Goal: Transaction & Acquisition: Book appointment/travel/reservation

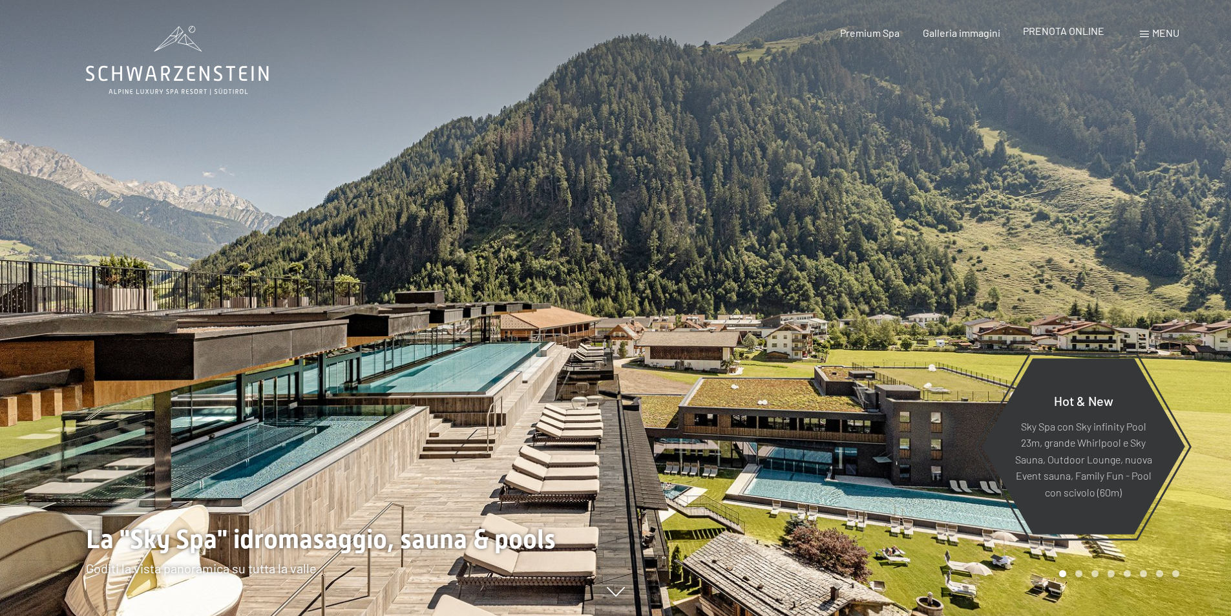
click at [1052, 29] on span "PRENOTA ONLINE" at bounding box center [1063, 31] width 81 height 12
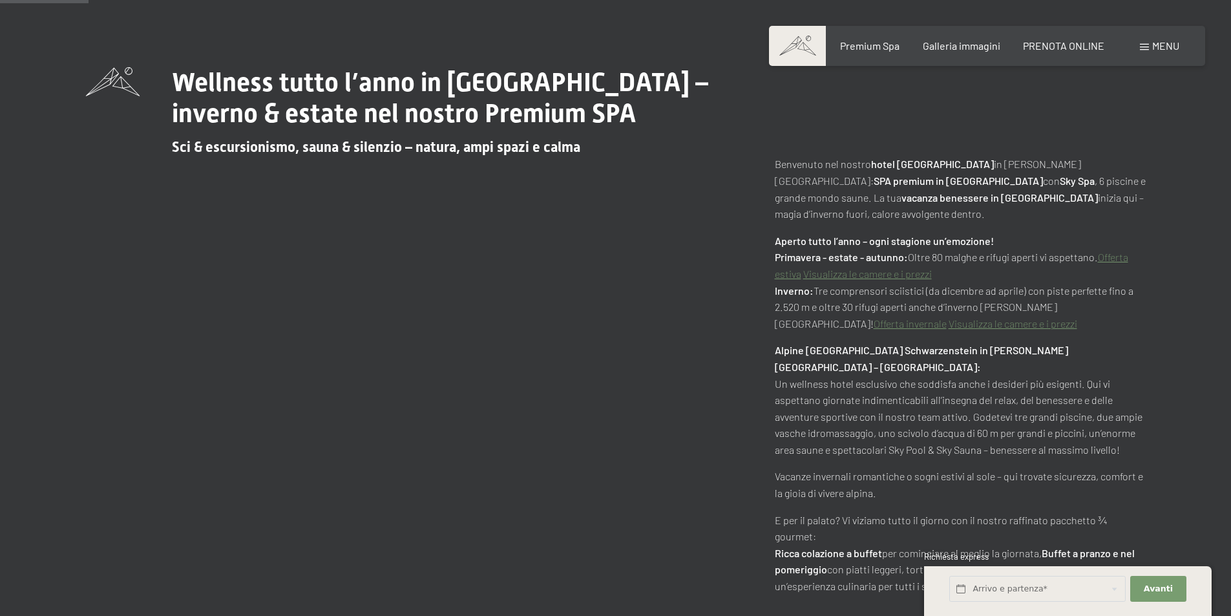
scroll to position [840, 0]
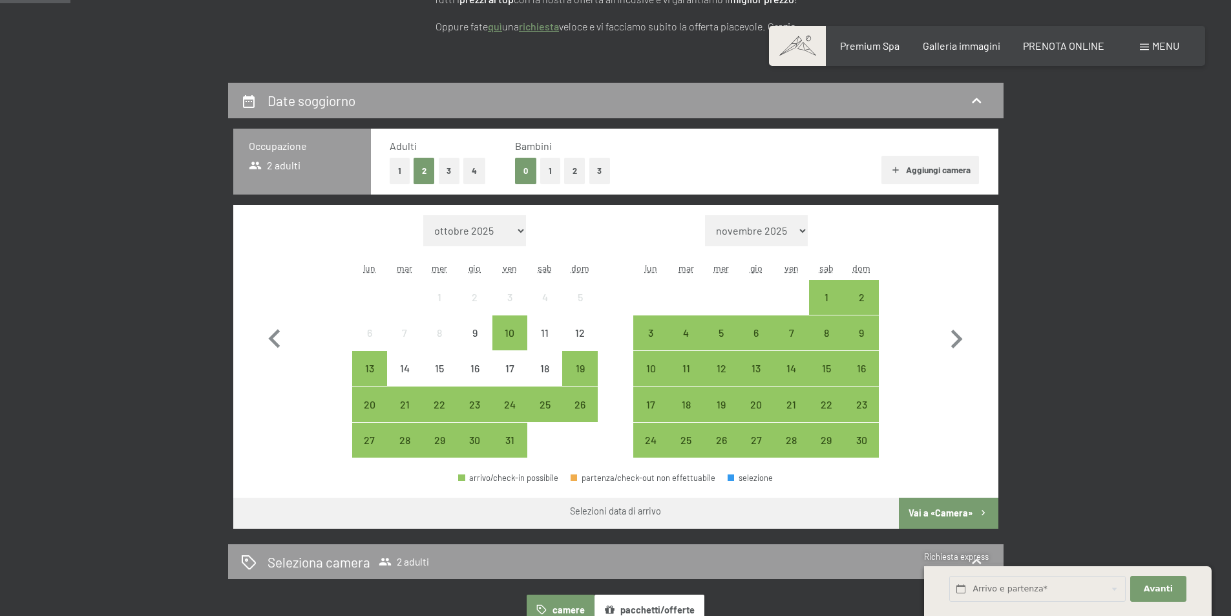
scroll to position [259, 0]
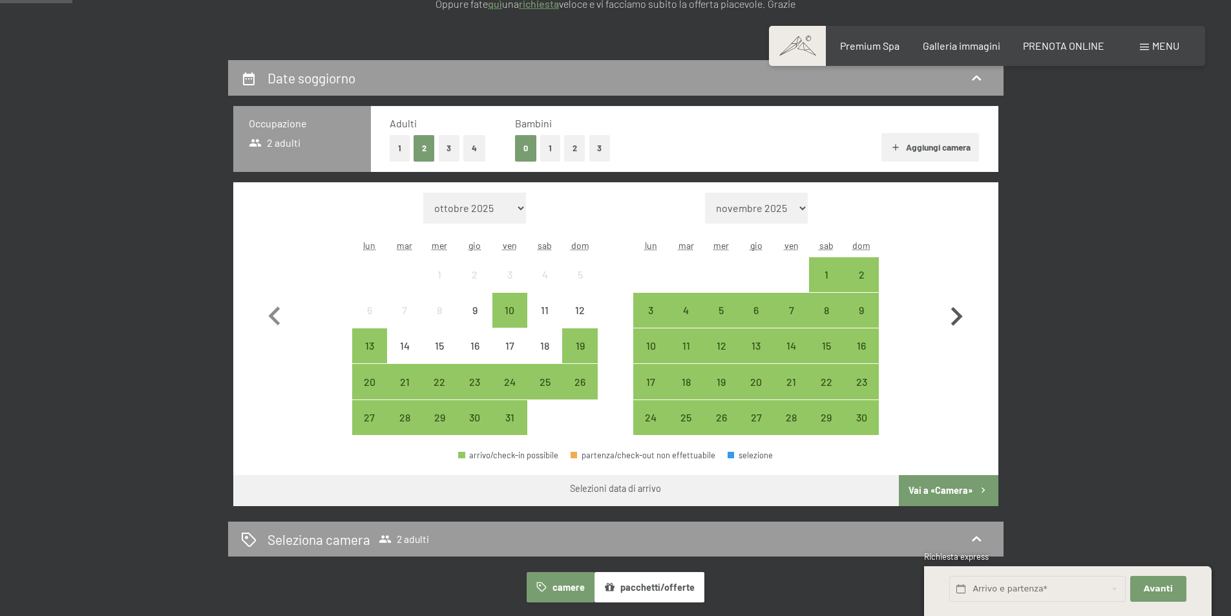
click at [963, 311] on icon "button" at bounding box center [956, 316] width 37 height 37
select select "2025-11-01"
select select "2025-12-01"
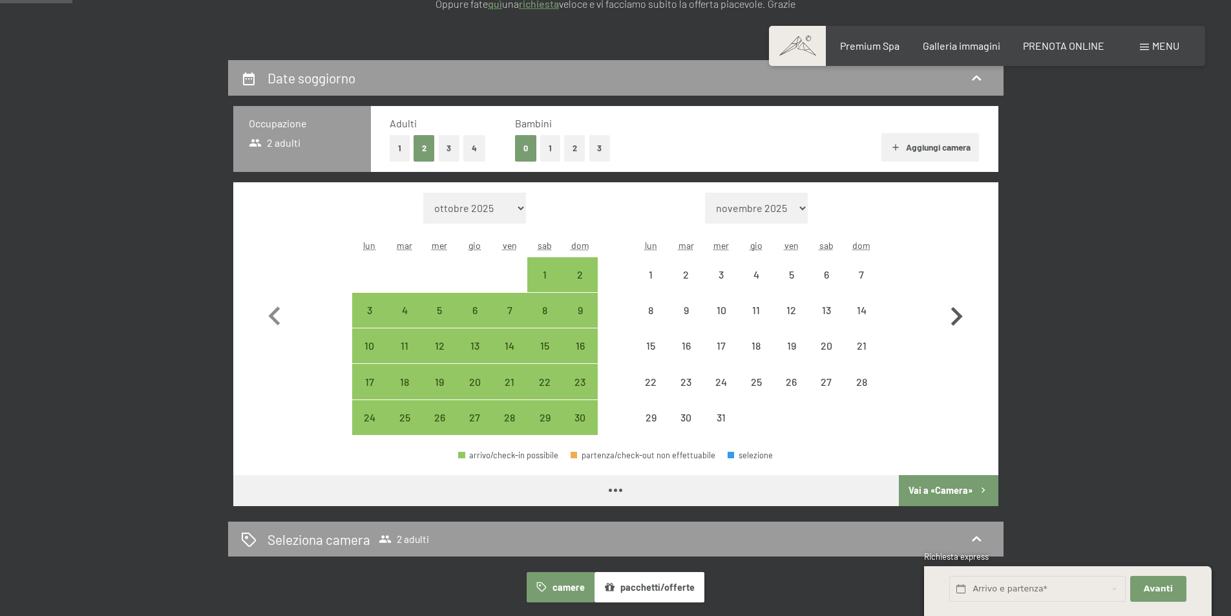
select select "2025-11-01"
select select "2025-12-01"
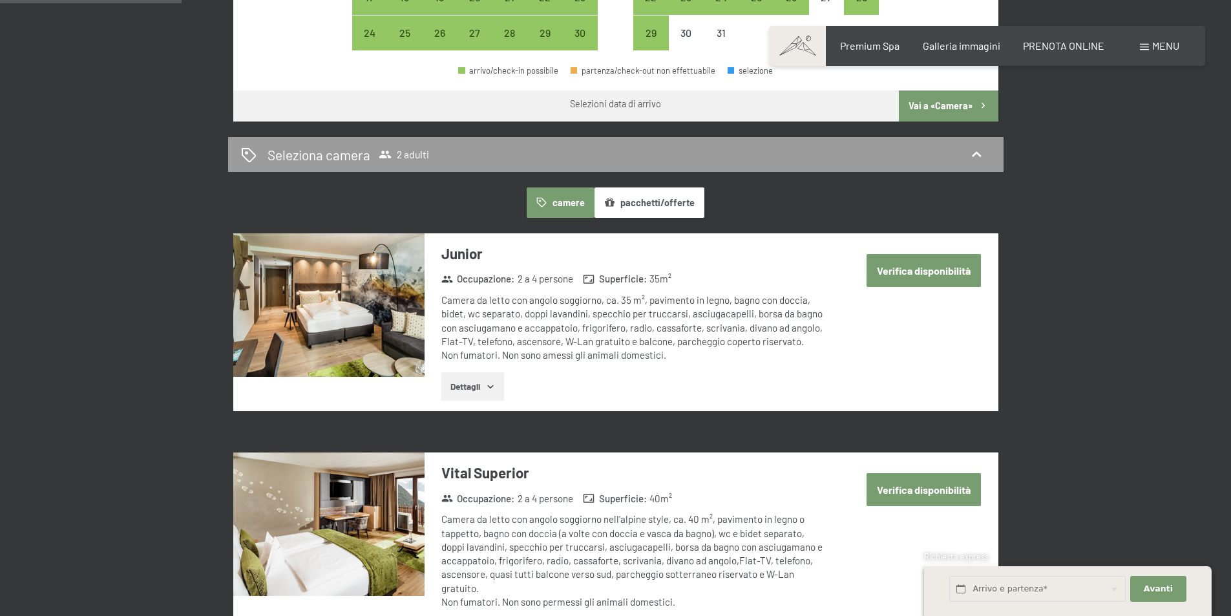
scroll to position [646, 0]
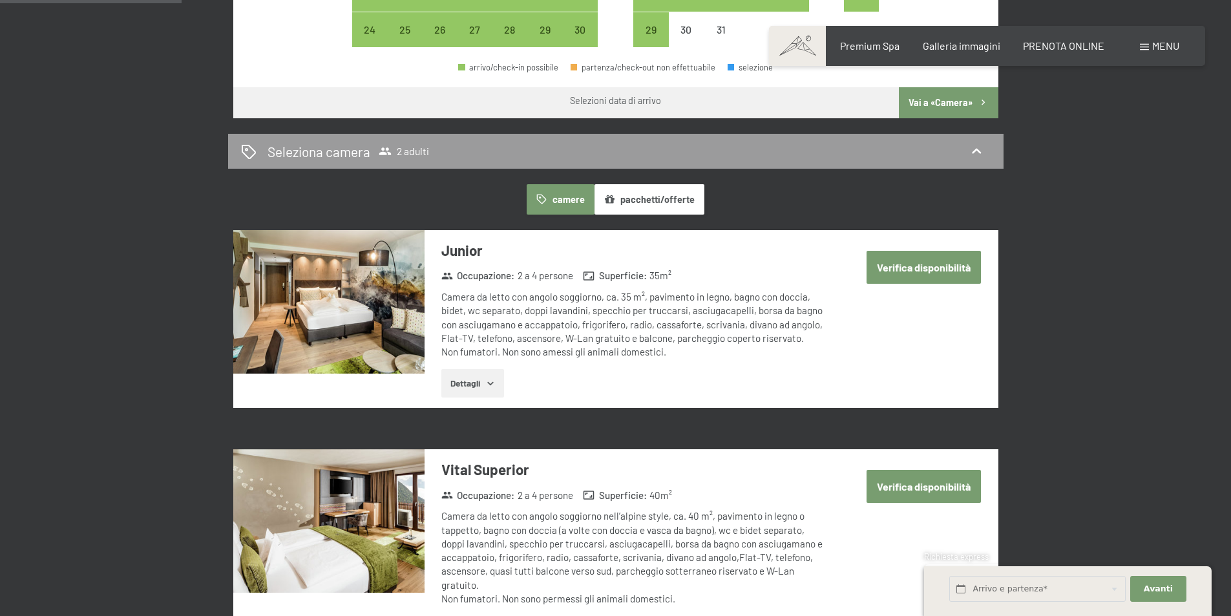
click at [929, 262] on button "Verifica disponibilità" at bounding box center [924, 267] width 114 height 33
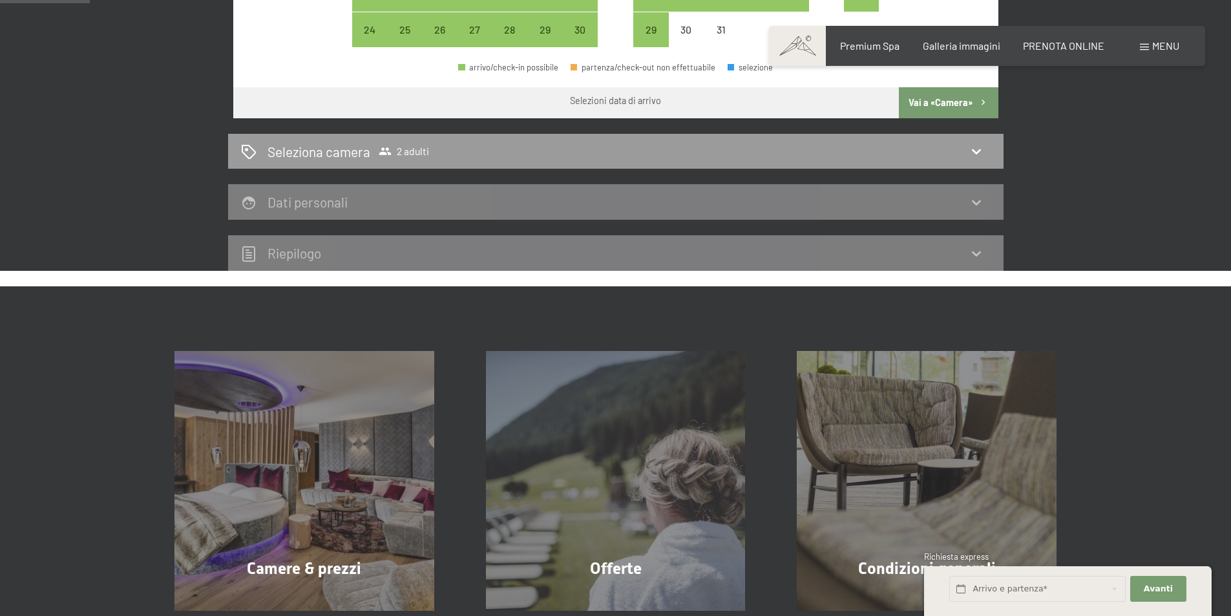
scroll to position [319, 0]
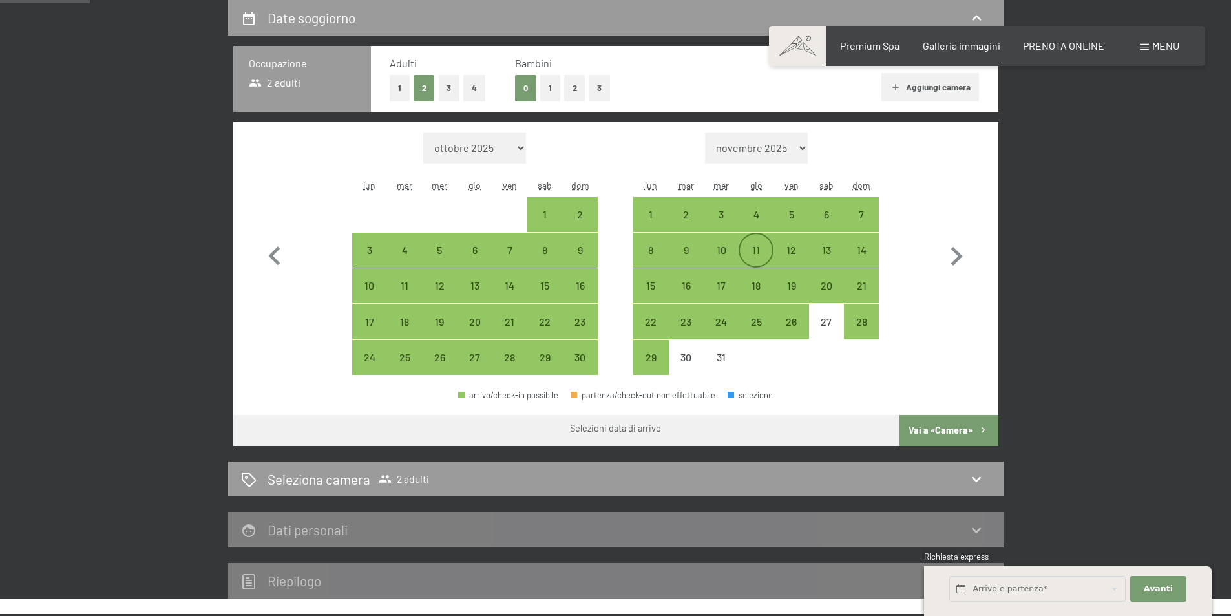
click at [763, 250] on div "11" at bounding box center [756, 261] width 32 height 32
select select "2025-11-01"
select select "2025-12-01"
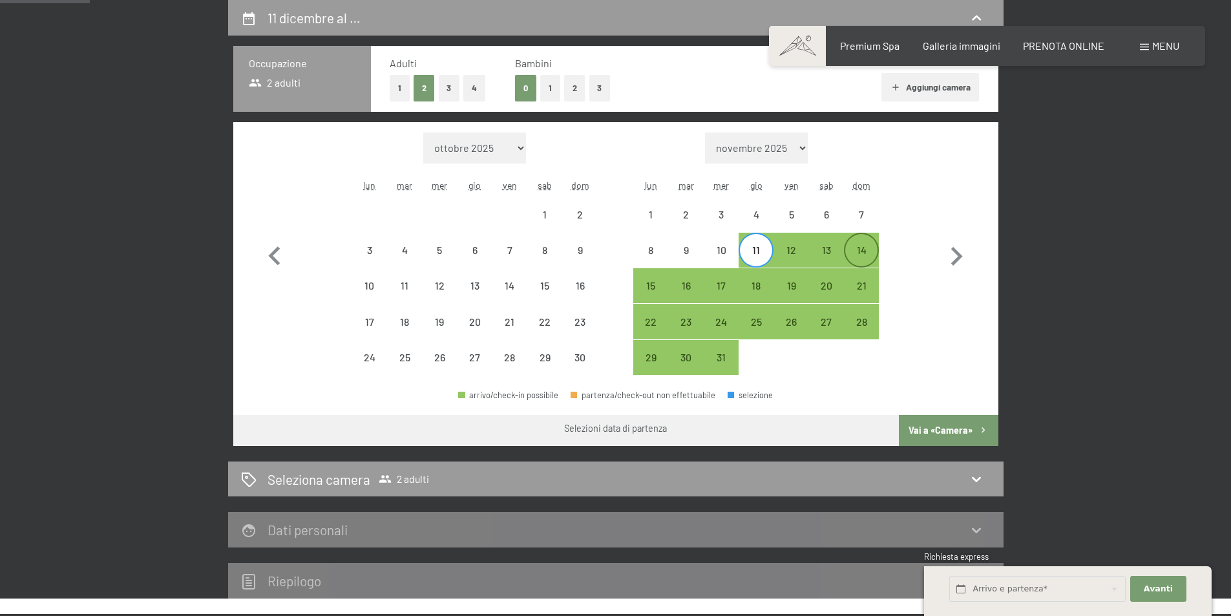
click at [865, 249] on div "14" at bounding box center [861, 261] width 32 height 32
select select "2025-11-01"
select select "2025-12-01"
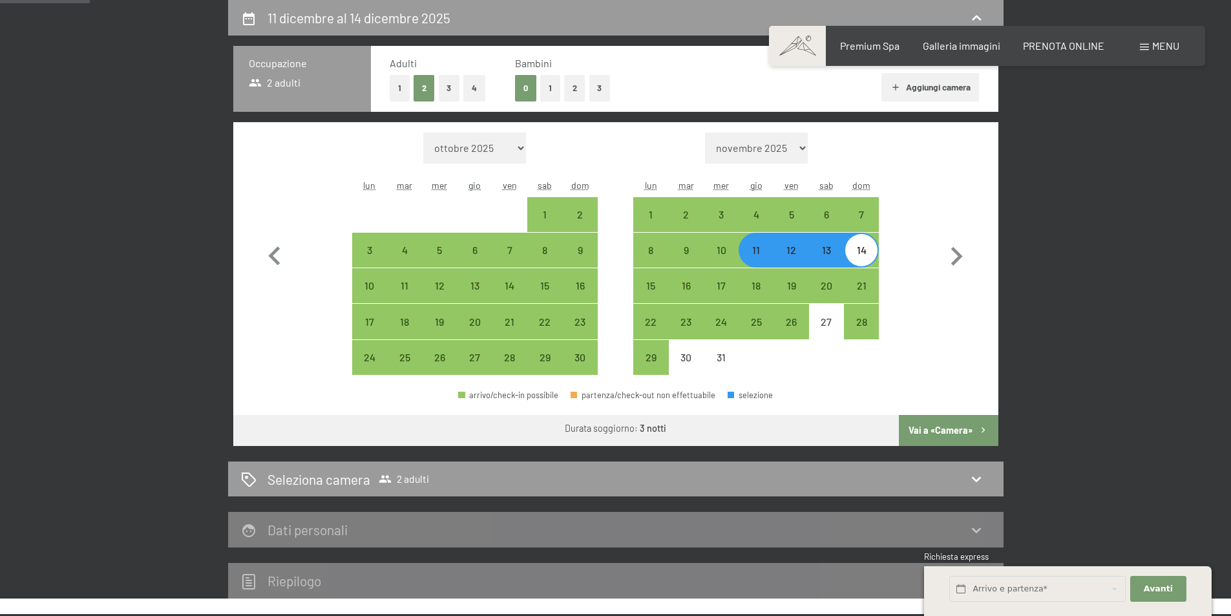
click at [949, 426] on button "Vai a «Camera»" at bounding box center [948, 430] width 99 height 31
select select "2025-11-01"
select select "2025-12-01"
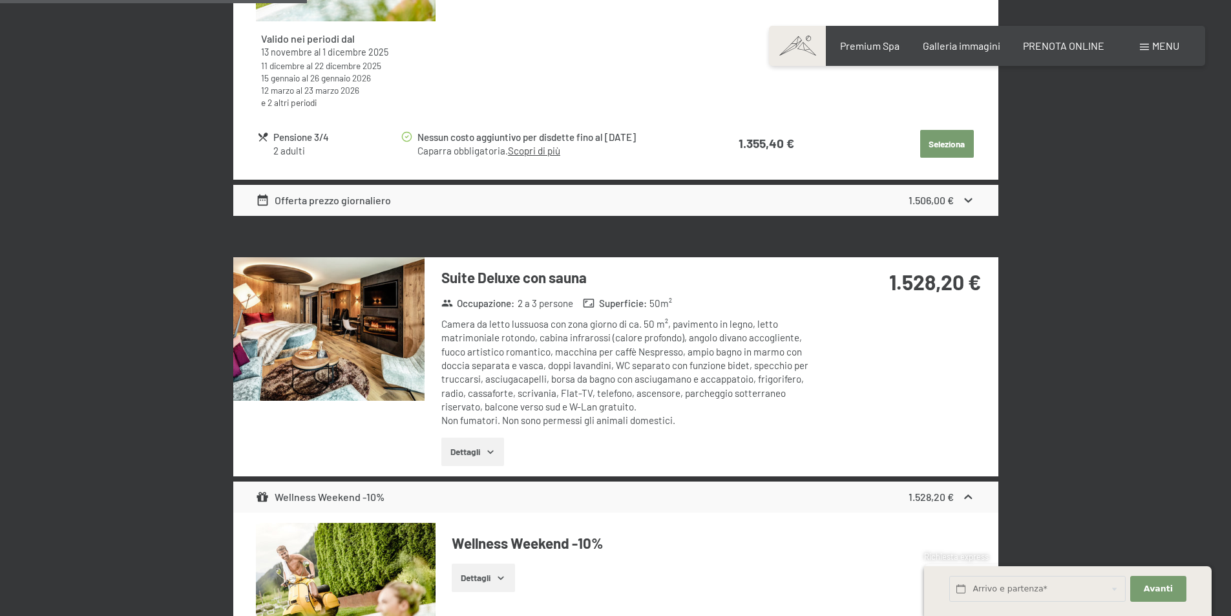
scroll to position [1482, 0]
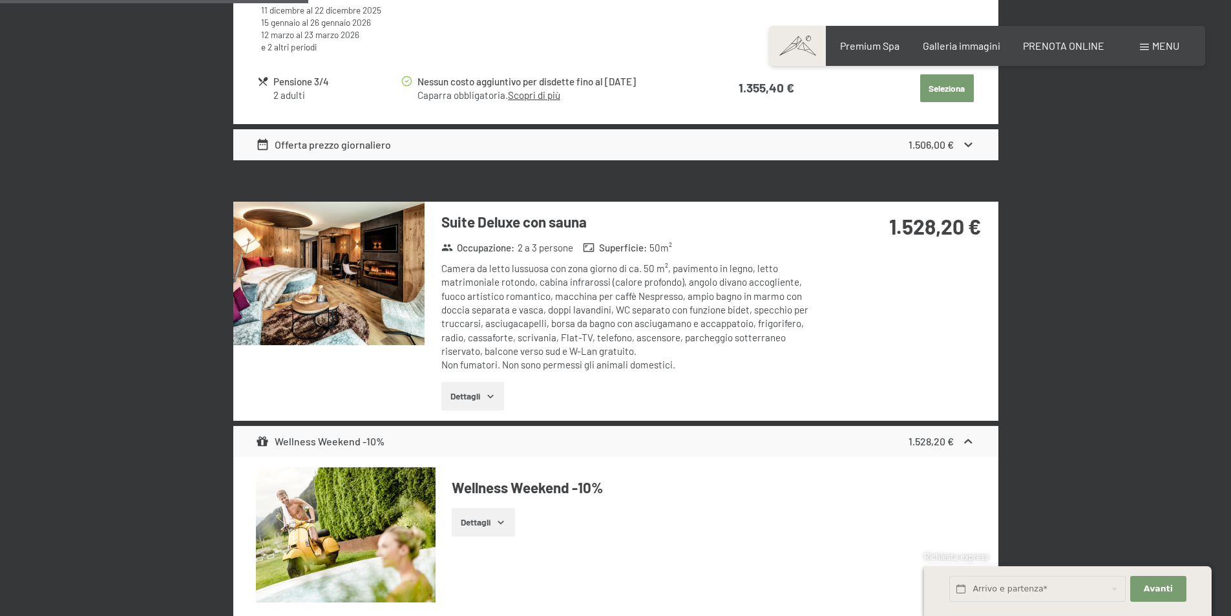
click at [491, 394] on icon "button" at bounding box center [490, 396] width 10 height 10
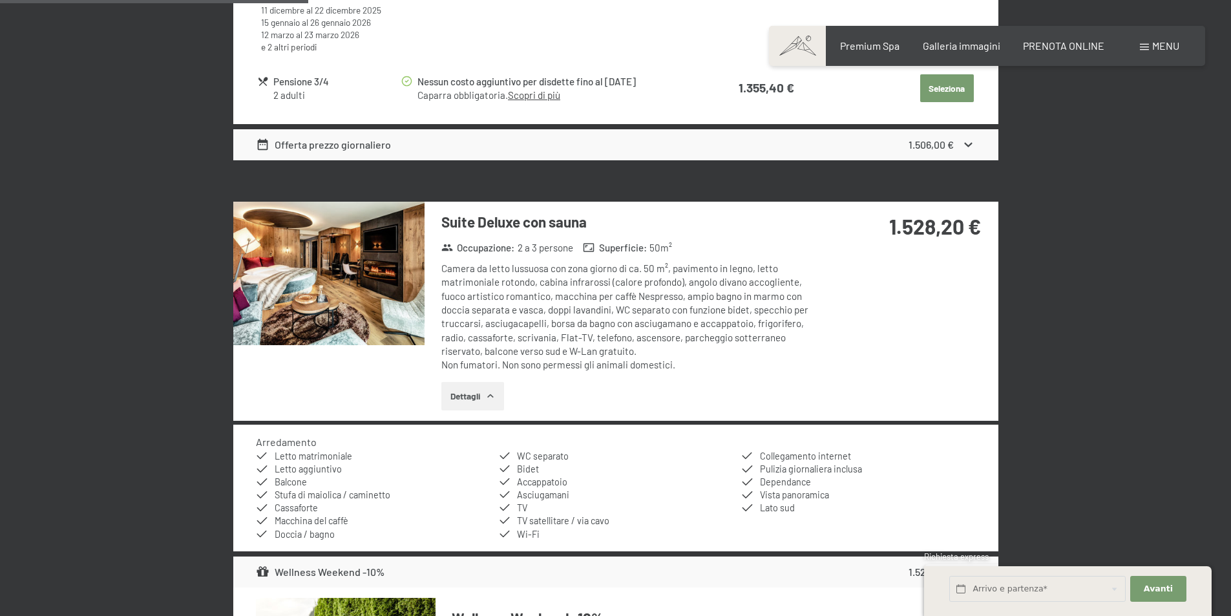
click at [491, 394] on icon "button" at bounding box center [490, 396] width 10 height 10
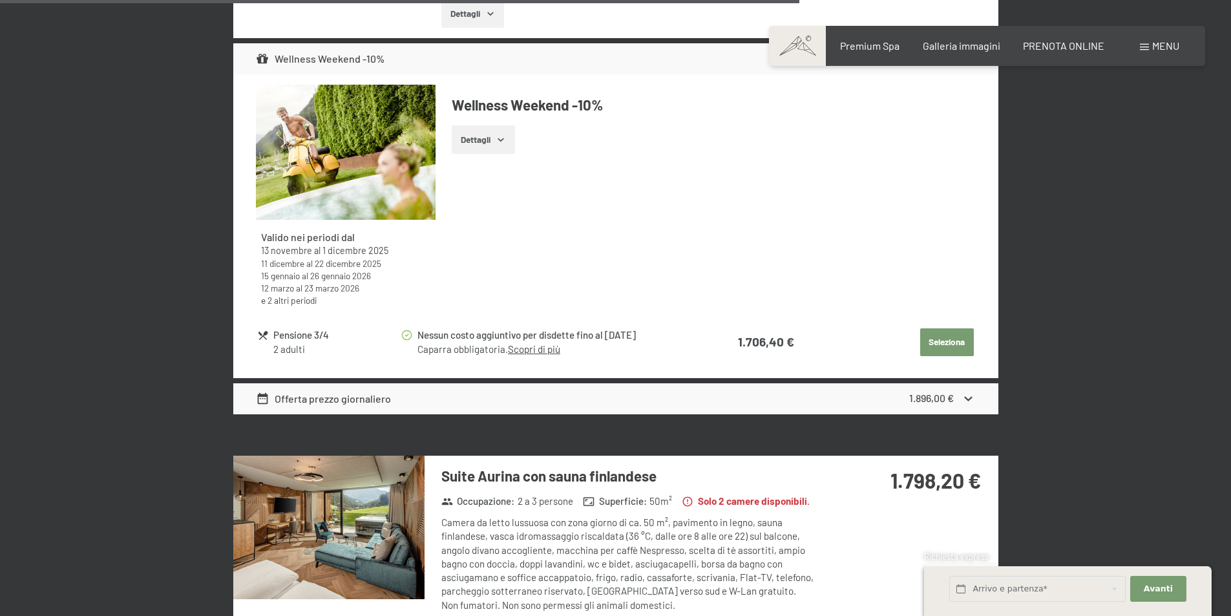
scroll to position [3873, 0]
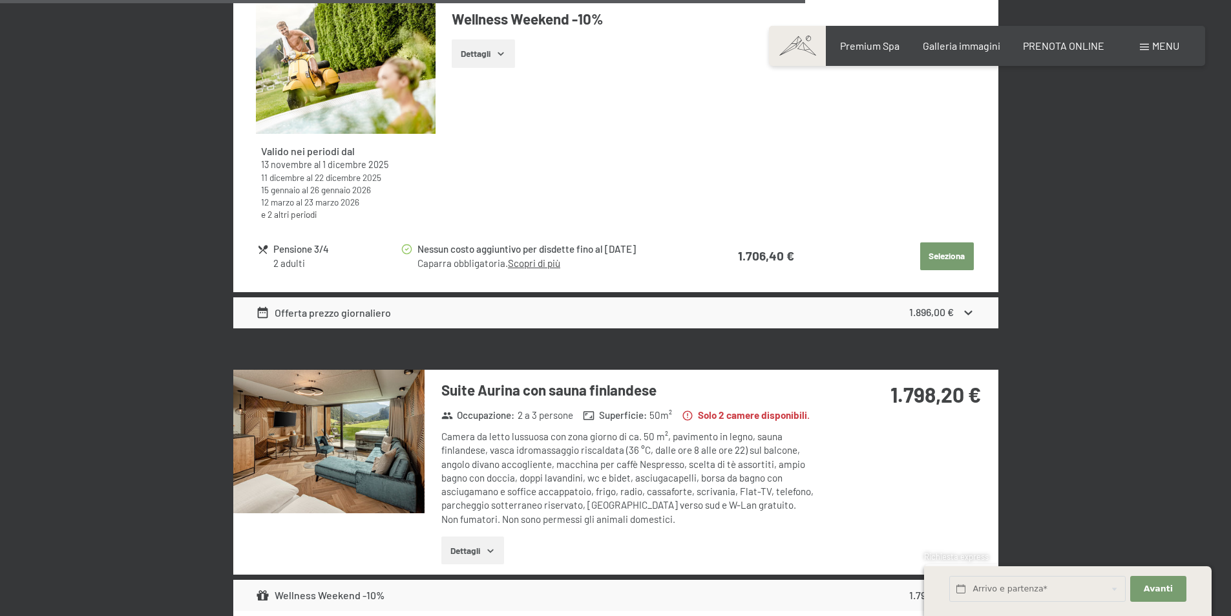
click at [288, 415] on img at bounding box center [328, 441] width 191 height 143
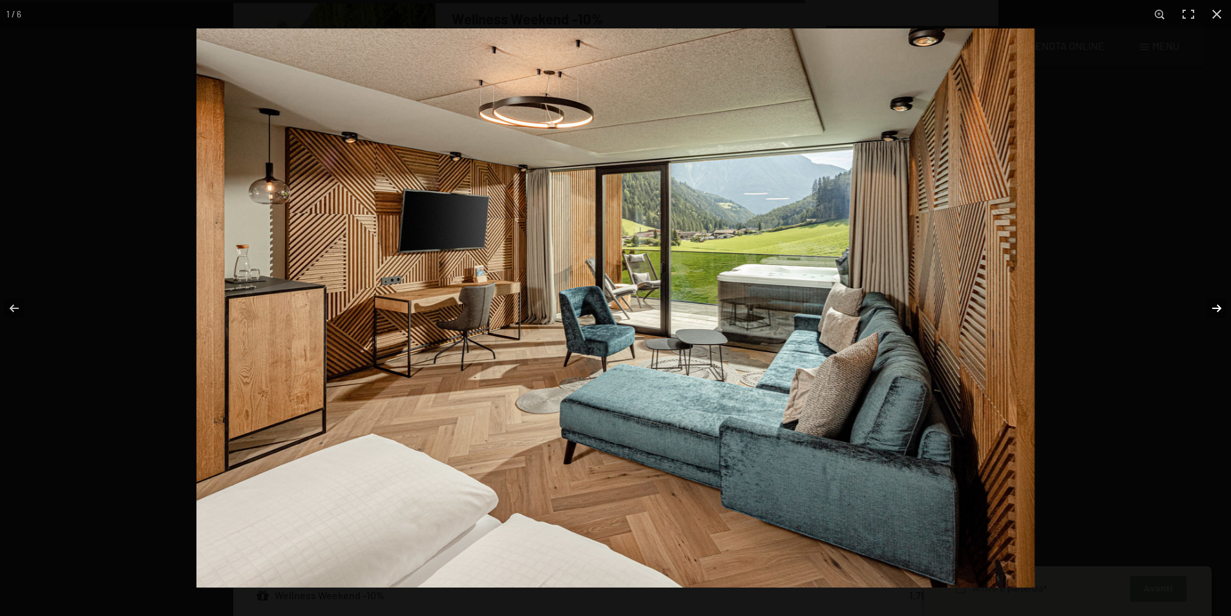
click at [1222, 308] on button "button" at bounding box center [1208, 308] width 45 height 65
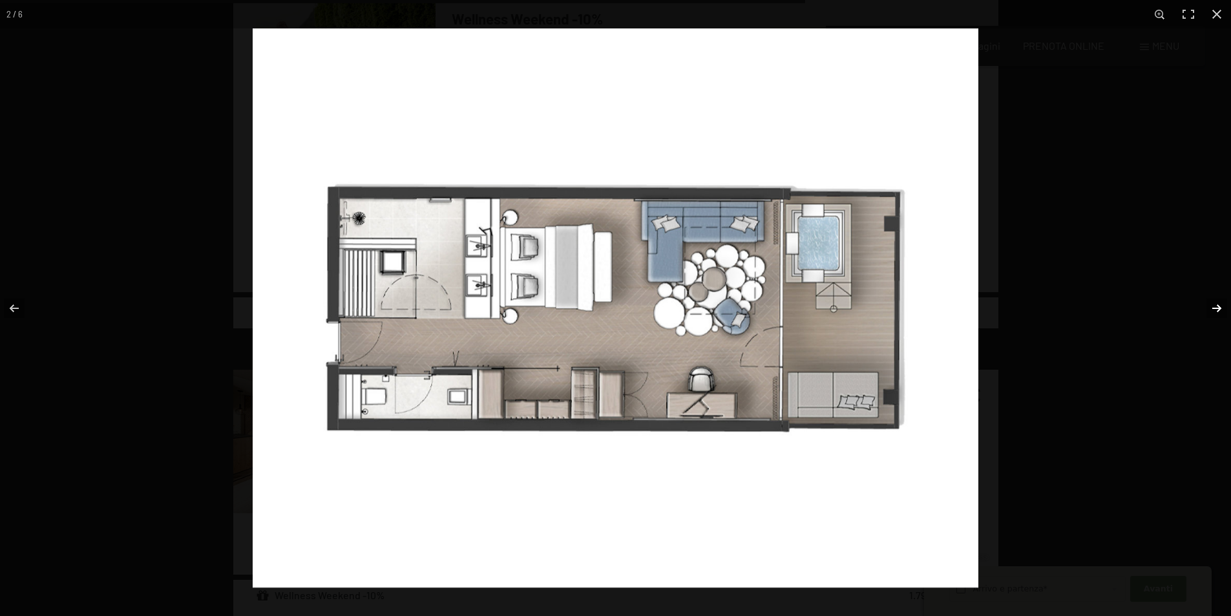
click at [1215, 309] on button "button" at bounding box center [1208, 308] width 45 height 65
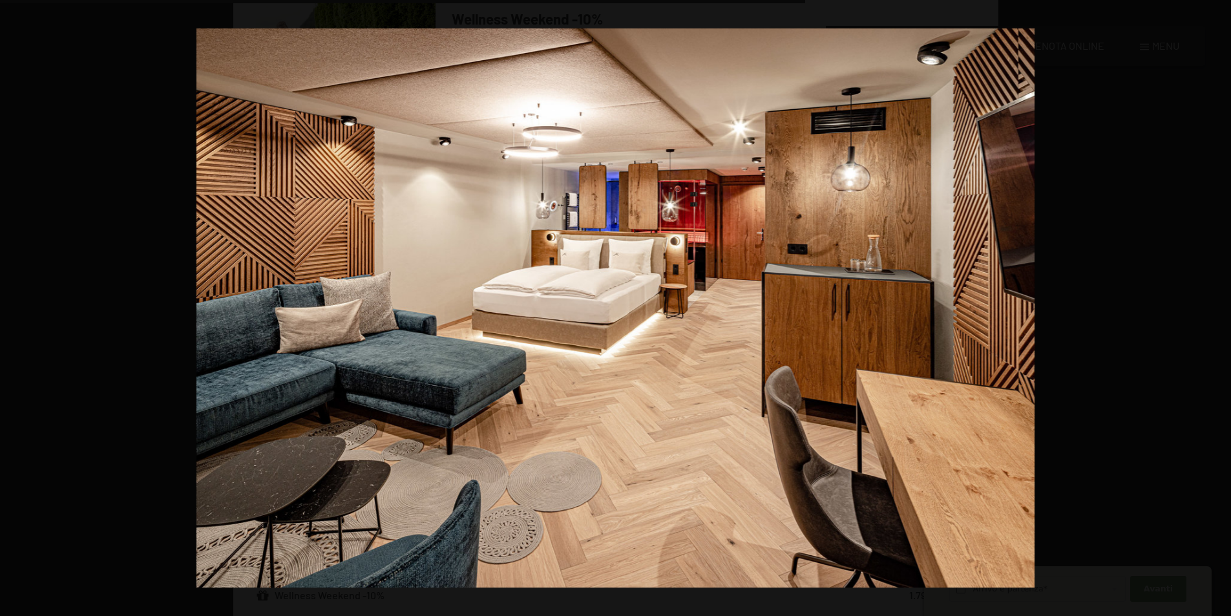
click at [1215, 309] on button "button" at bounding box center [1208, 308] width 45 height 65
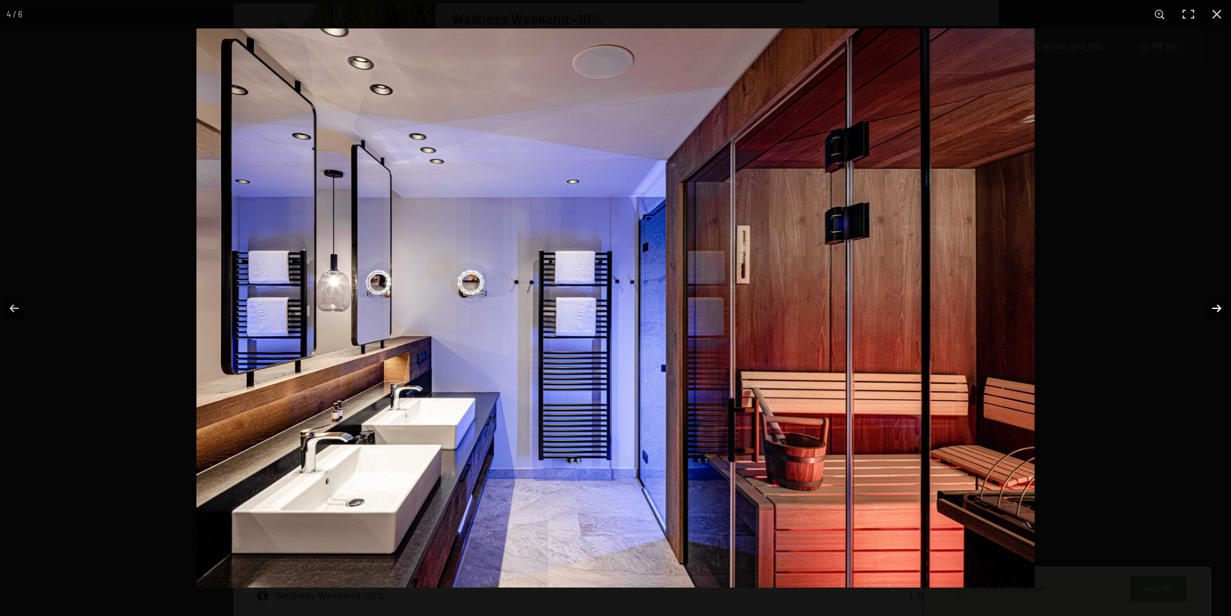
click at [1215, 308] on button "button" at bounding box center [1208, 308] width 45 height 65
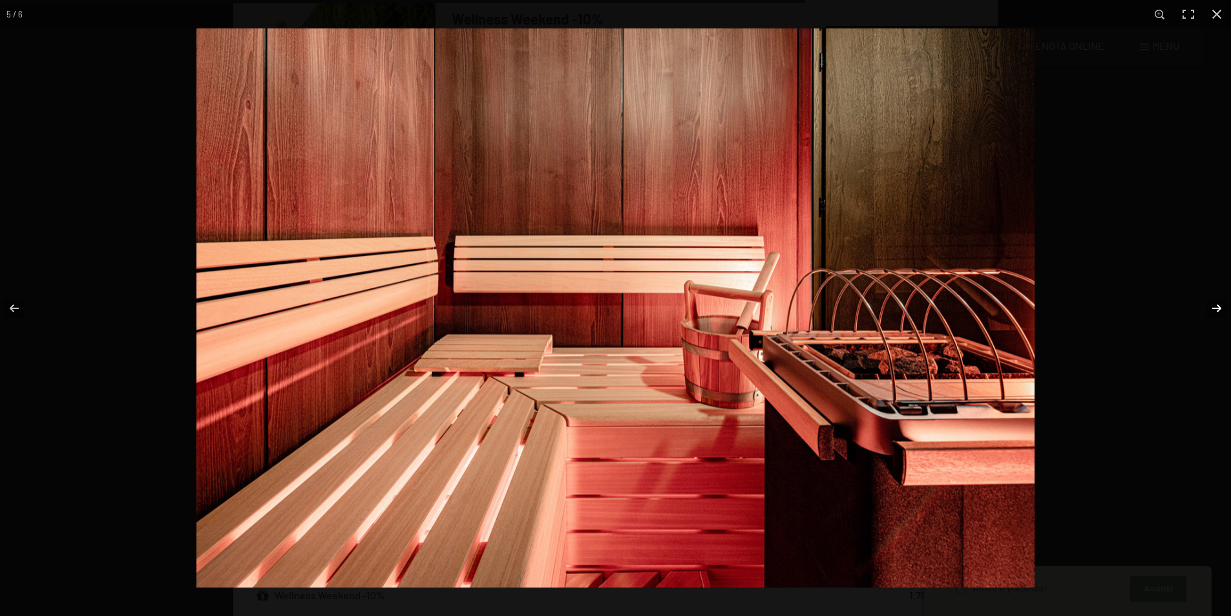
click at [1215, 308] on button "button" at bounding box center [1208, 308] width 45 height 65
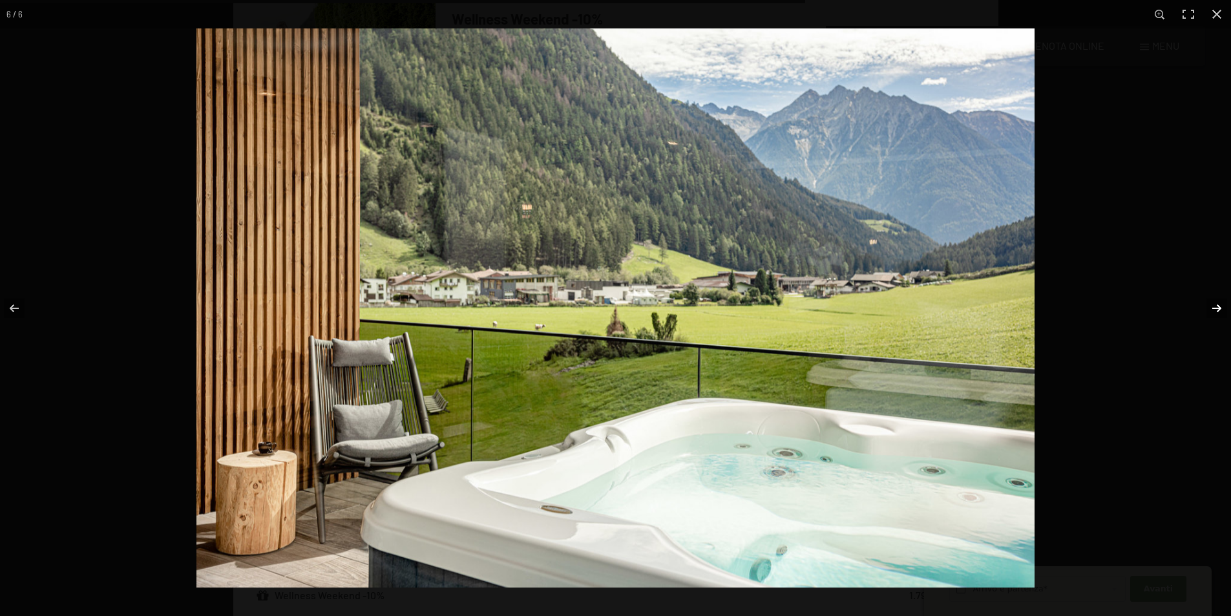
click at [1215, 305] on button "button" at bounding box center [1208, 308] width 45 height 65
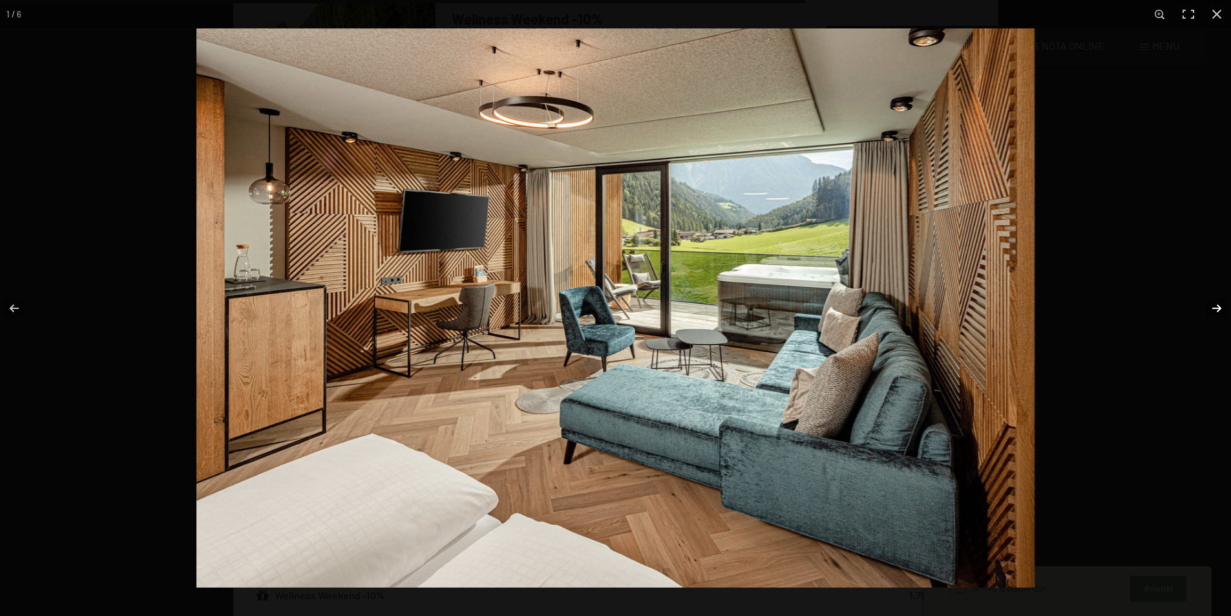
click at [1215, 305] on button "button" at bounding box center [1208, 308] width 45 height 65
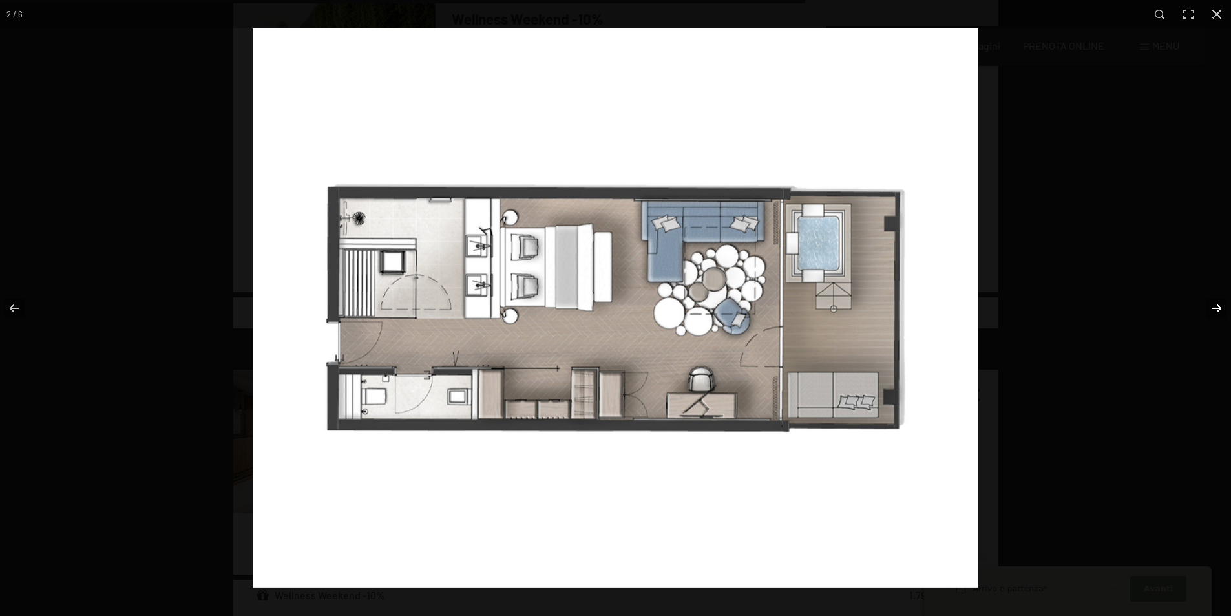
click at [1215, 305] on button "button" at bounding box center [1208, 308] width 45 height 65
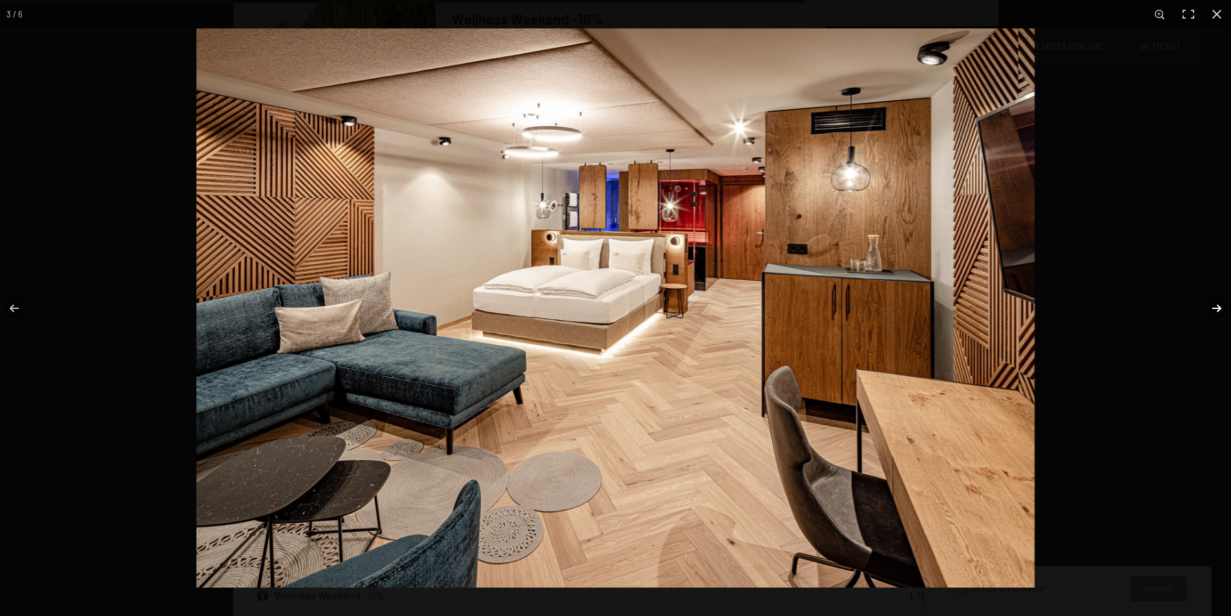
click at [1215, 305] on button "button" at bounding box center [1208, 308] width 45 height 65
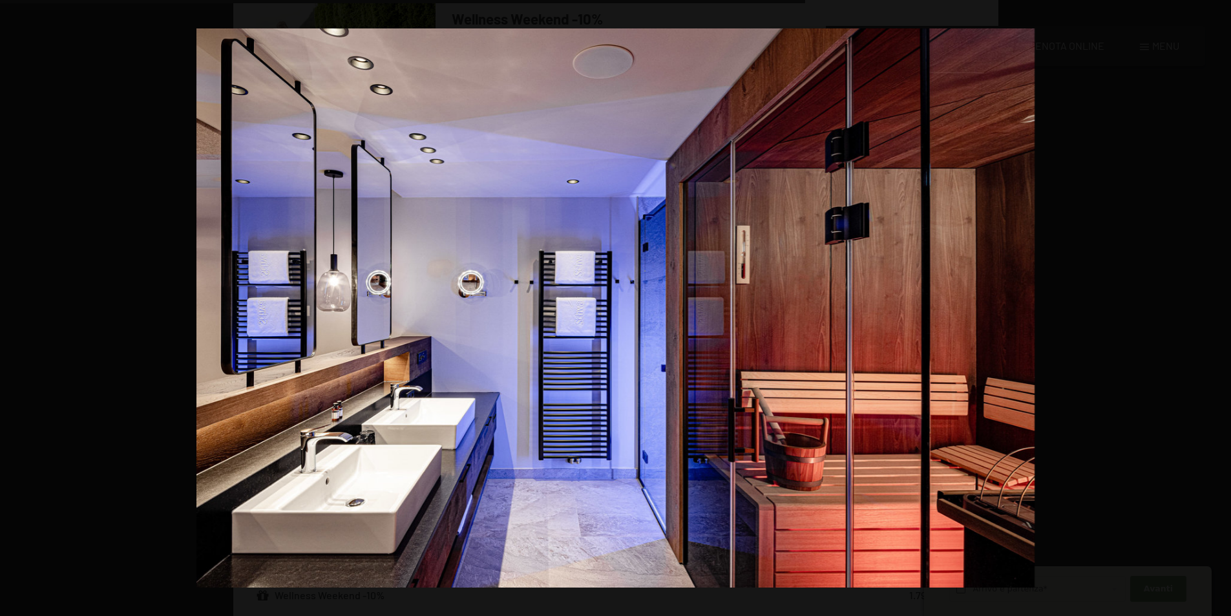
click at [1222, 310] on button "button" at bounding box center [1208, 308] width 45 height 65
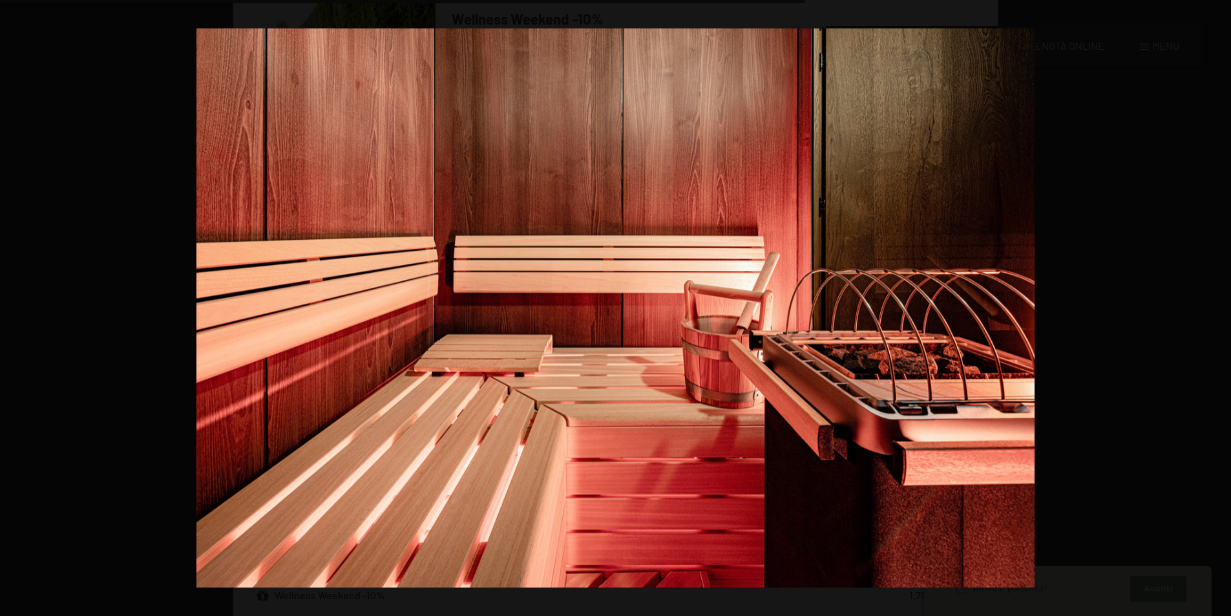
click at [1222, 310] on button "button" at bounding box center [1208, 308] width 45 height 65
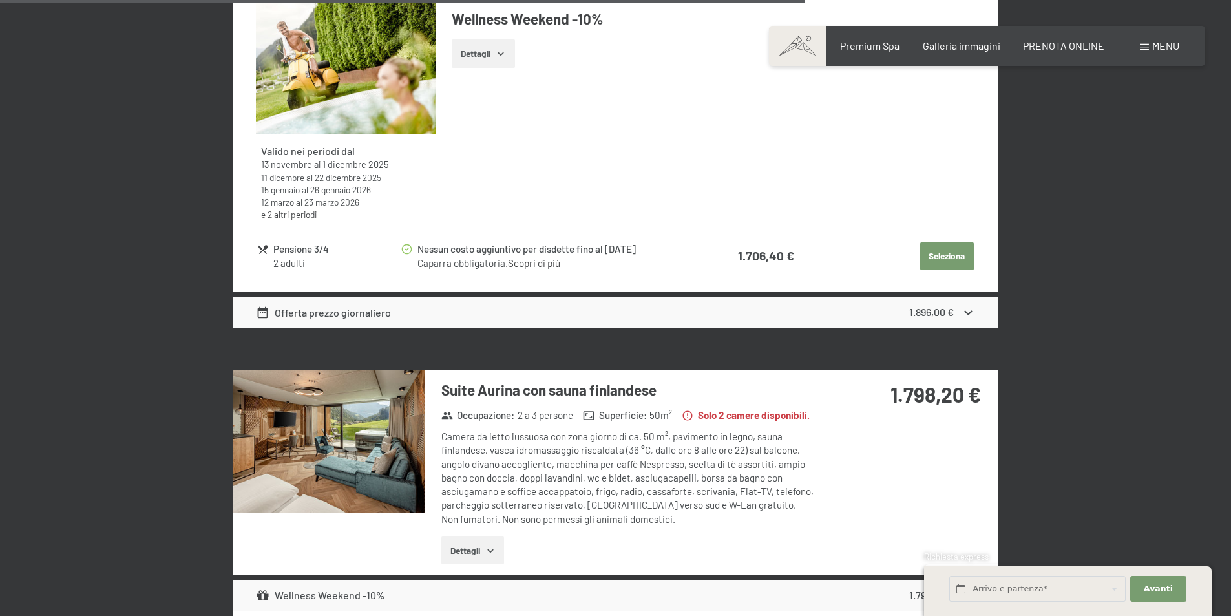
click at [0, 0] on button "button" at bounding box center [0, 0] width 0 height 0
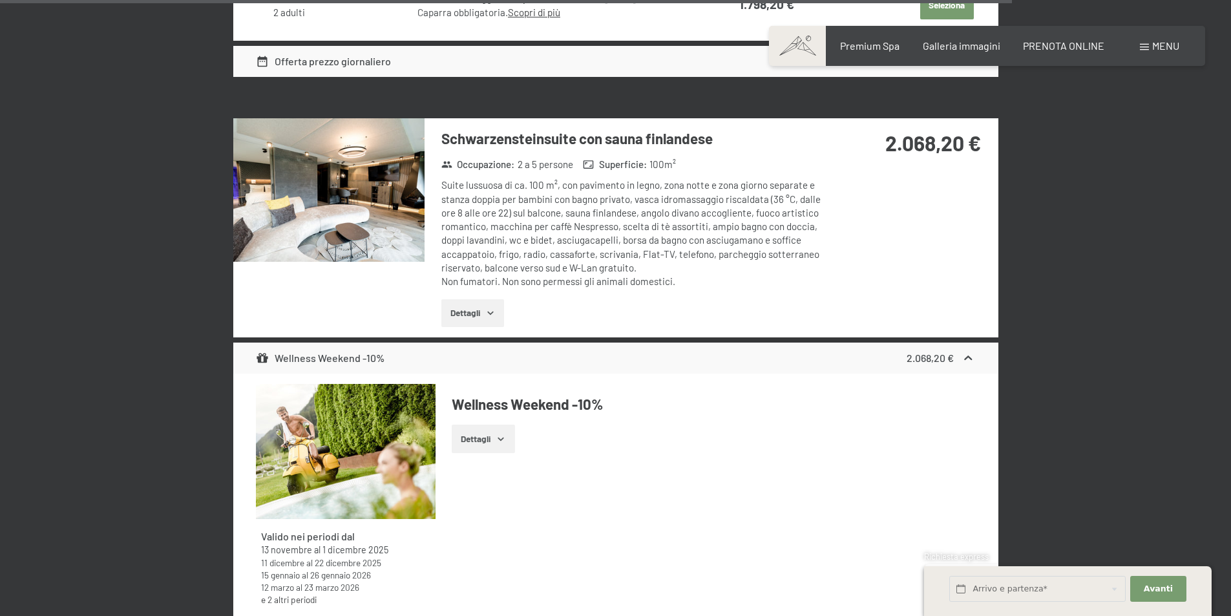
scroll to position [4713, 0]
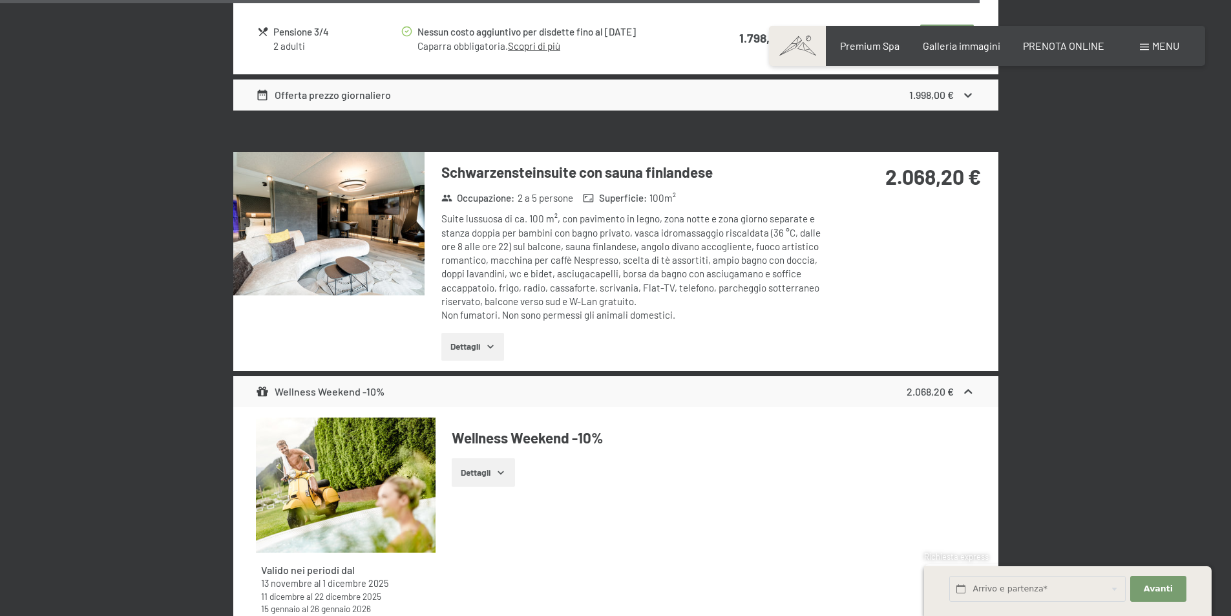
click at [324, 196] on img at bounding box center [328, 223] width 191 height 143
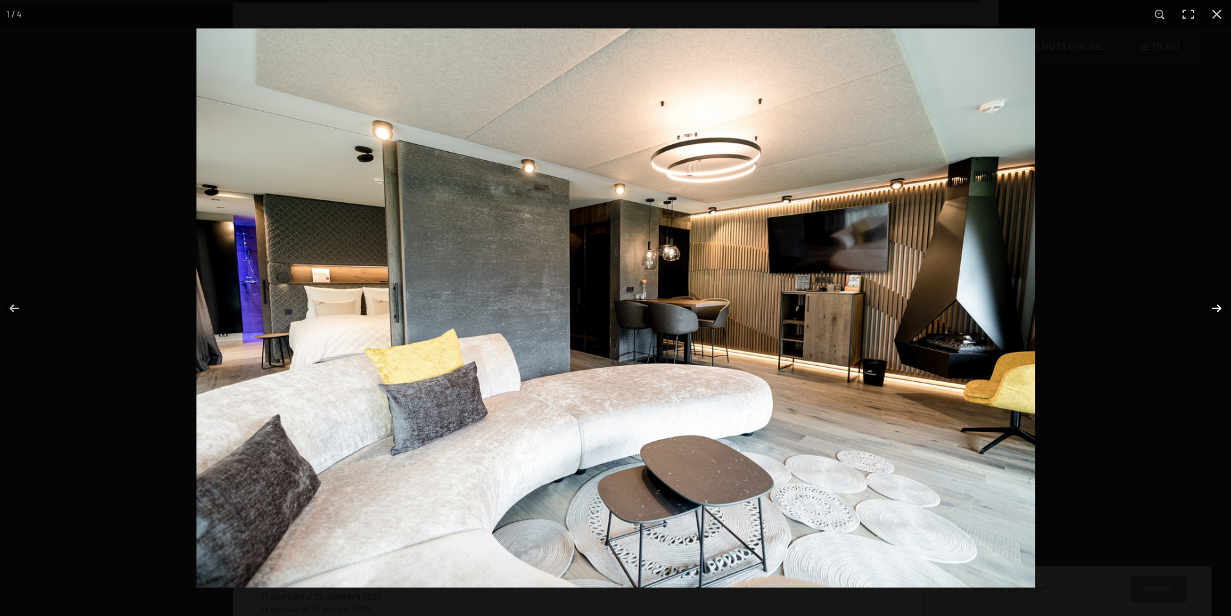
click at [1222, 304] on button "button" at bounding box center [1208, 308] width 45 height 65
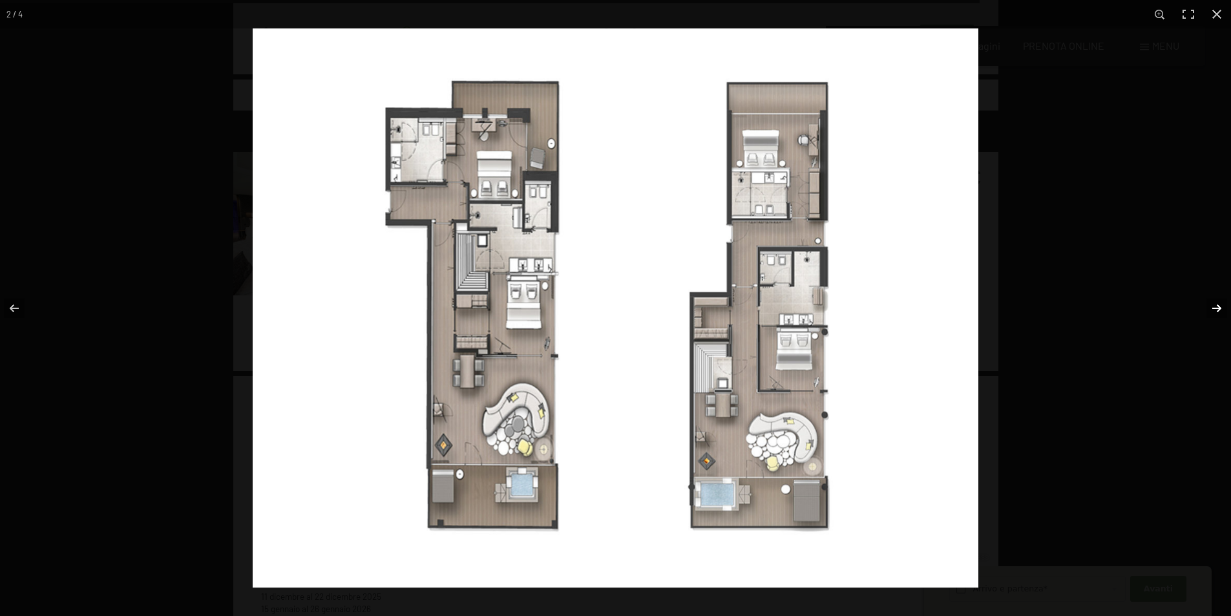
click at [1222, 304] on button "button" at bounding box center [1208, 308] width 45 height 65
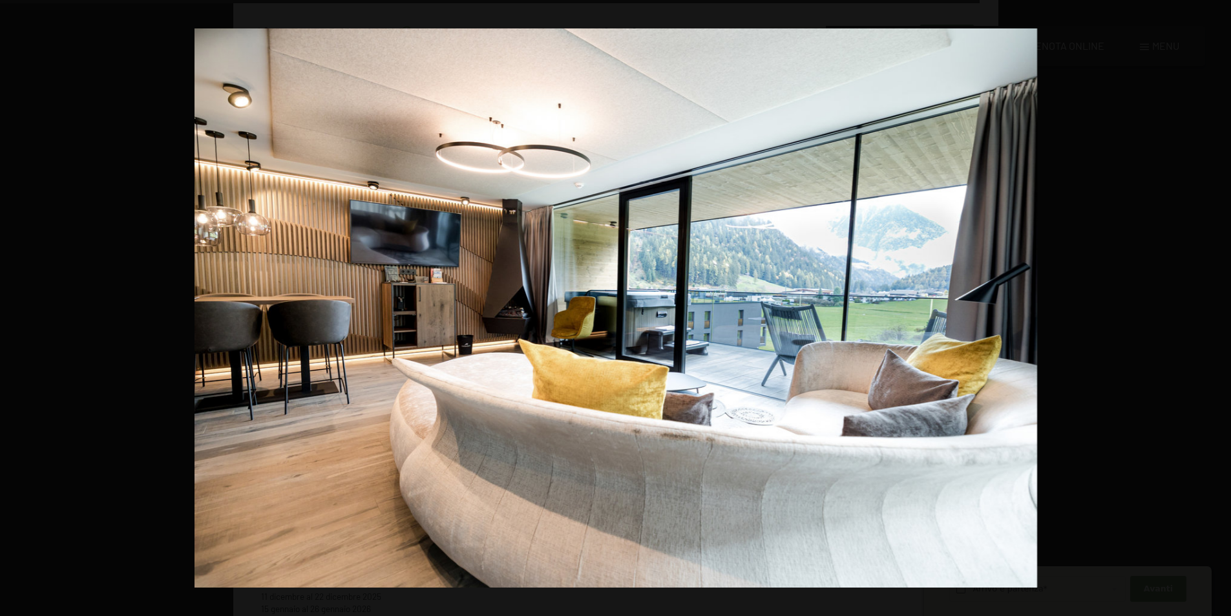
click at [1222, 304] on button "button" at bounding box center [1208, 308] width 45 height 65
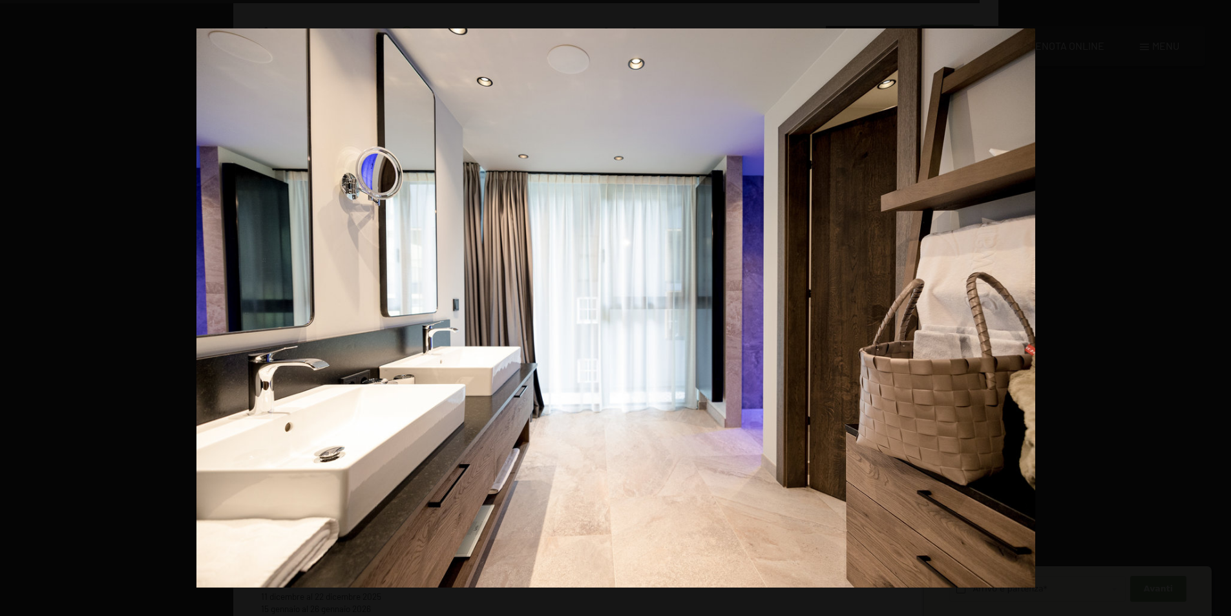
click at [1222, 304] on button "button" at bounding box center [1208, 308] width 45 height 65
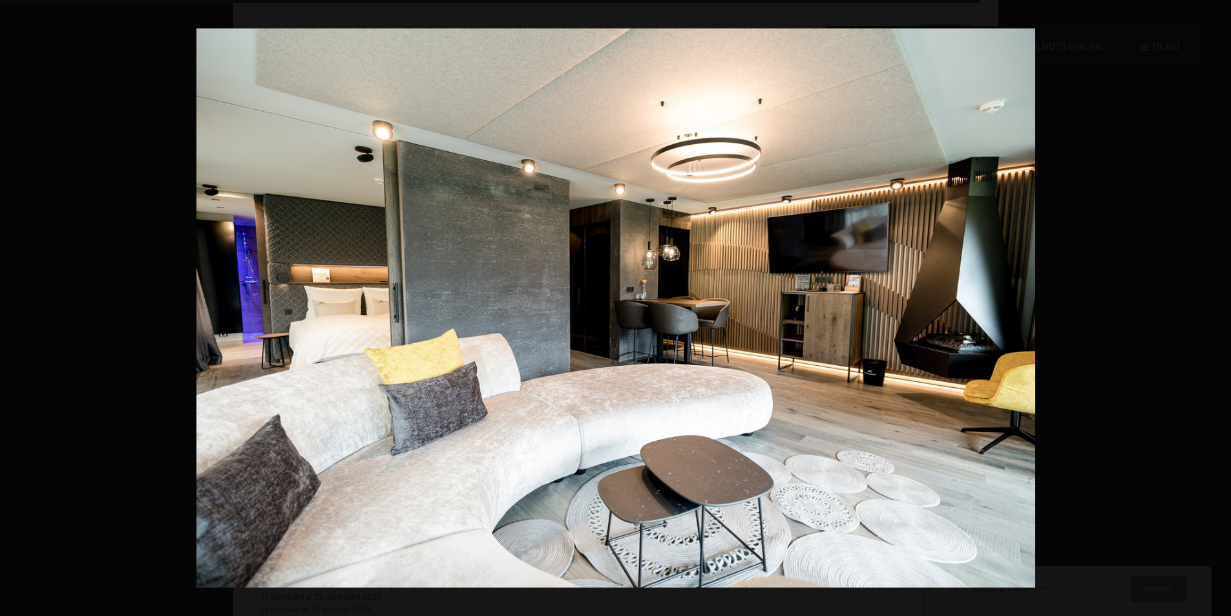
click at [1222, 304] on button "button" at bounding box center [1208, 308] width 45 height 65
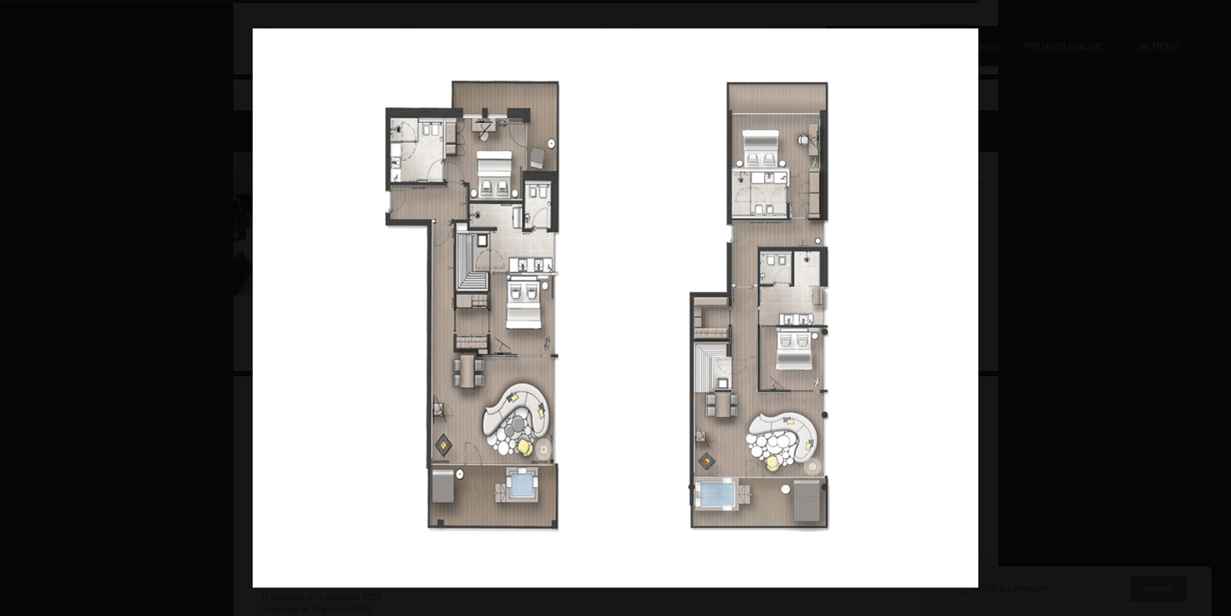
click at [1222, 304] on button "button" at bounding box center [1208, 308] width 45 height 65
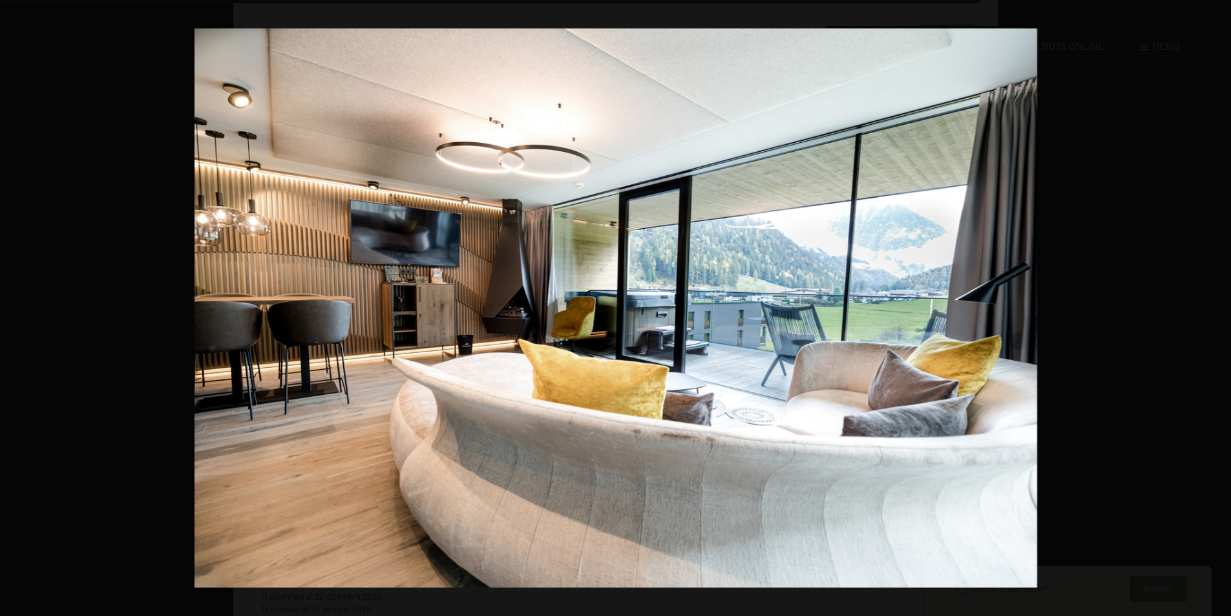
click at [1222, 304] on button "button" at bounding box center [1208, 308] width 45 height 65
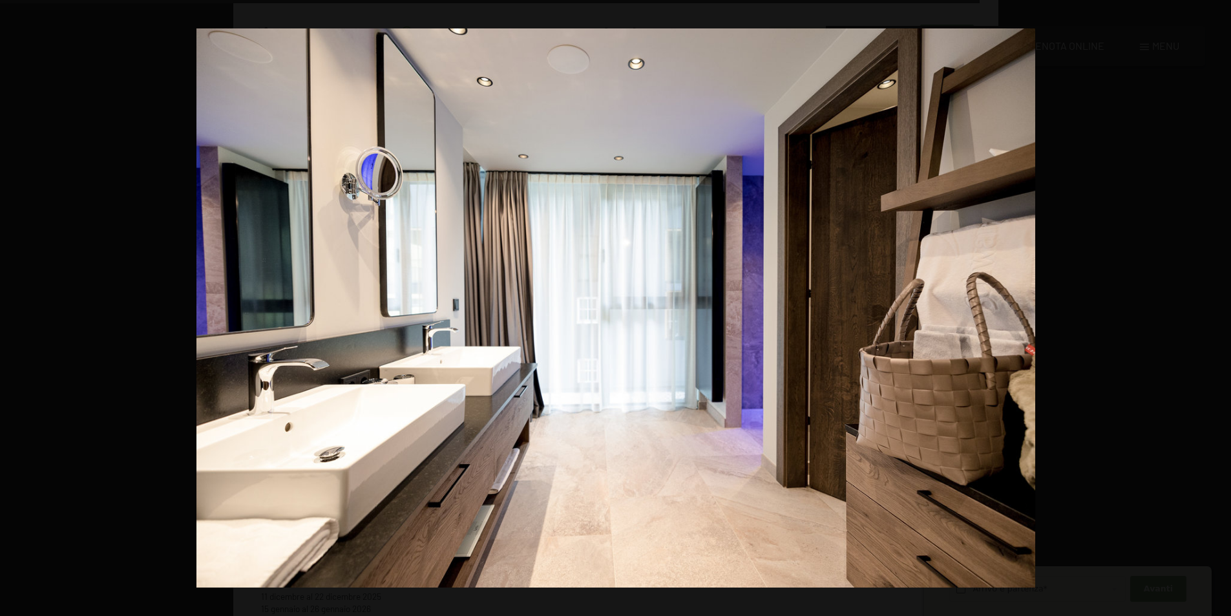
click at [1222, 304] on button "button" at bounding box center [1208, 308] width 45 height 65
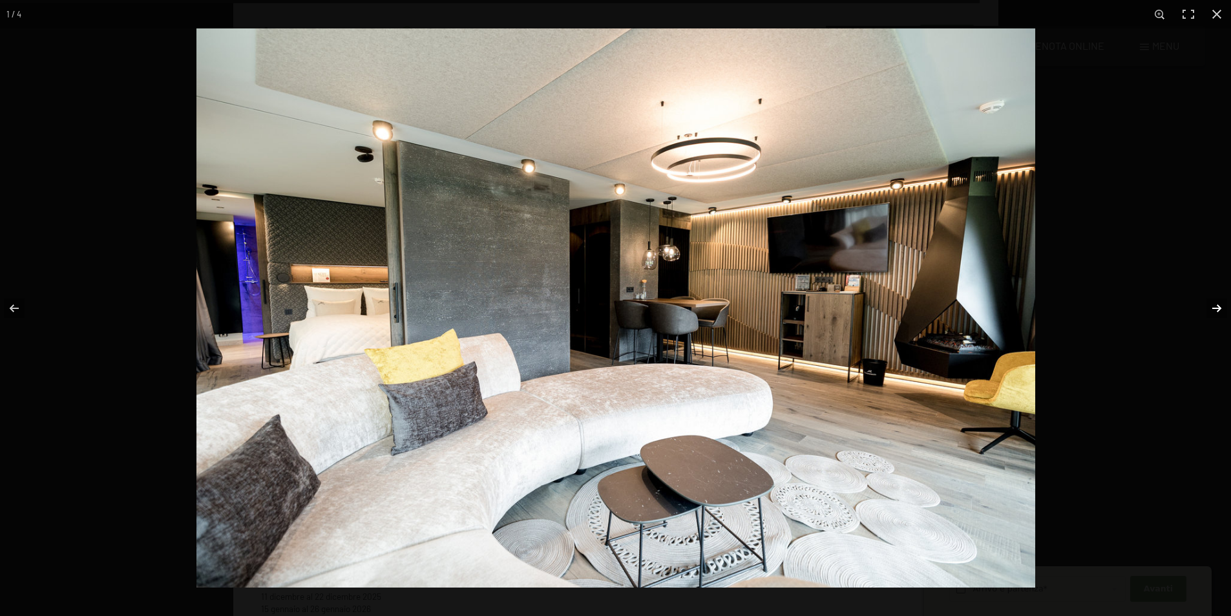
click at [1219, 304] on button "button" at bounding box center [1208, 308] width 45 height 65
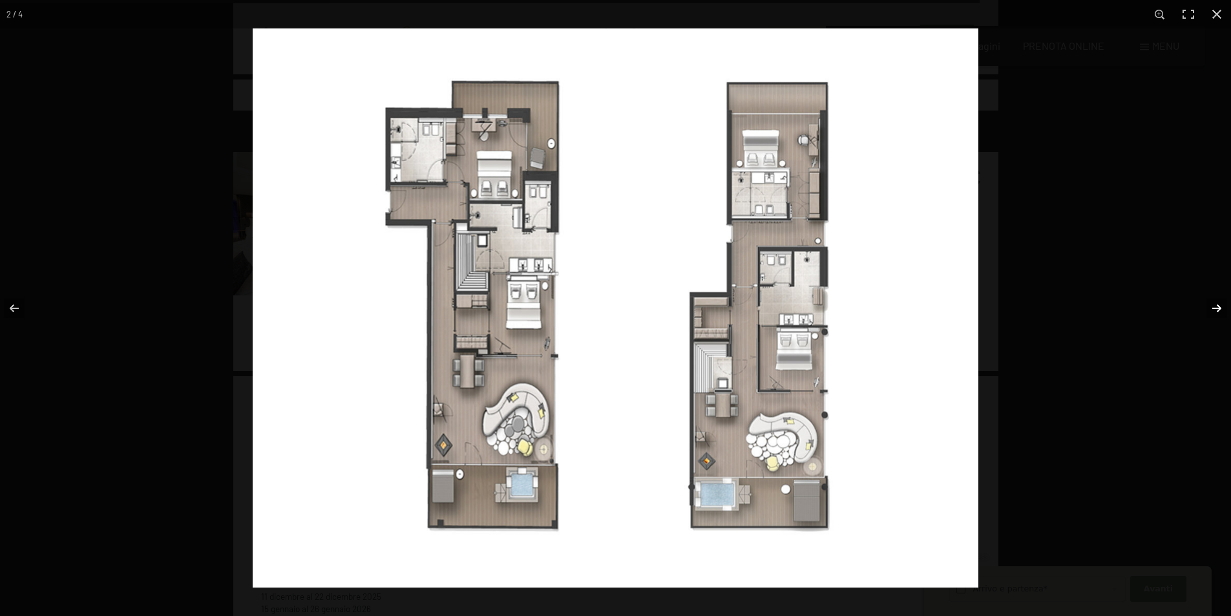
click at [1219, 304] on button "button" at bounding box center [1208, 308] width 45 height 65
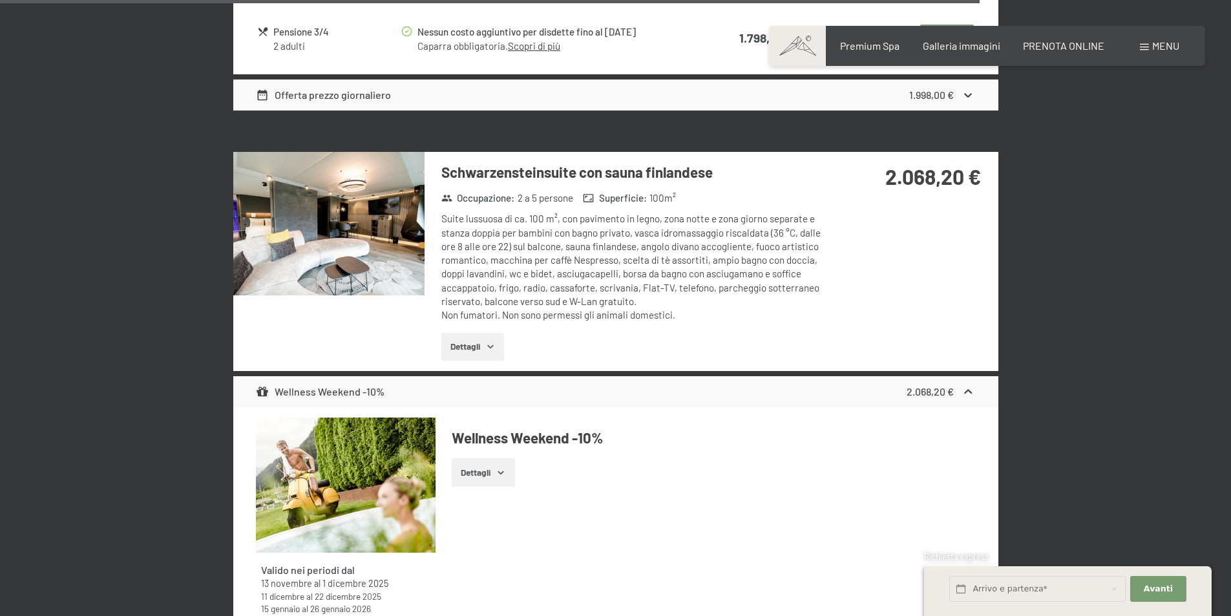
click at [0, 0] on button "button" at bounding box center [0, 0] width 0 height 0
click at [490, 345] on icon "button" at bounding box center [490, 346] width 6 height 3
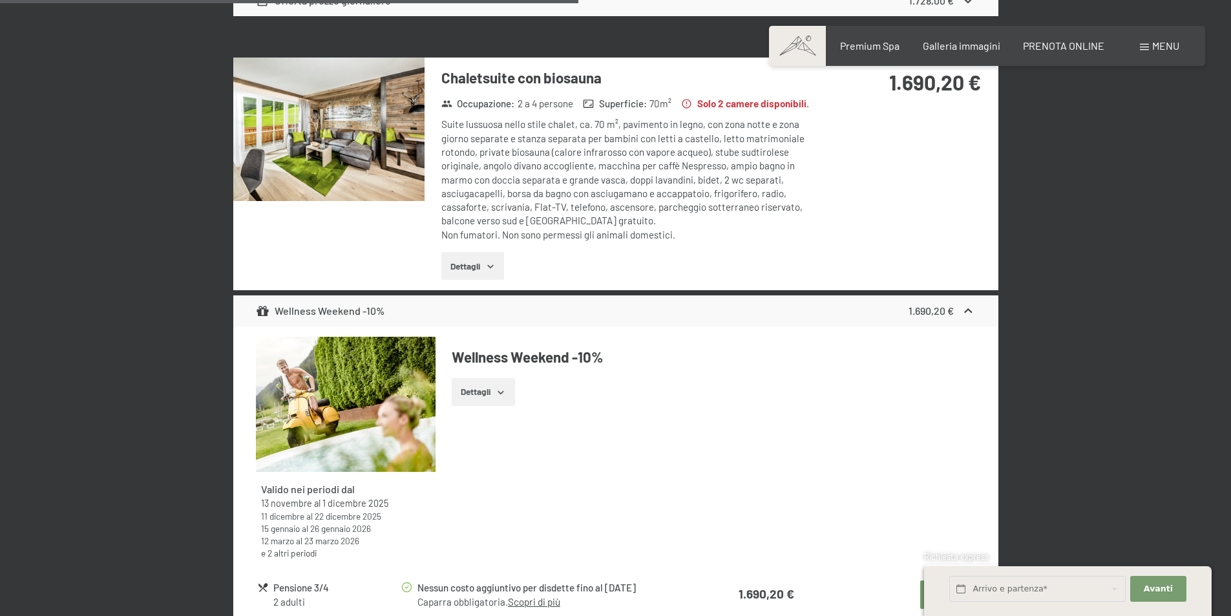
scroll to position [2775, 0]
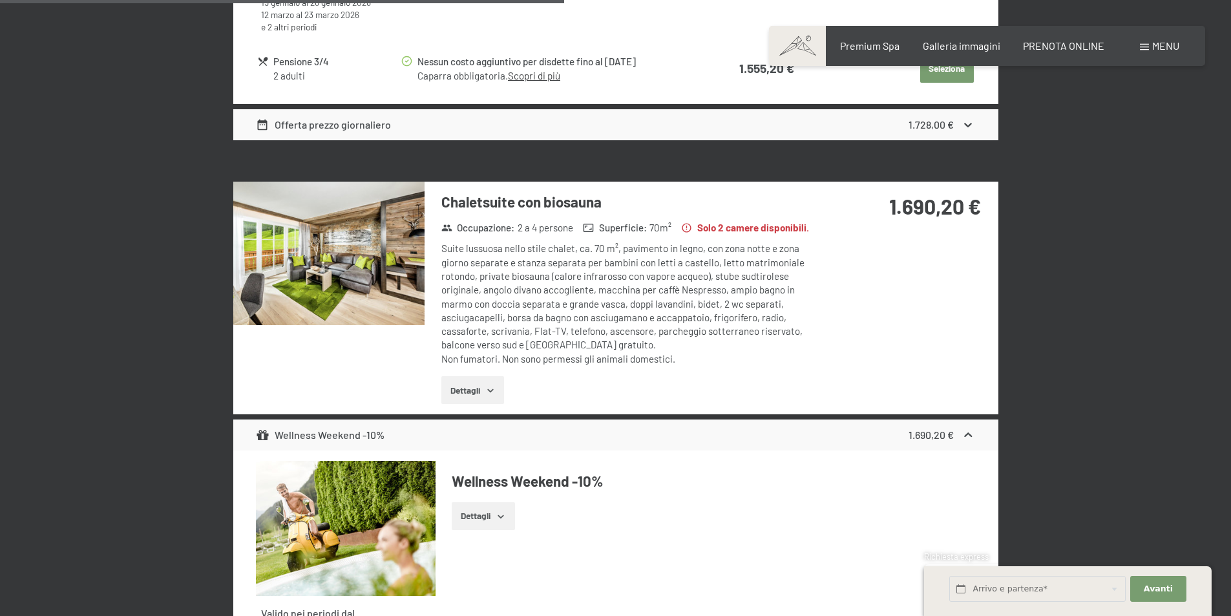
click at [378, 259] on img at bounding box center [328, 253] width 191 height 143
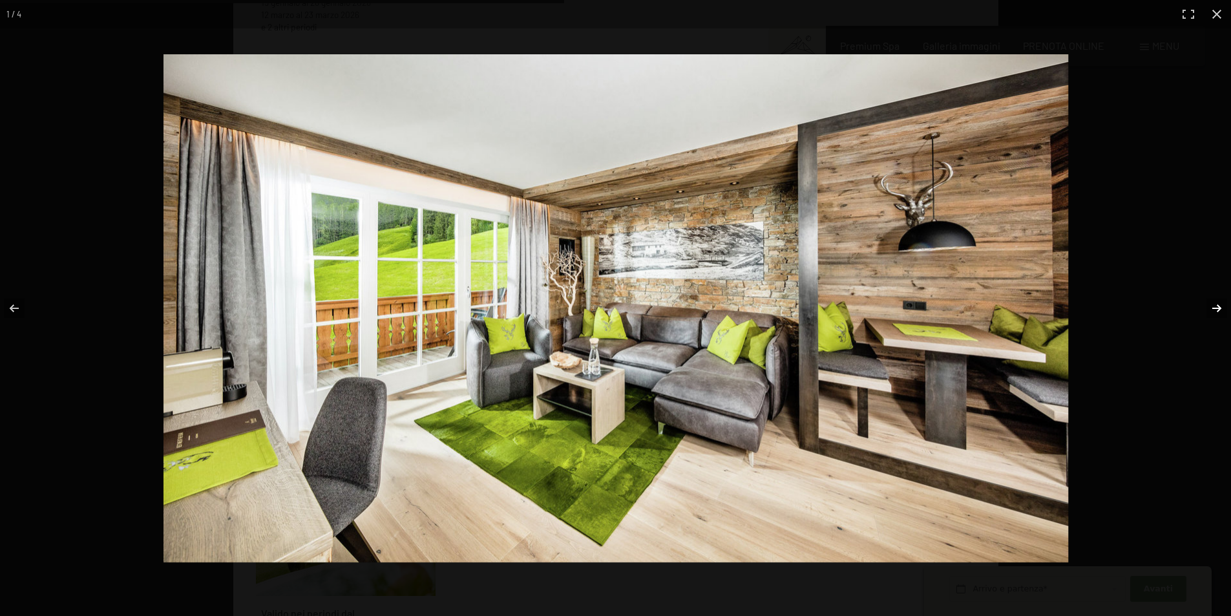
click at [1215, 304] on button "button" at bounding box center [1208, 308] width 45 height 65
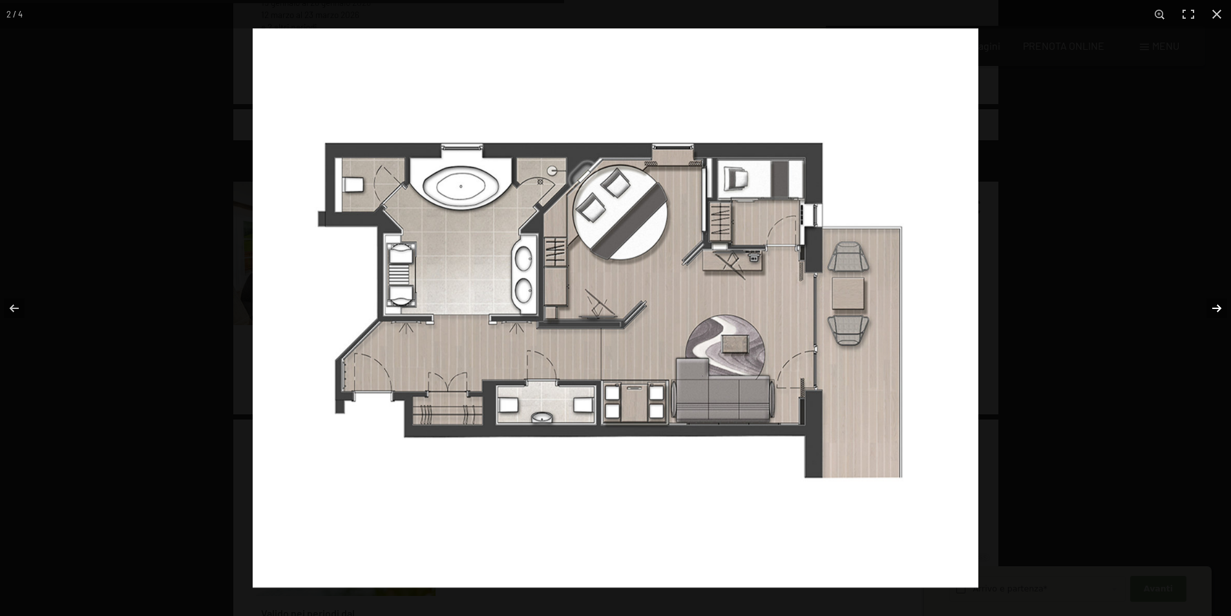
click at [1215, 304] on button "button" at bounding box center [1208, 308] width 45 height 65
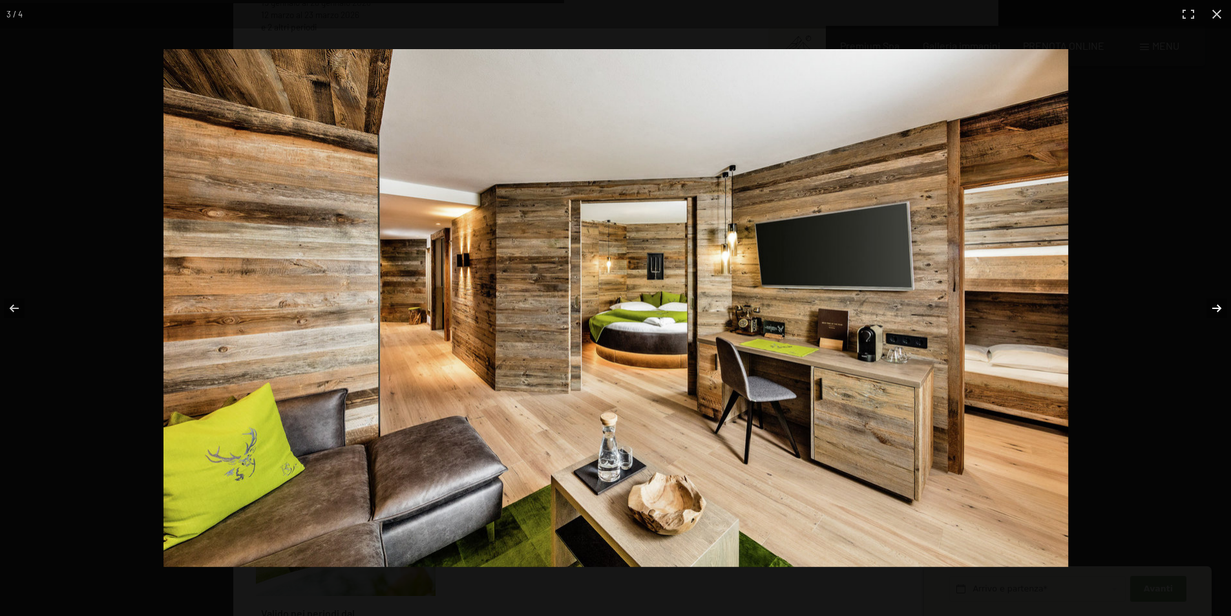
click at [1215, 304] on button "button" at bounding box center [1208, 308] width 45 height 65
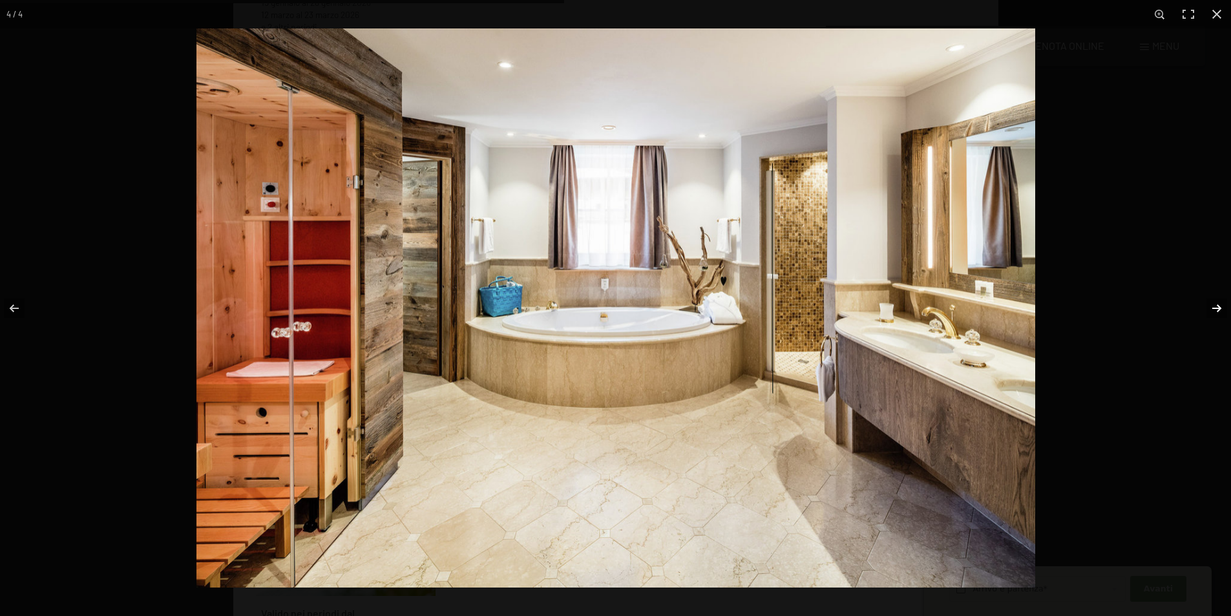
click at [1215, 306] on button "button" at bounding box center [1208, 308] width 45 height 65
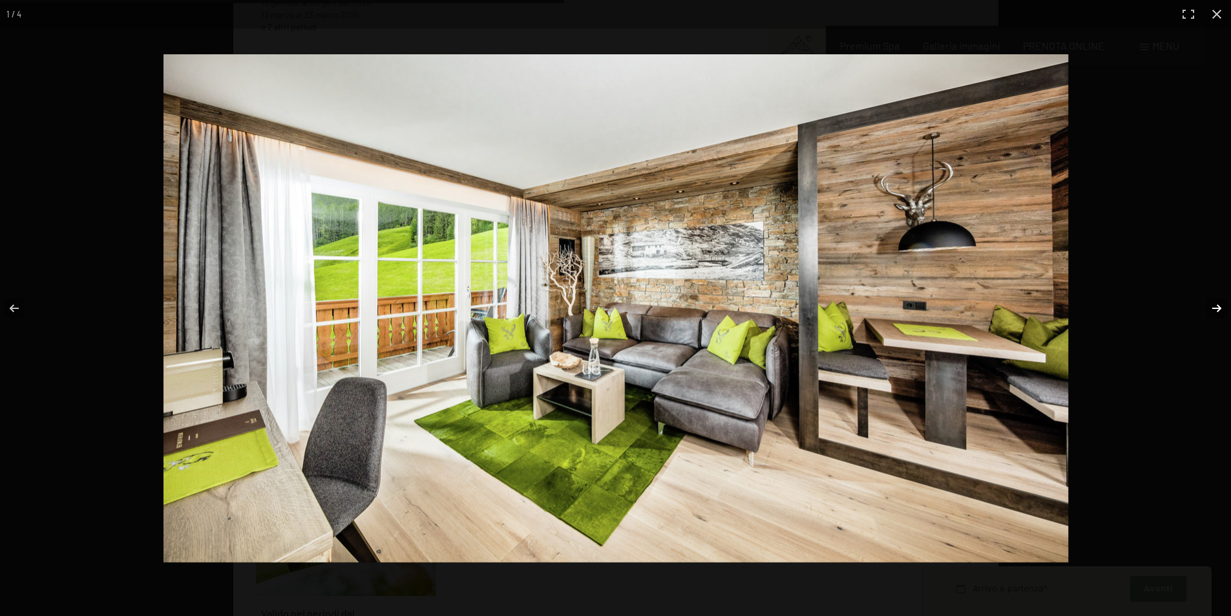
click at [1215, 306] on button "button" at bounding box center [1208, 308] width 45 height 65
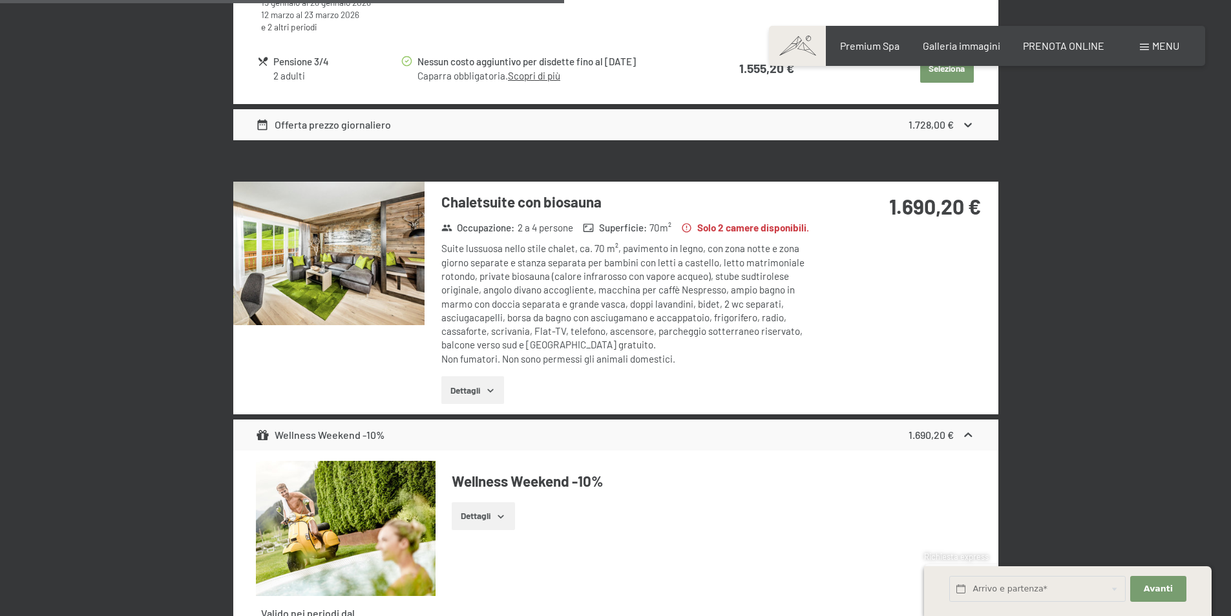
click at [0, 0] on button "button" at bounding box center [0, 0] width 0 height 0
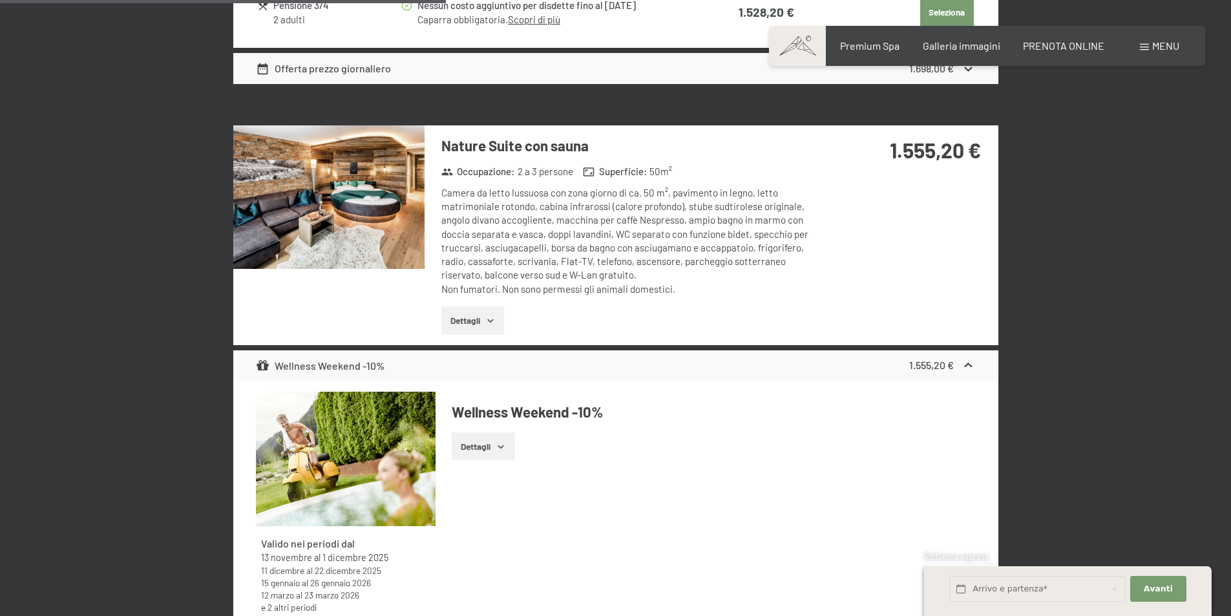
scroll to position [2193, 0]
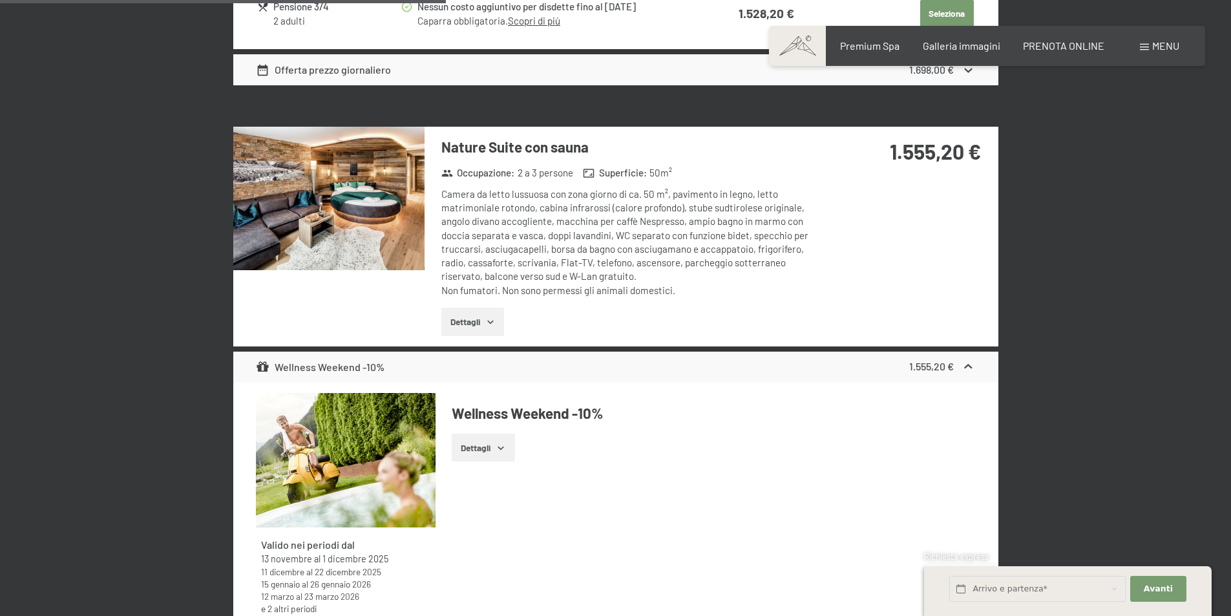
click at [308, 201] on img at bounding box center [328, 198] width 191 height 143
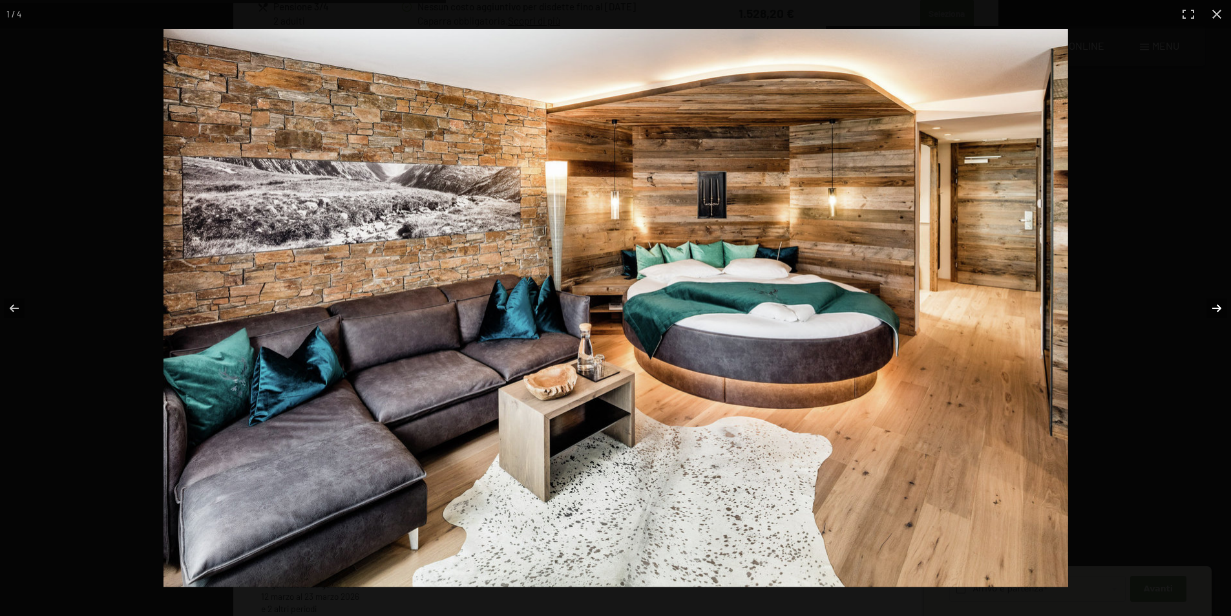
click at [1219, 306] on button "button" at bounding box center [1208, 308] width 45 height 65
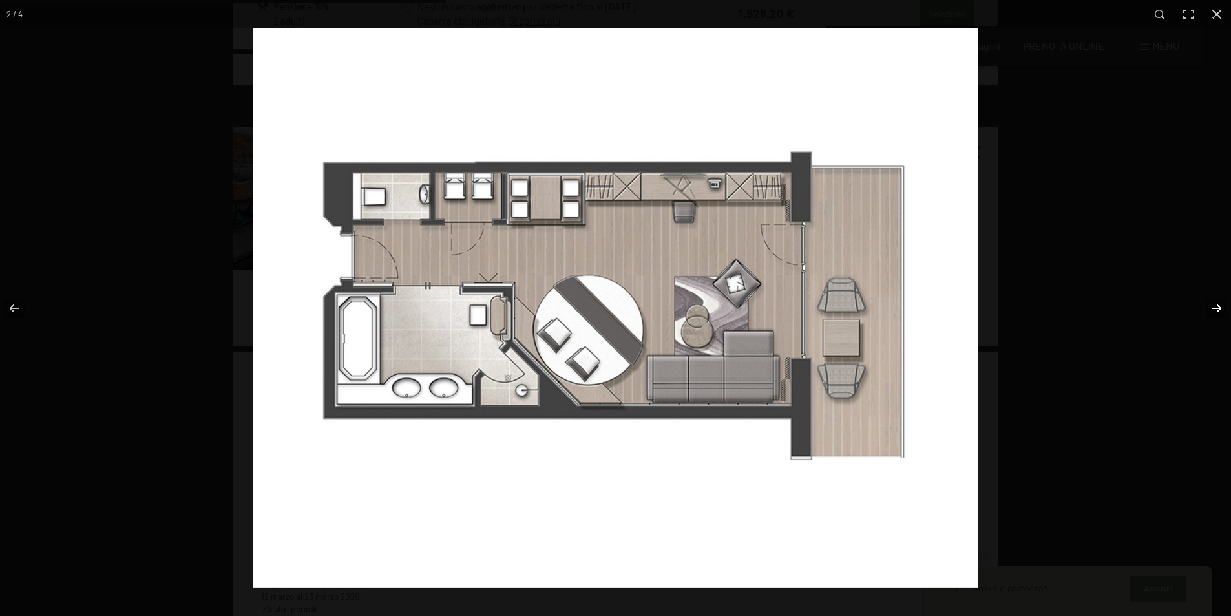
click at [1219, 306] on button "button" at bounding box center [1208, 308] width 45 height 65
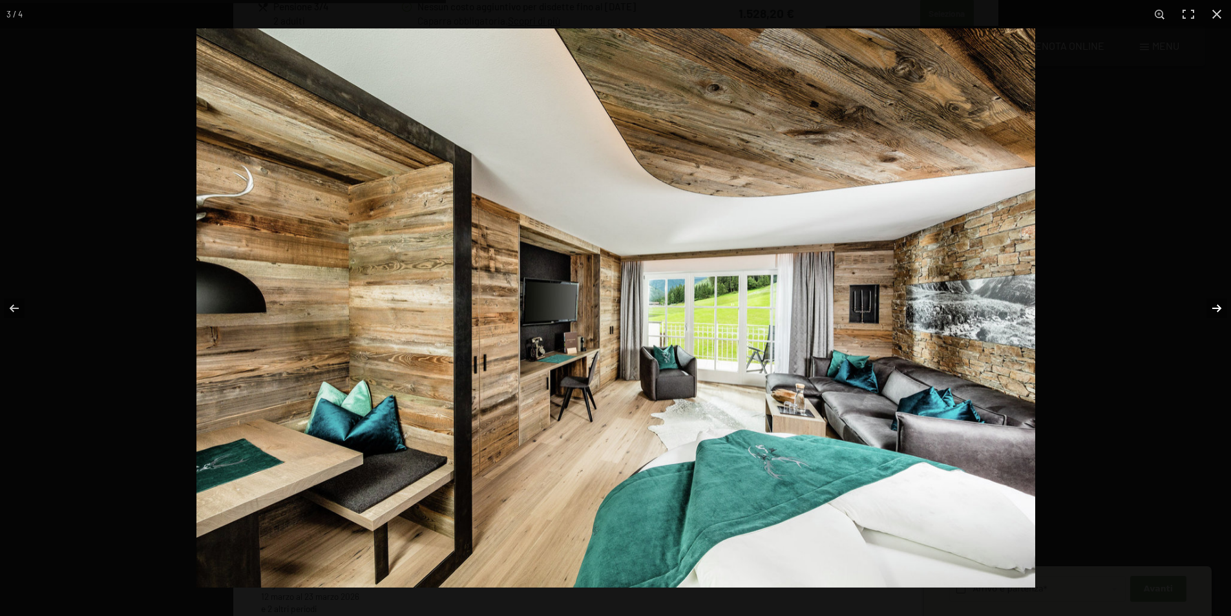
click at [1219, 306] on button "button" at bounding box center [1208, 308] width 45 height 65
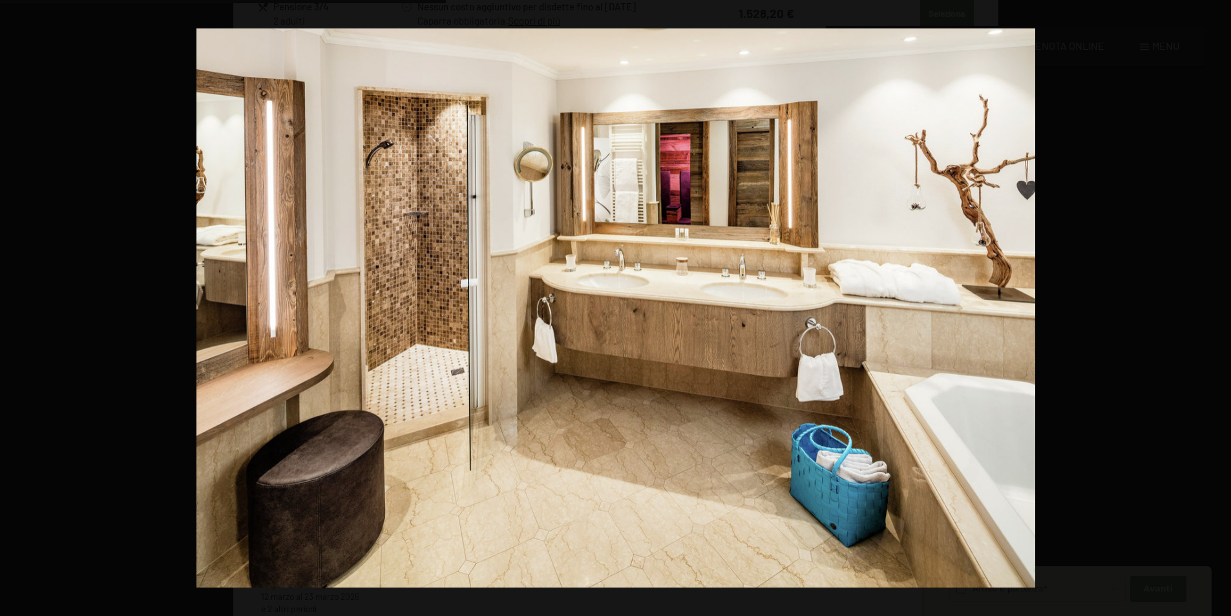
click at [1219, 306] on button "button" at bounding box center [1208, 308] width 45 height 65
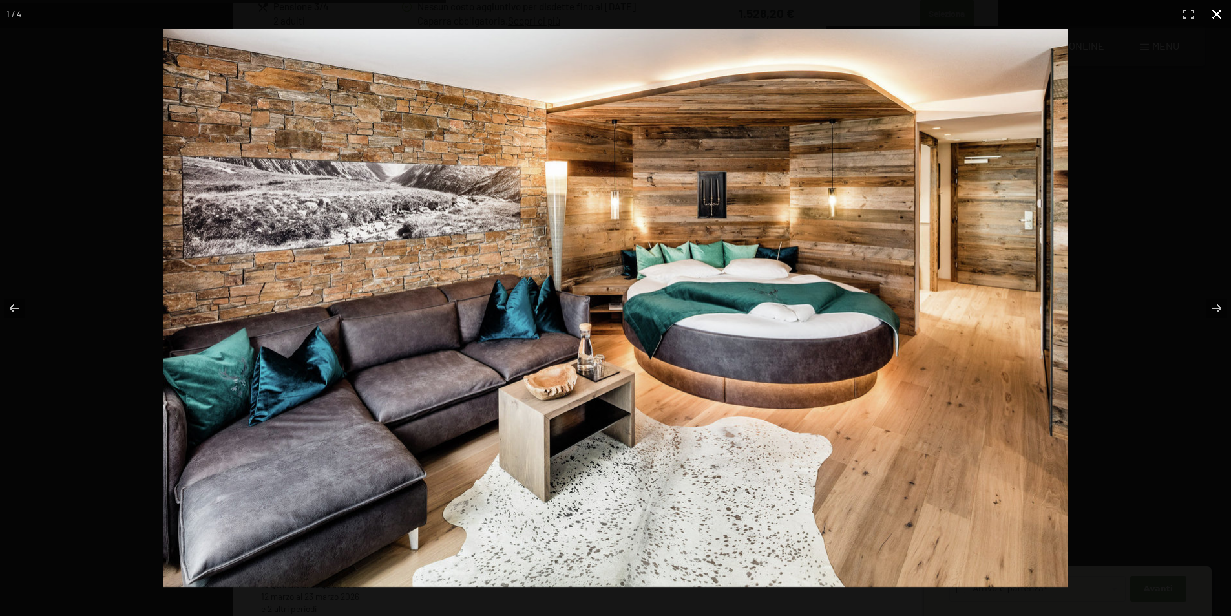
click at [1216, 10] on button "button" at bounding box center [1217, 14] width 28 height 28
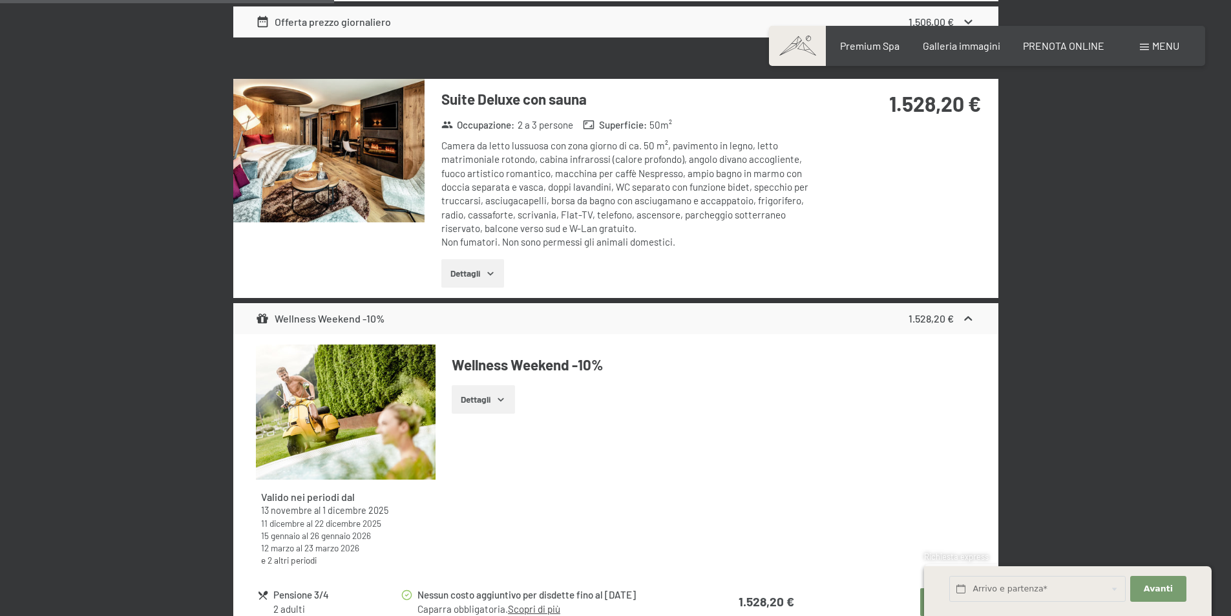
scroll to position [1547, 0]
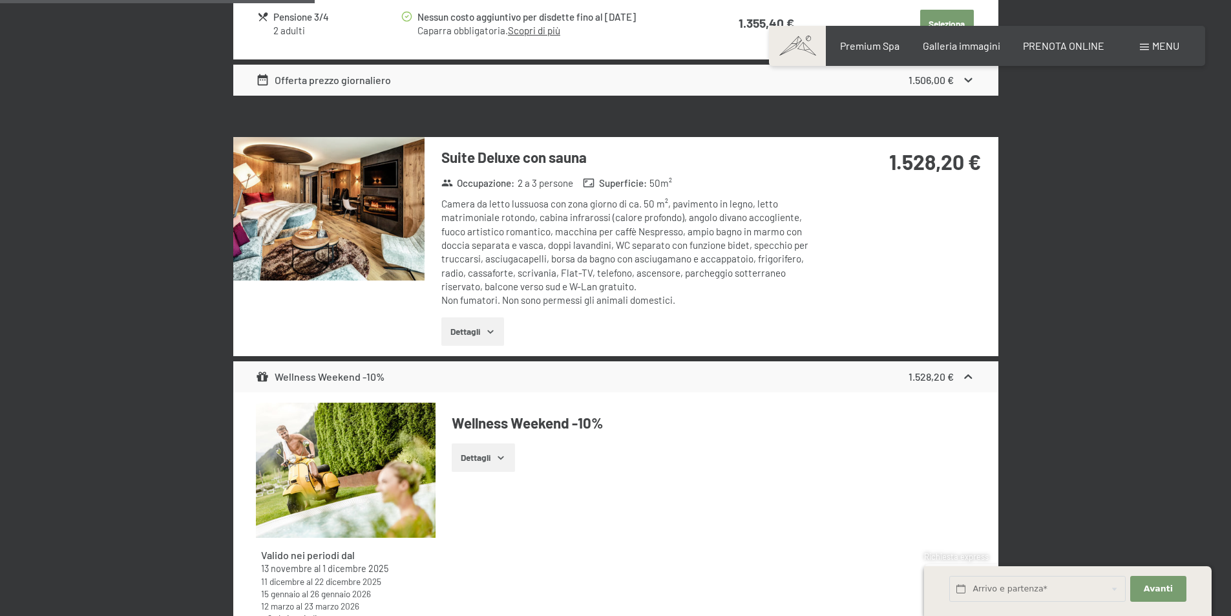
click at [315, 205] on img at bounding box center [328, 208] width 191 height 143
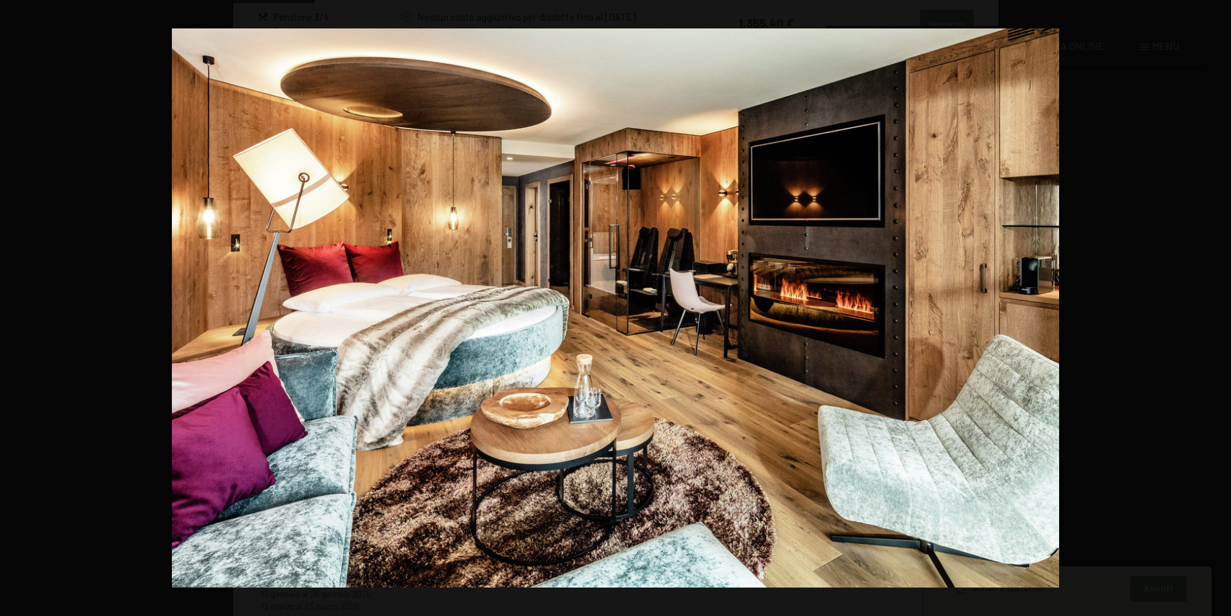
click at [1216, 310] on button "button" at bounding box center [1208, 308] width 45 height 65
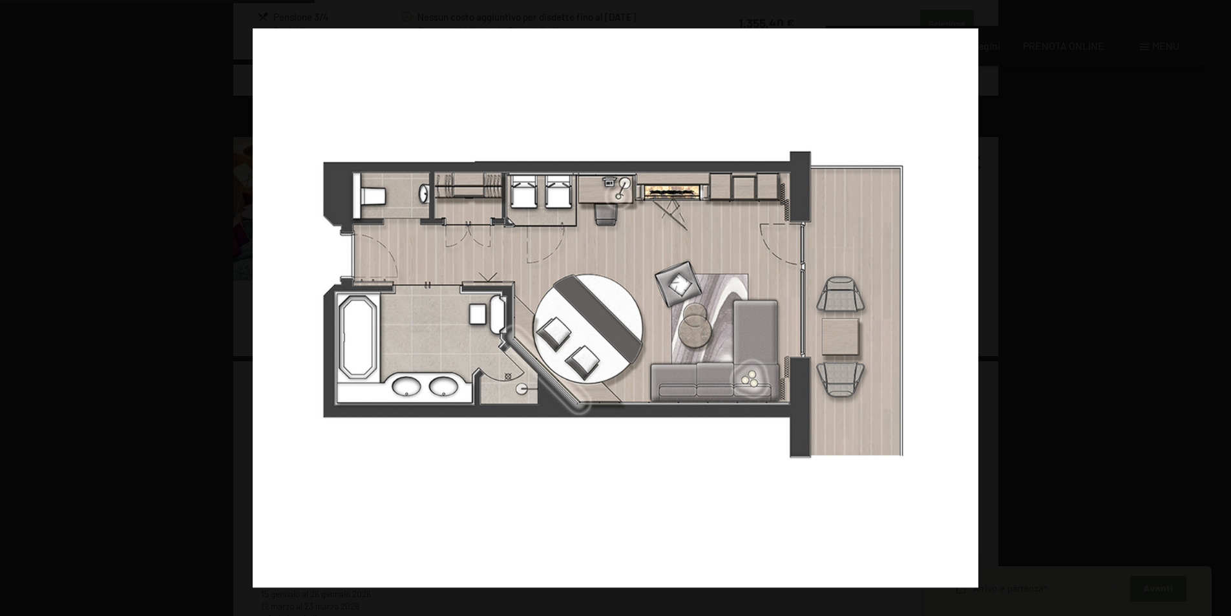
click at [1216, 310] on button "button" at bounding box center [1208, 308] width 45 height 65
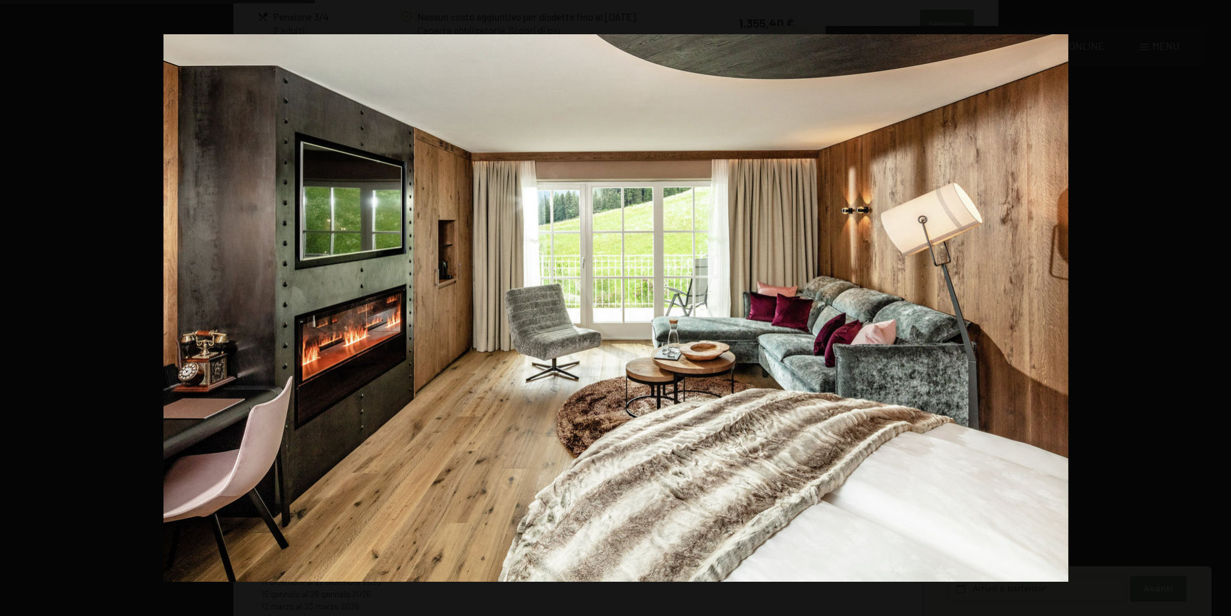
click at [1216, 310] on button "button" at bounding box center [1208, 308] width 45 height 65
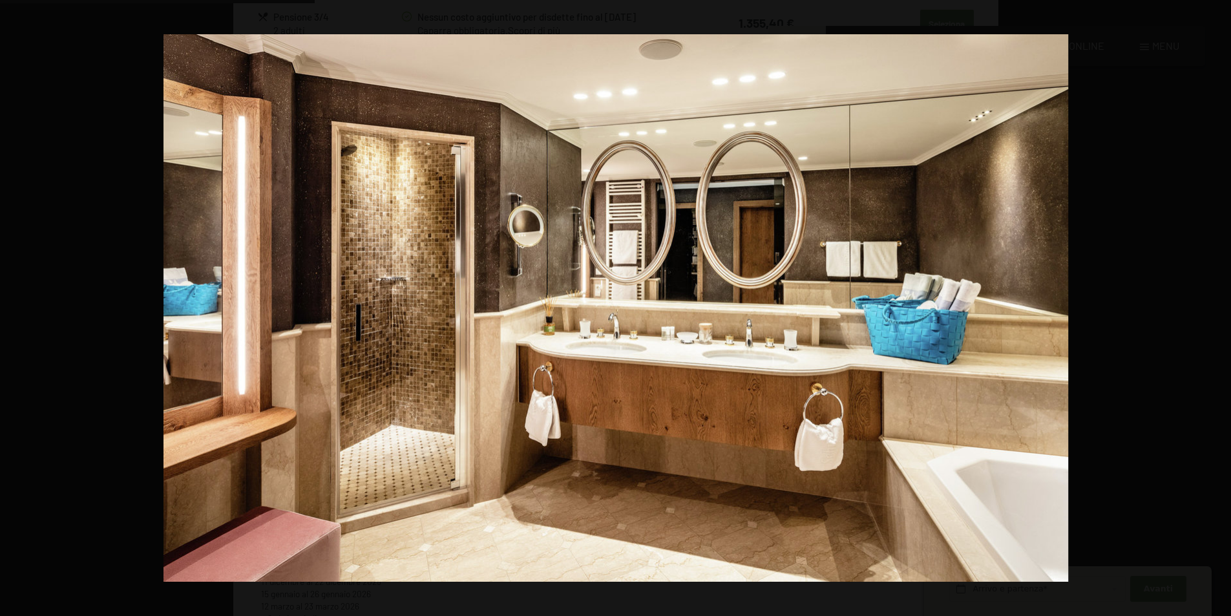
click at [1216, 310] on button "button" at bounding box center [1208, 308] width 45 height 65
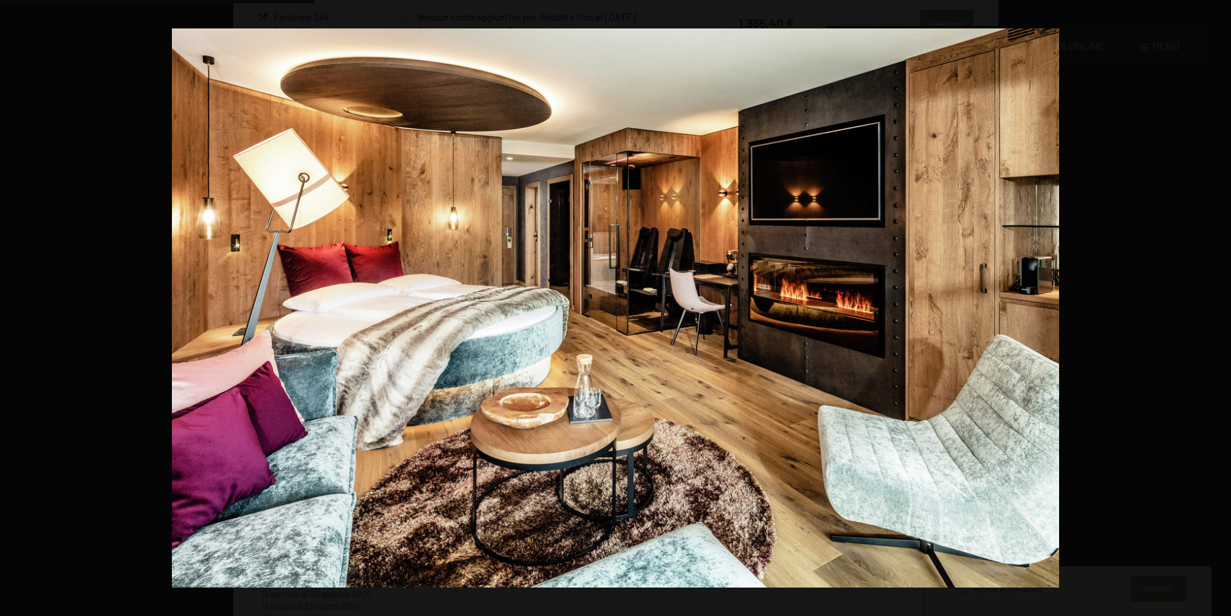
click at [1216, 310] on button "button" at bounding box center [1208, 308] width 45 height 65
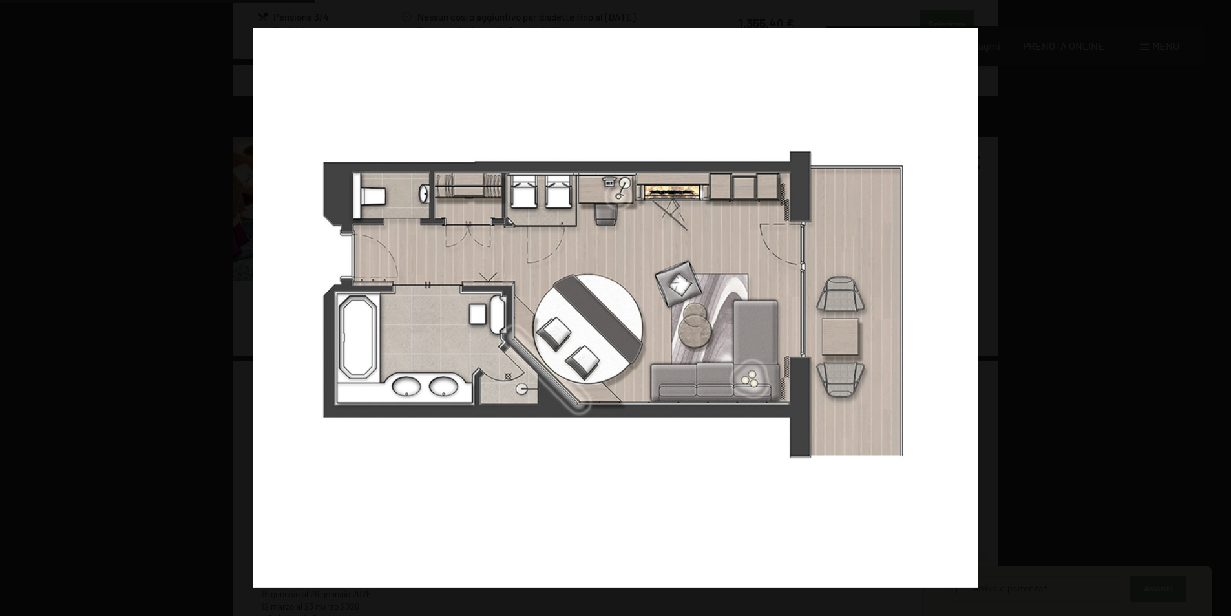
click at [1216, 310] on button "button" at bounding box center [1208, 308] width 45 height 65
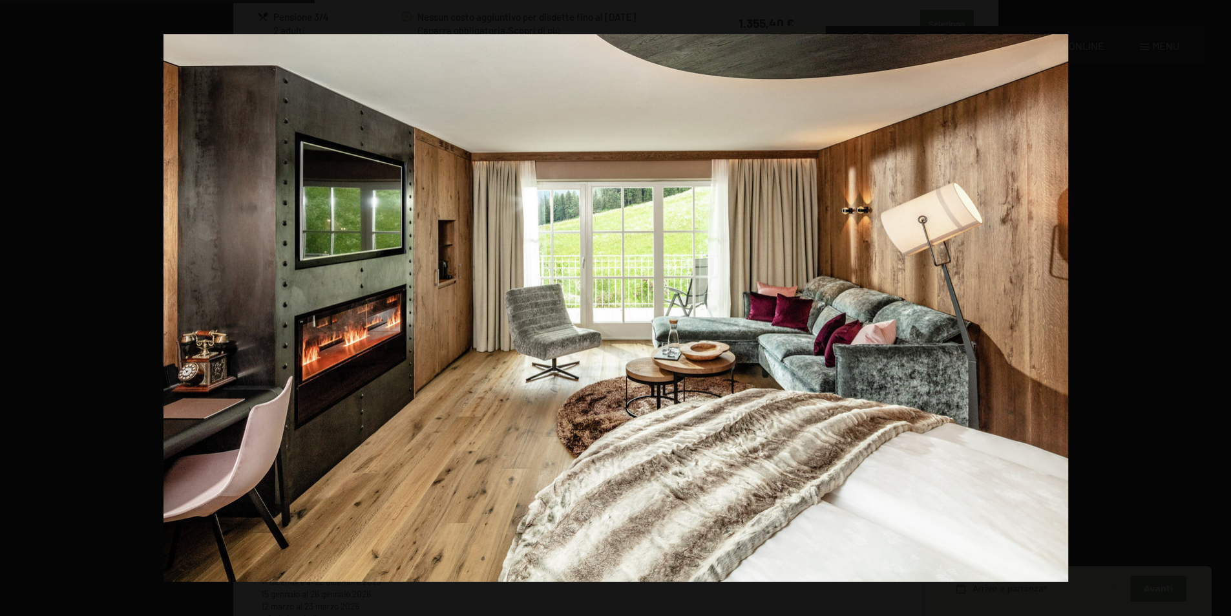
click at [1216, 310] on button "button" at bounding box center [1208, 308] width 45 height 65
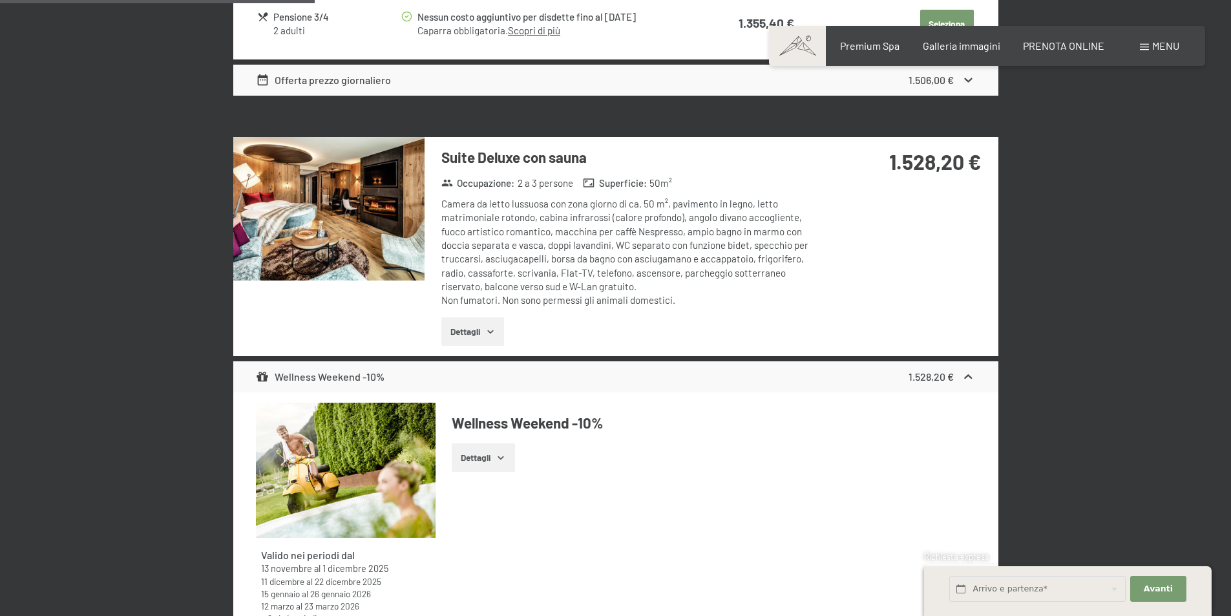
click at [0, 0] on button "button" at bounding box center [0, 0] width 0 height 0
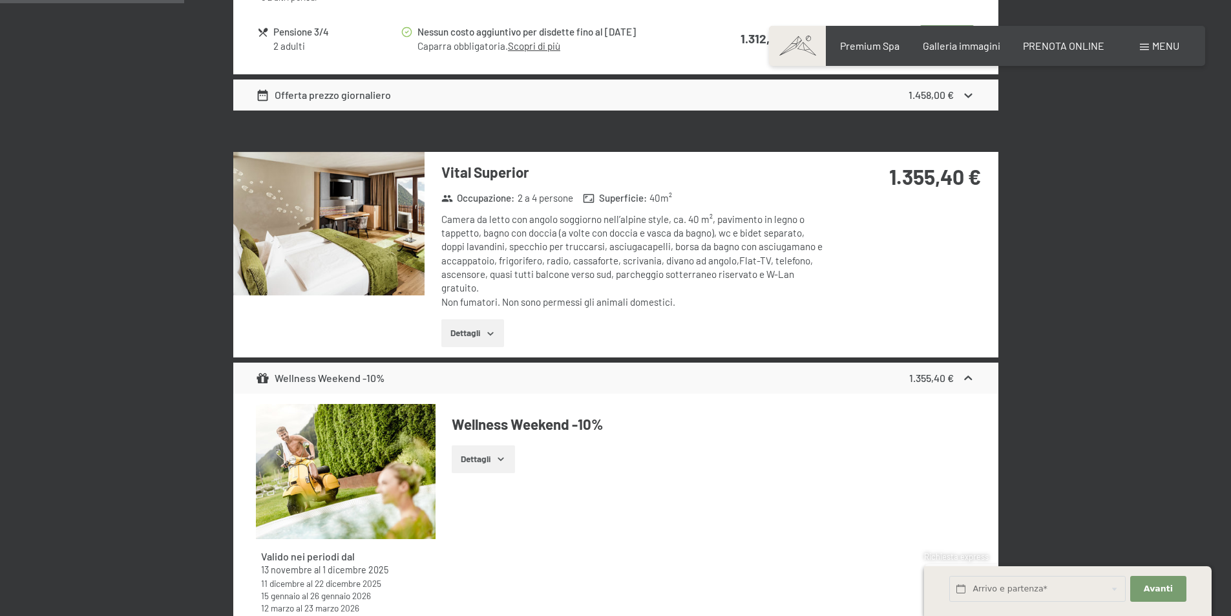
scroll to position [900, 0]
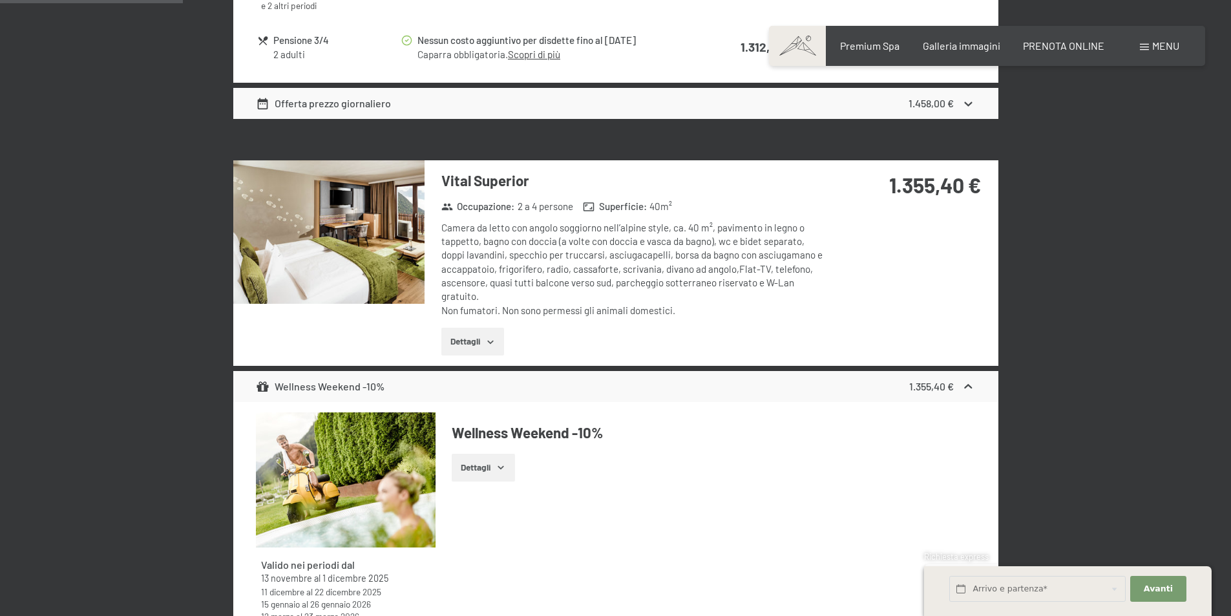
click at [380, 246] on img at bounding box center [328, 231] width 191 height 143
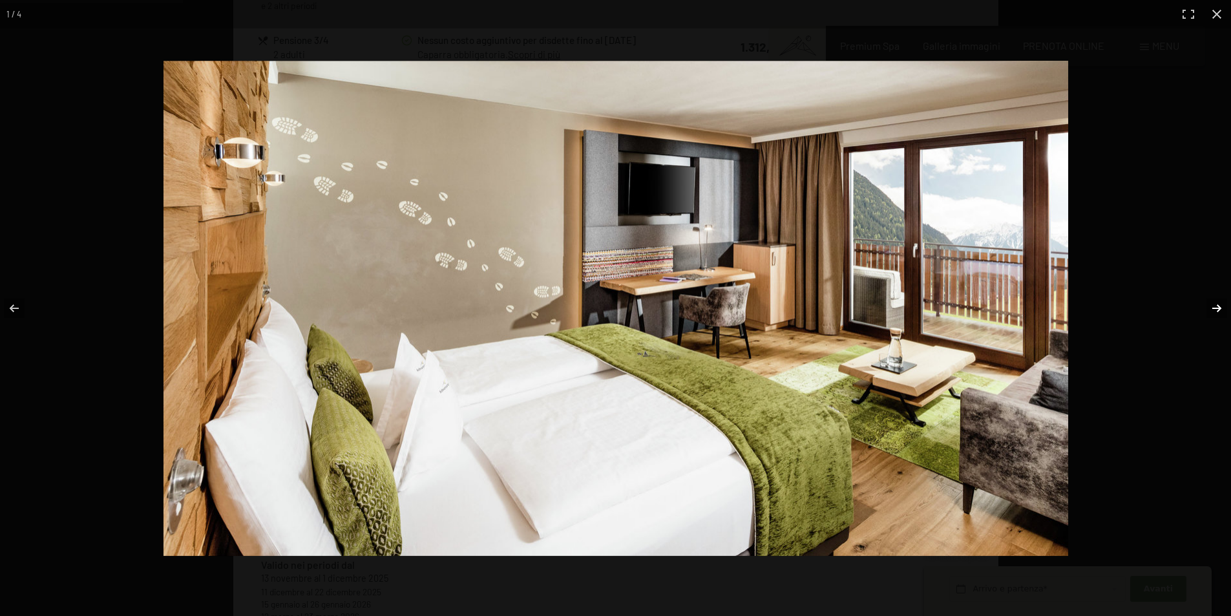
click at [1213, 305] on button "button" at bounding box center [1208, 308] width 45 height 65
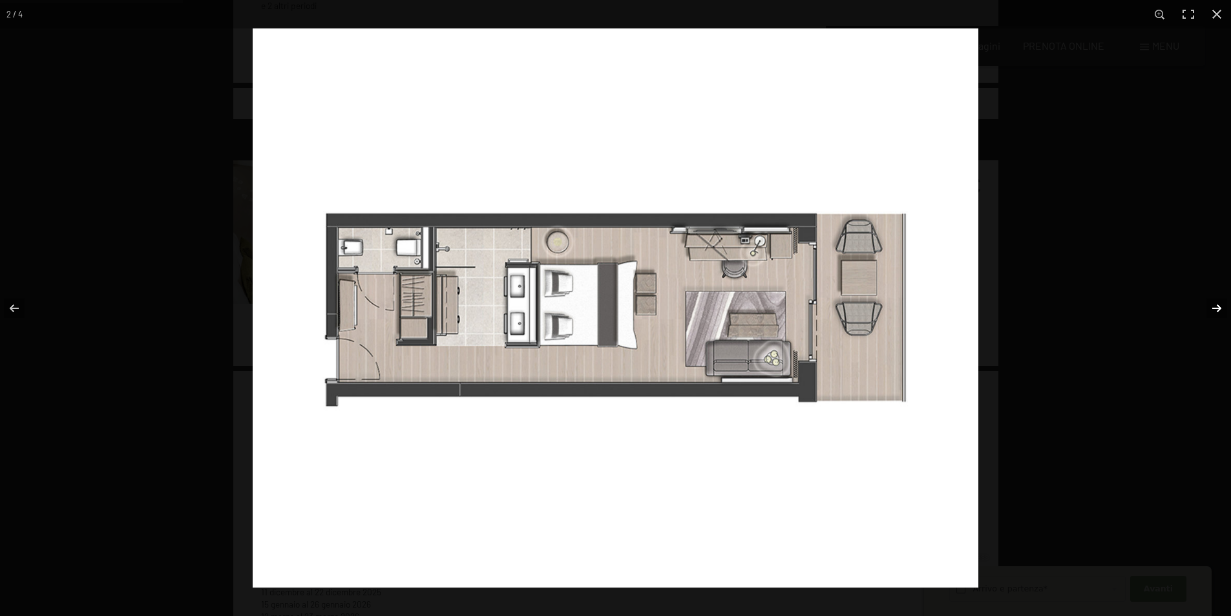
click at [1213, 305] on button "button" at bounding box center [1208, 308] width 45 height 65
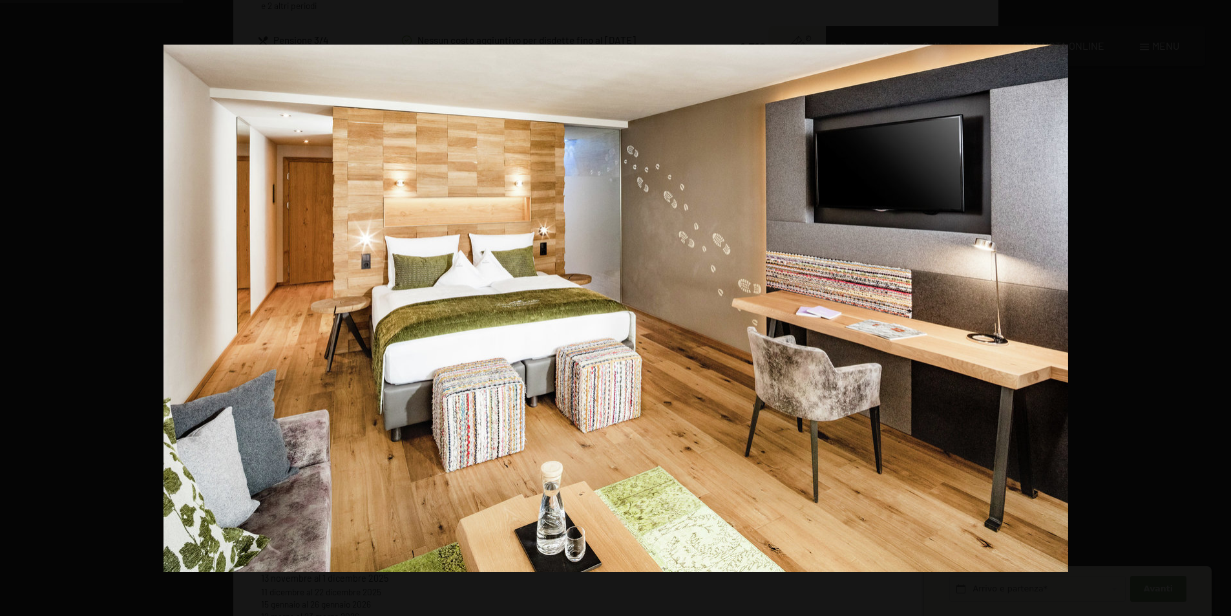
click at [1213, 305] on button "button" at bounding box center [1208, 308] width 45 height 65
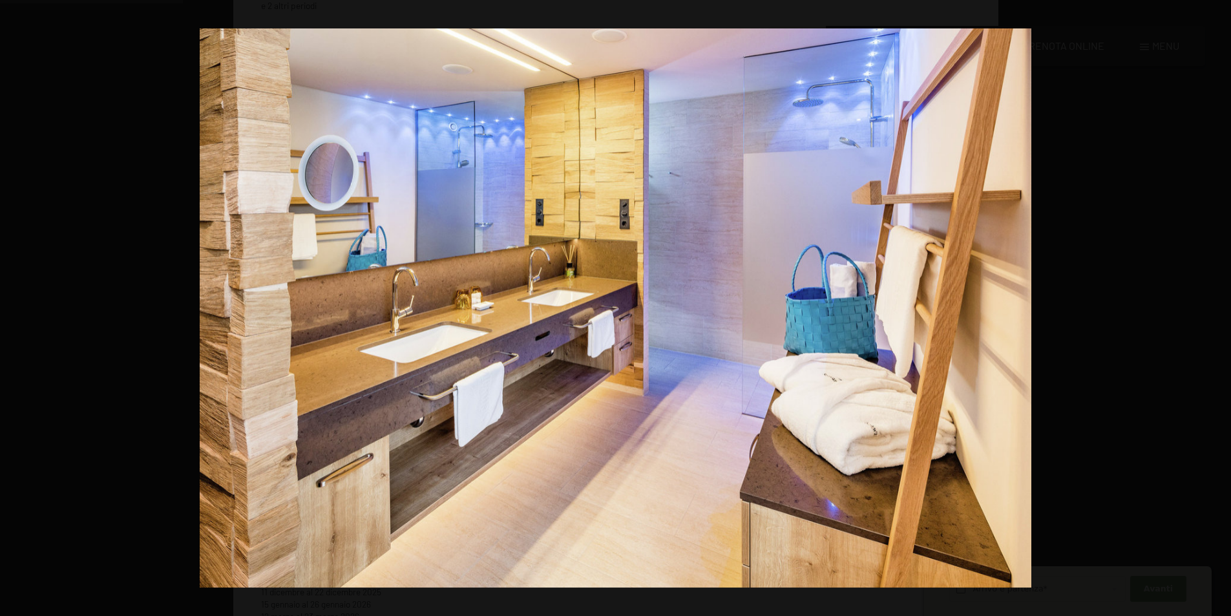
click at [1213, 305] on button "button" at bounding box center [1208, 308] width 45 height 65
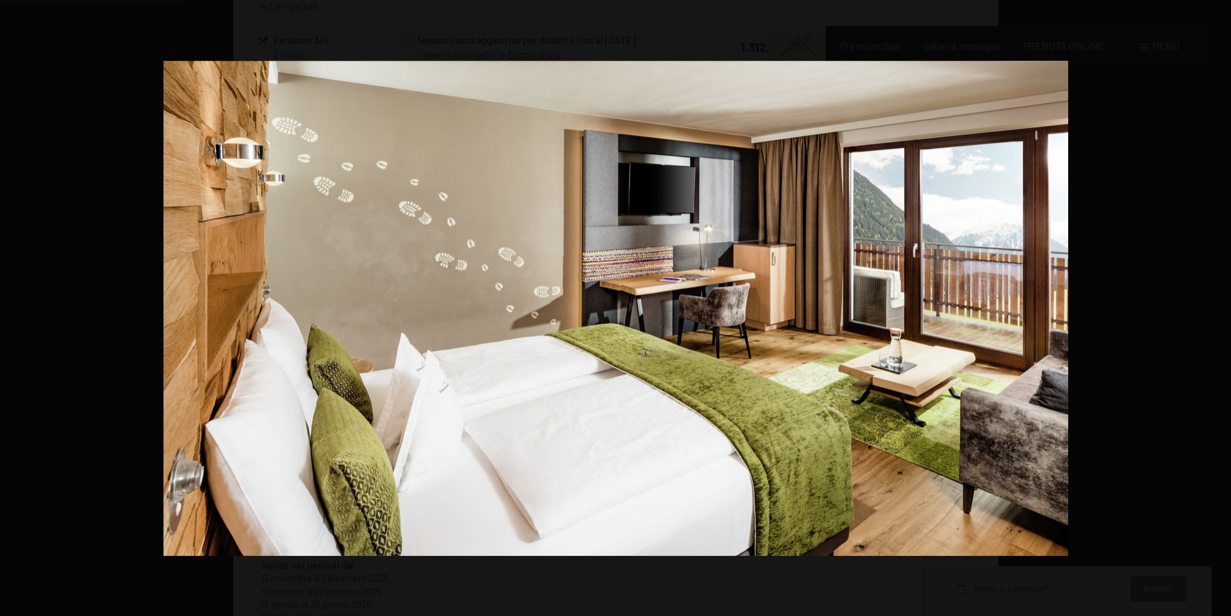
click at [1213, 305] on button "button" at bounding box center [1208, 308] width 45 height 65
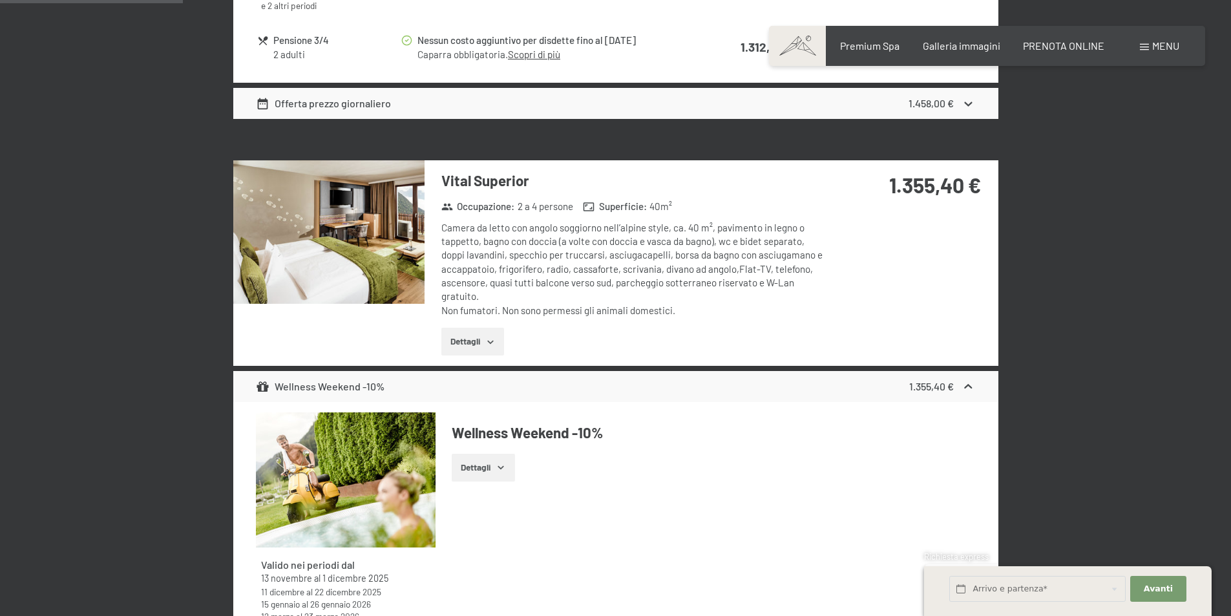
click at [0, 0] on button "button" at bounding box center [0, 0] width 0 height 0
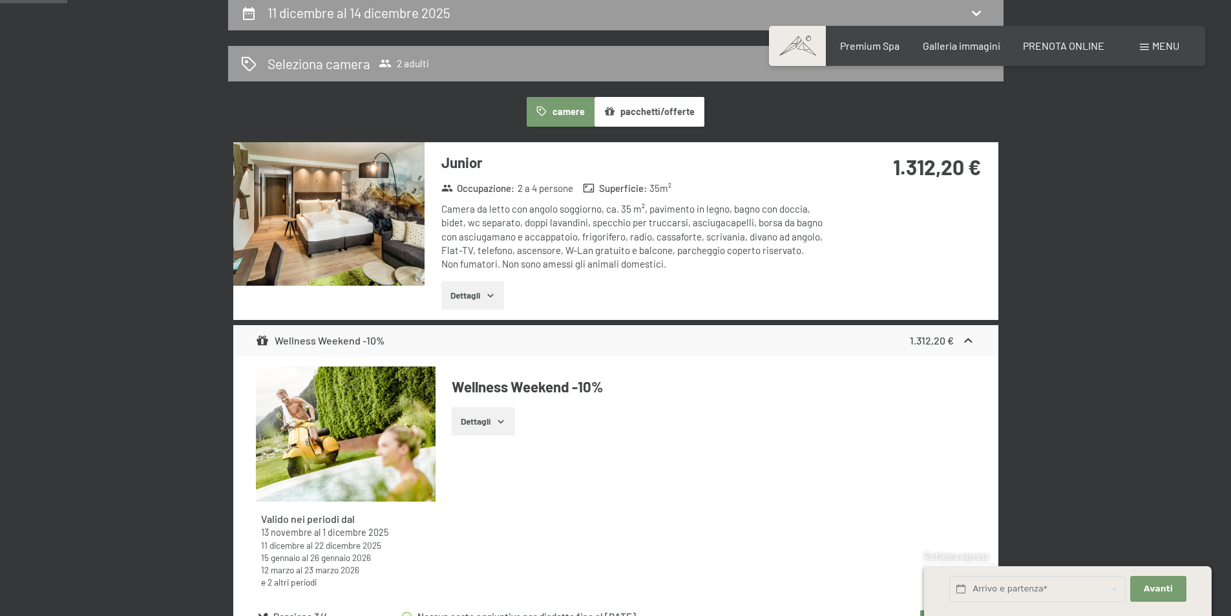
scroll to position [319, 0]
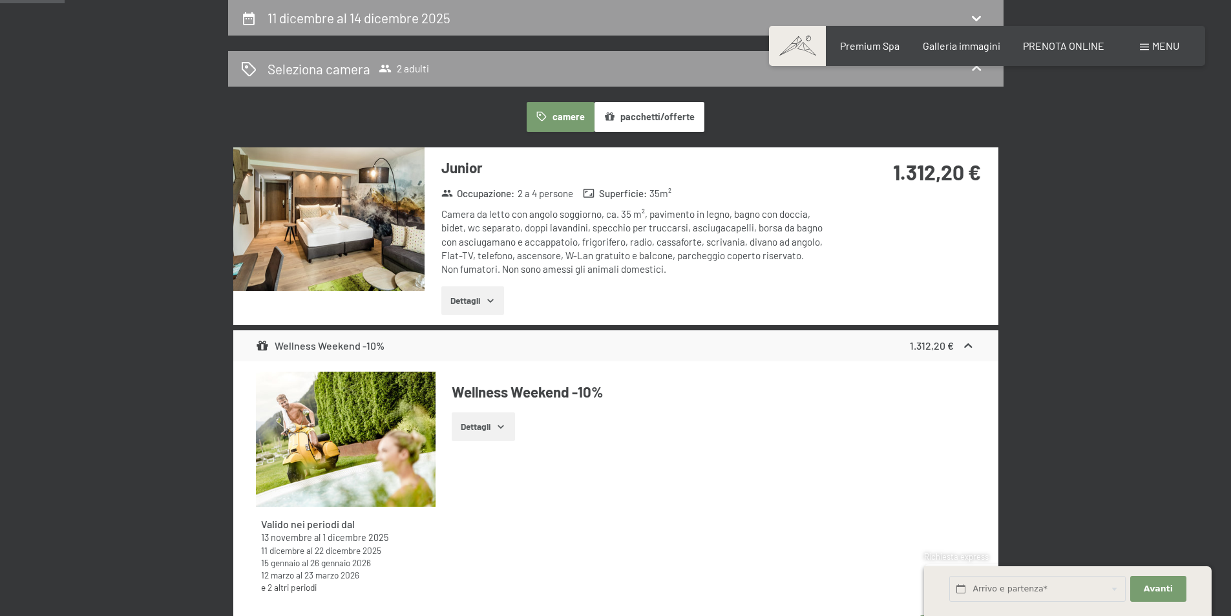
click at [373, 218] on img at bounding box center [328, 218] width 191 height 143
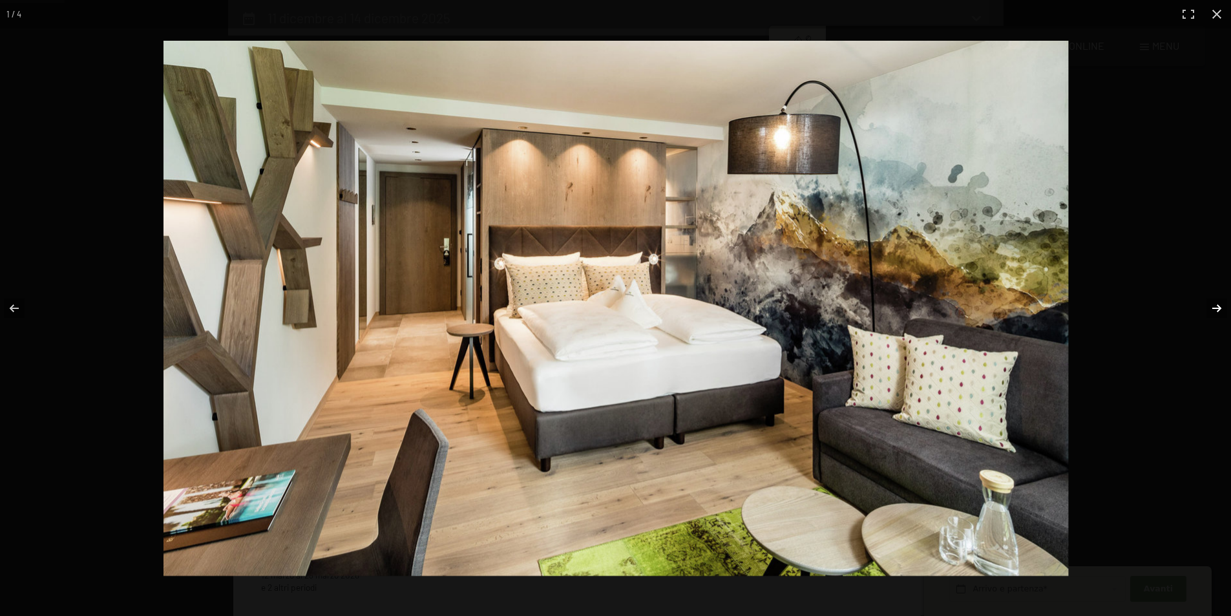
click at [1219, 306] on button "button" at bounding box center [1208, 308] width 45 height 65
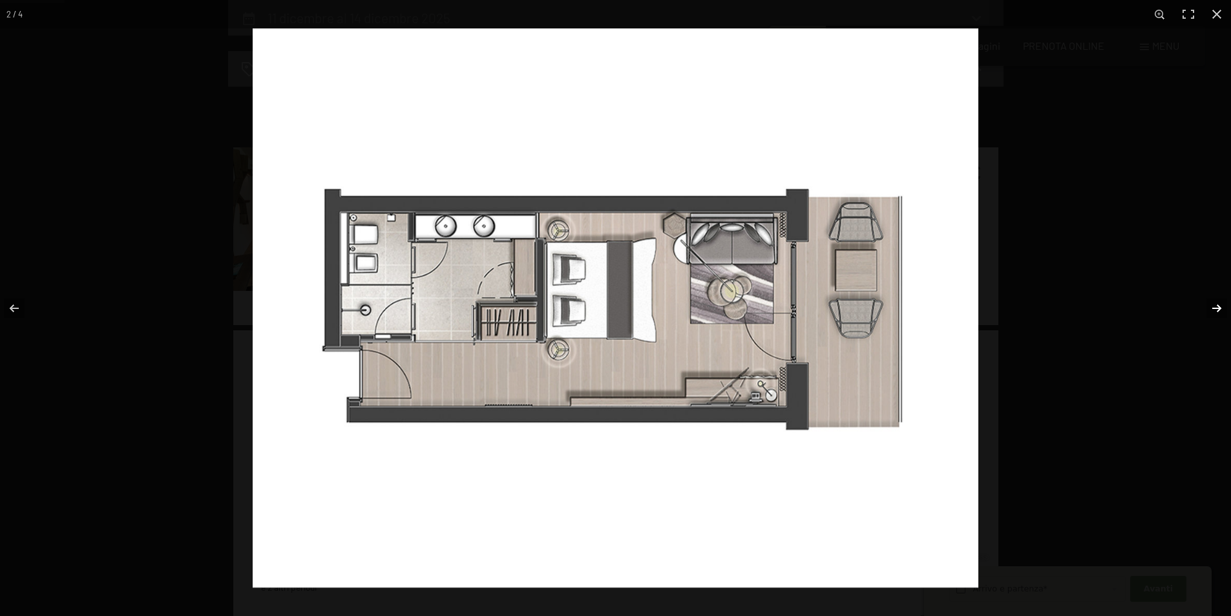
click at [1219, 306] on button "button" at bounding box center [1208, 308] width 45 height 65
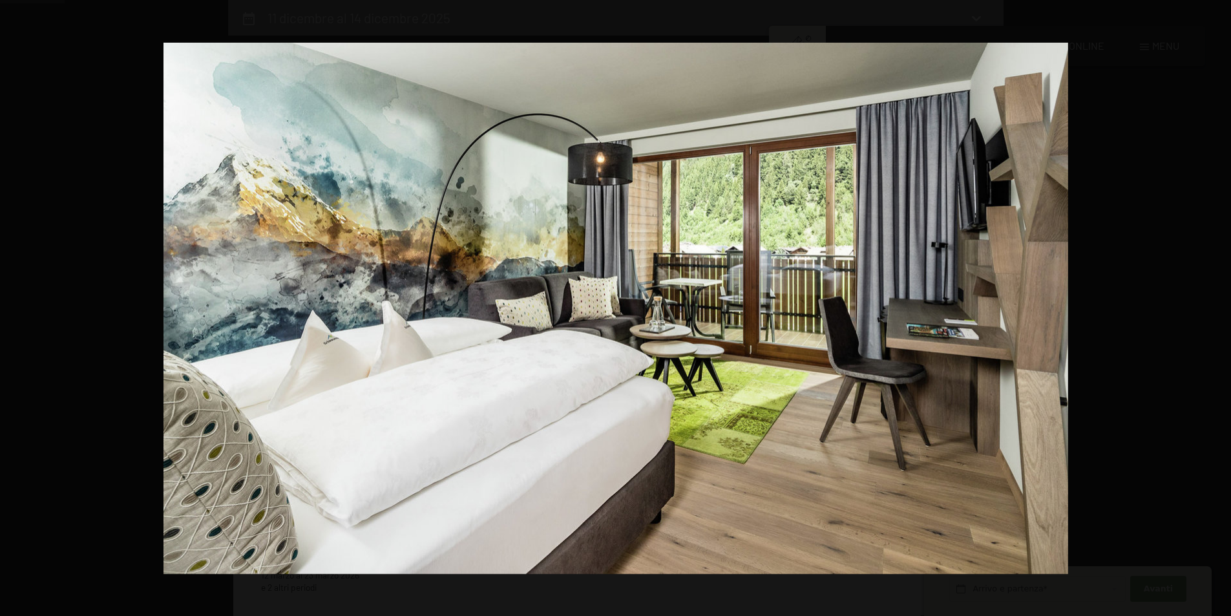
click at [1219, 306] on button "button" at bounding box center [1208, 308] width 45 height 65
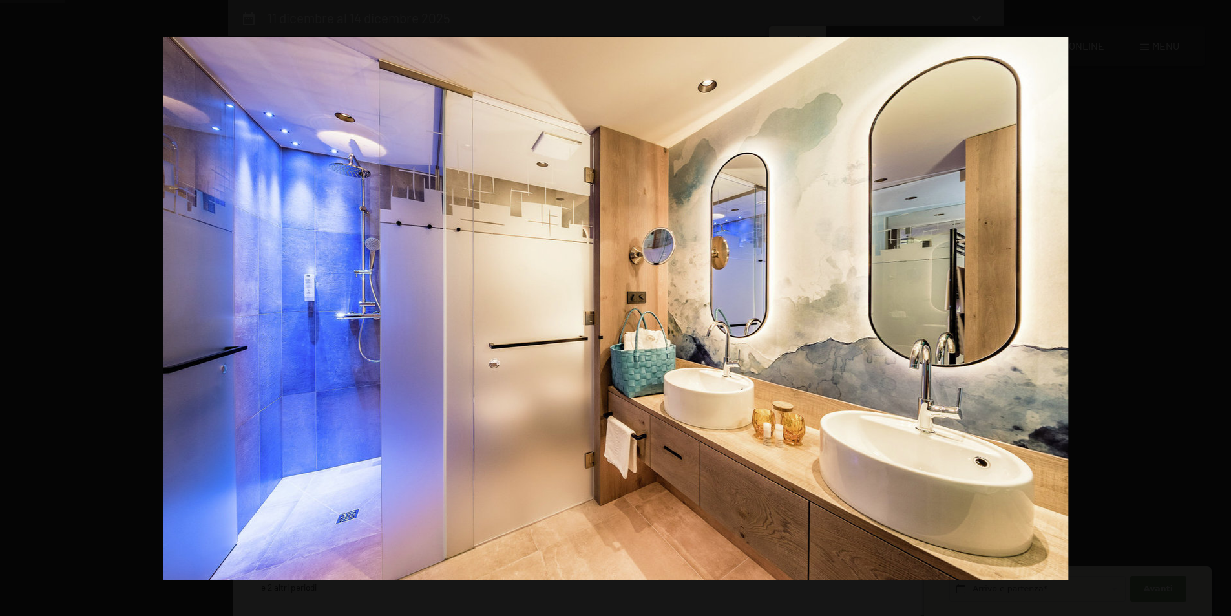
click at [1219, 306] on button "button" at bounding box center [1208, 308] width 45 height 65
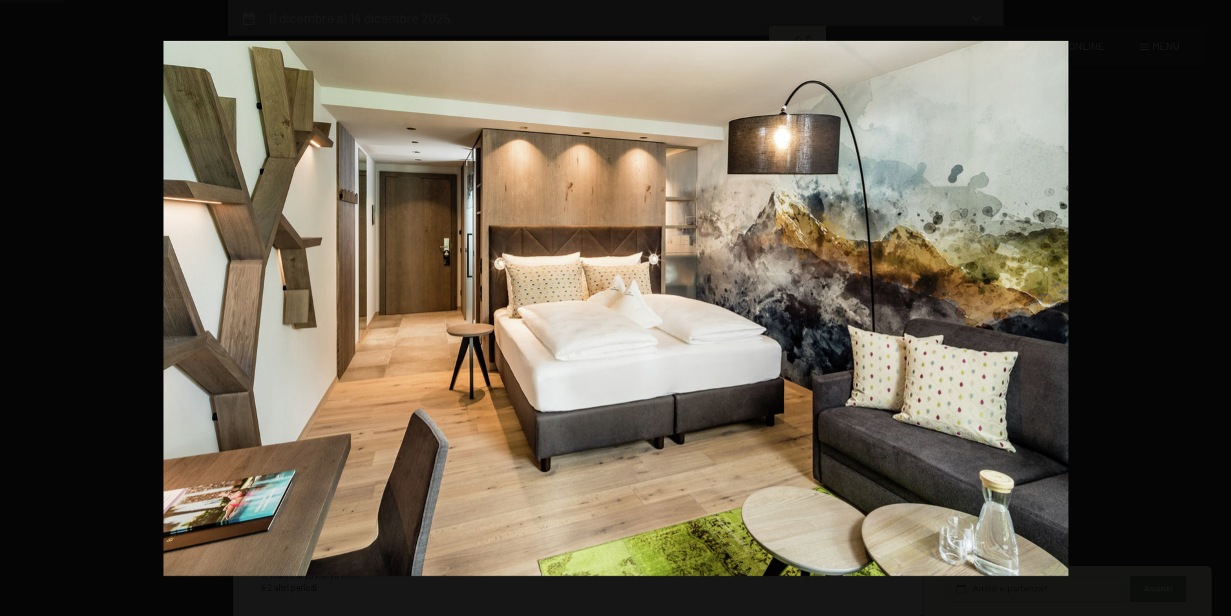
click at [1219, 306] on button "button" at bounding box center [1208, 308] width 45 height 65
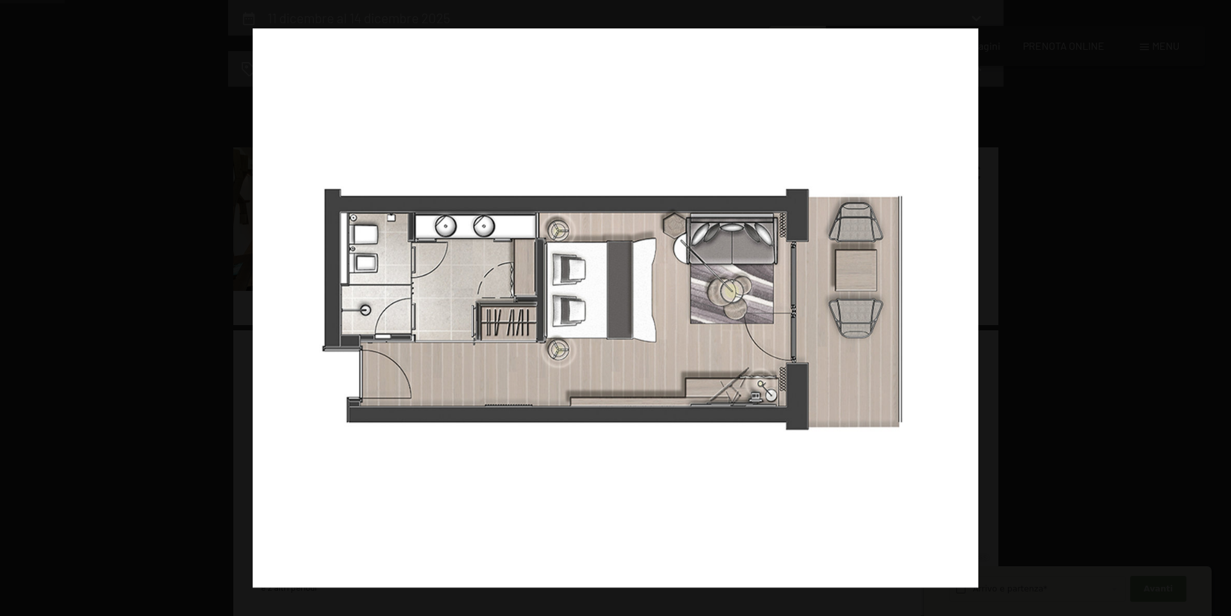
click at [1219, 306] on button "button" at bounding box center [1208, 308] width 45 height 65
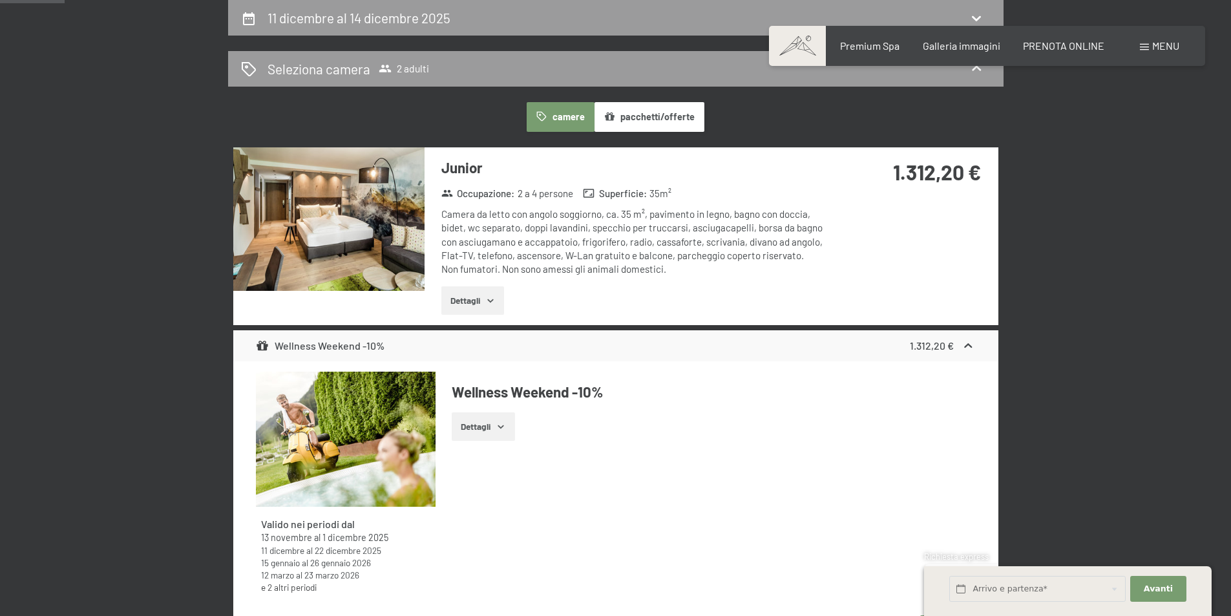
click at [0, 0] on button "button" at bounding box center [0, 0] width 0 height 0
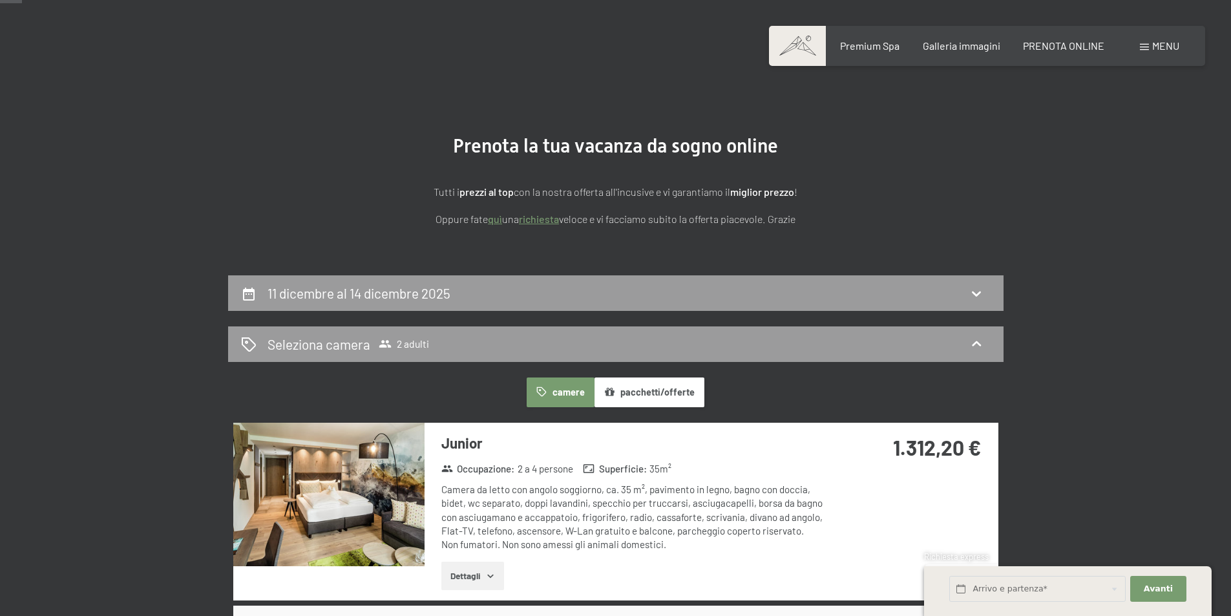
scroll to position [0, 0]
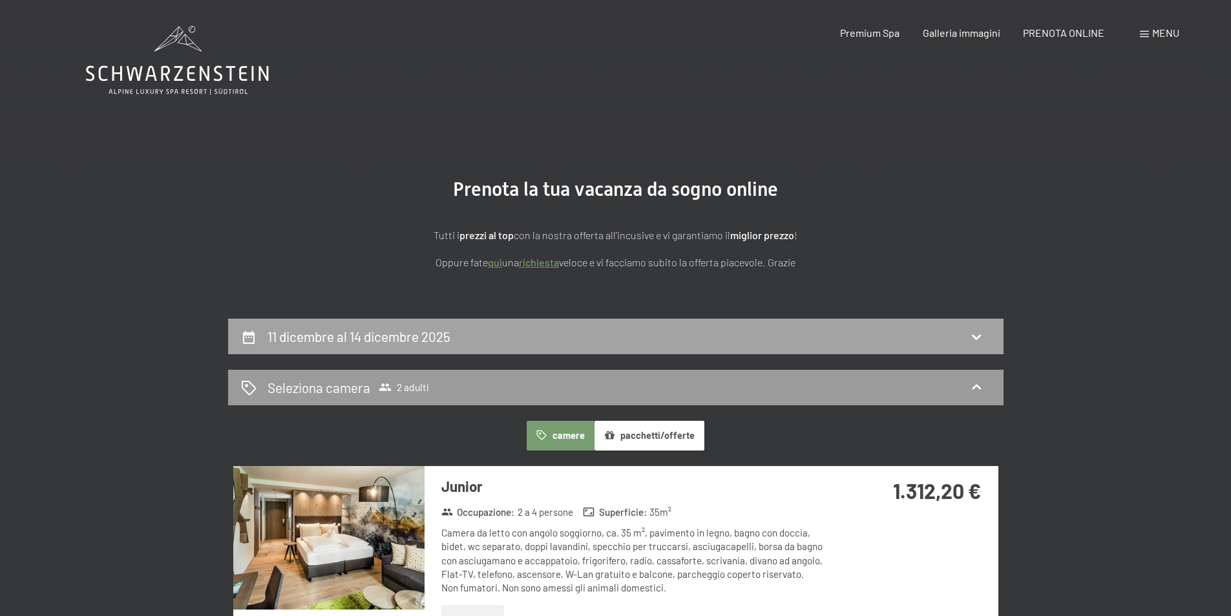
click at [980, 332] on icon at bounding box center [977, 337] width 16 height 16
select select "2025-11-01"
select select "2025-12-01"
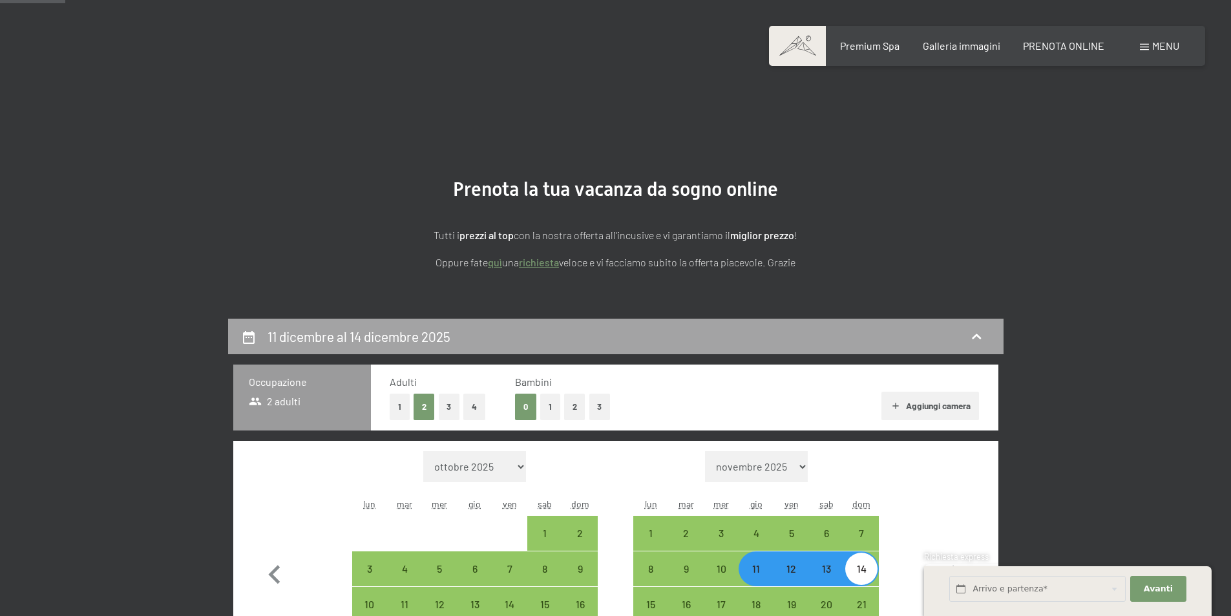
scroll to position [319, 0]
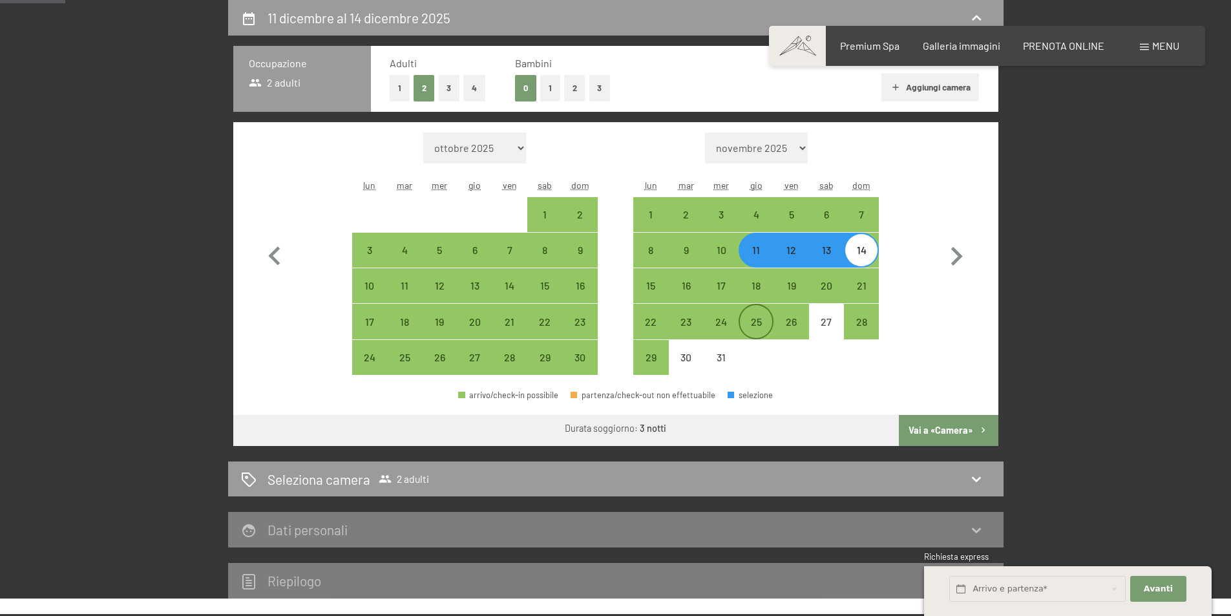
click at [763, 323] on div "25" at bounding box center [756, 333] width 32 height 32
select select "2025-11-01"
select select "2025-12-01"
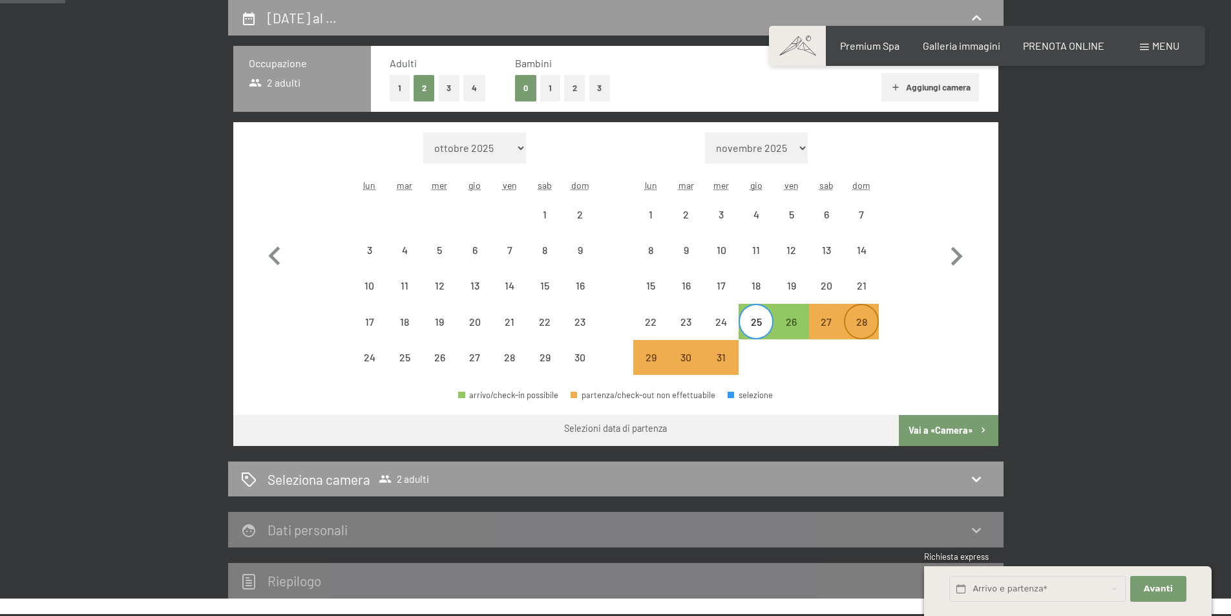
click at [862, 326] on div "28" at bounding box center [861, 333] width 32 height 32
select select "2025-11-01"
select select "2025-12-01"
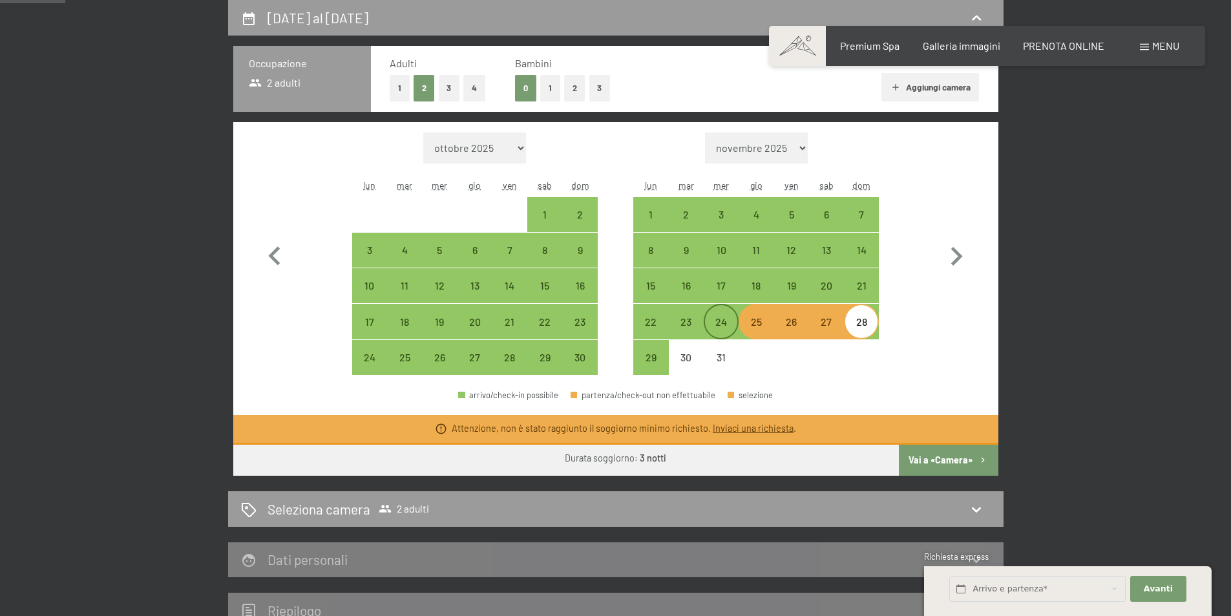
click at [726, 322] on div "24" at bounding box center [721, 333] width 32 height 32
select select "2025-11-01"
select select "2025-12-01"
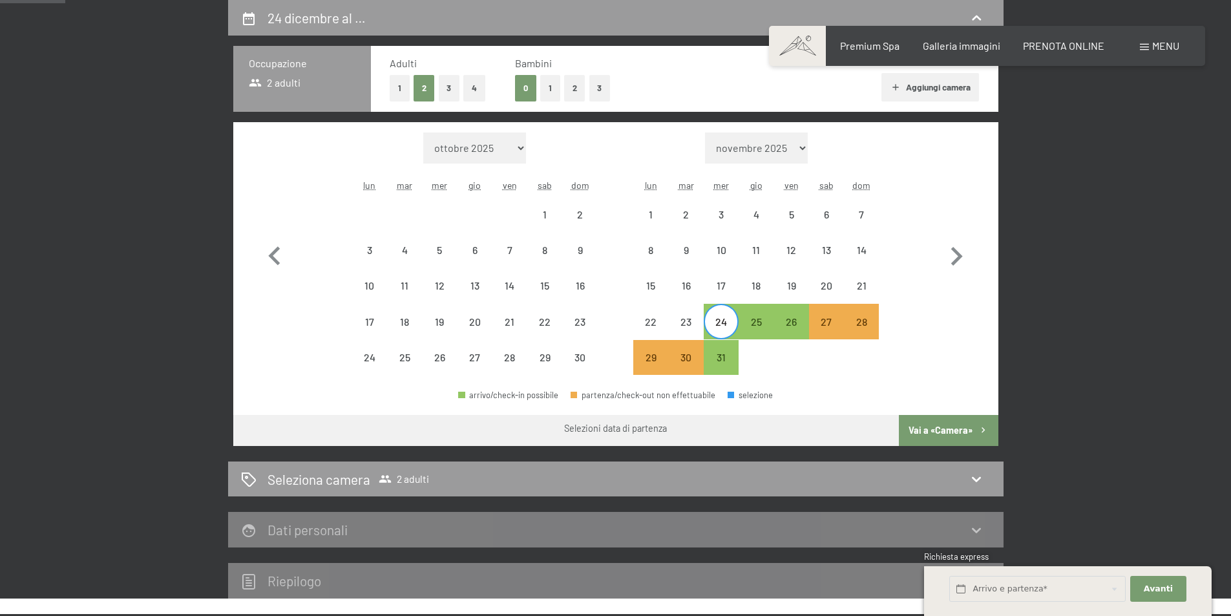
click at [931, 423] on button "Vai a «Camera»" at bounding box center [948, 430] width 99 height 31
select select "2025-11-01"
select select "2025-12-01"
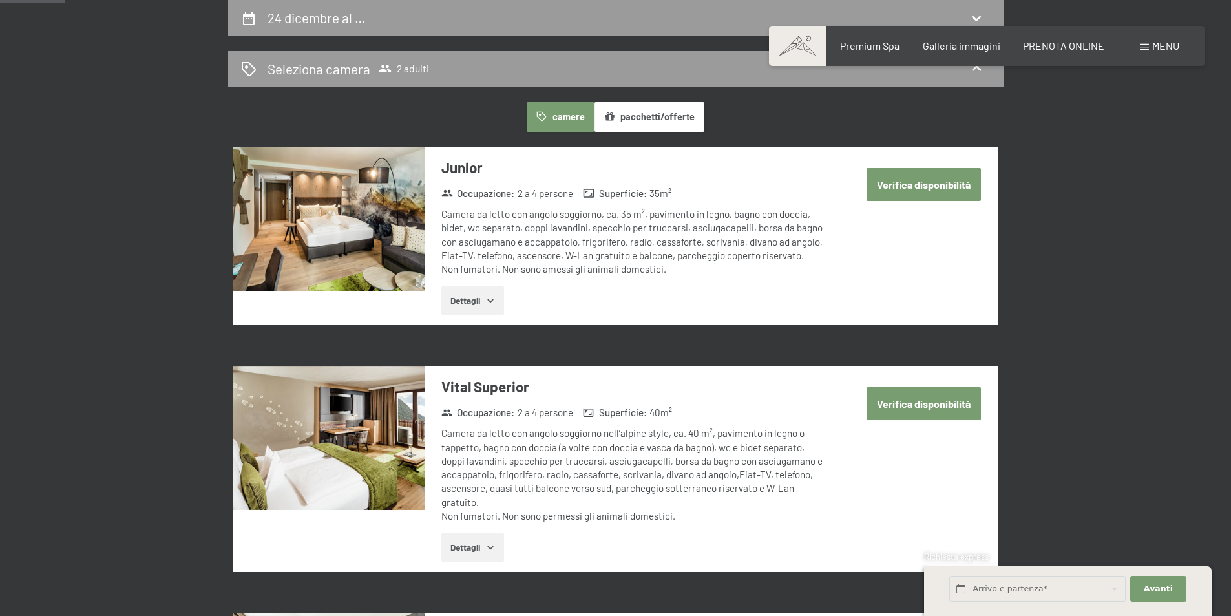
click at [924, 184] on button "Verifica disponibilità" at bounding box center [924, 184] width 114 height 33
select select "2025-11-01"
select select "2025-12-01"
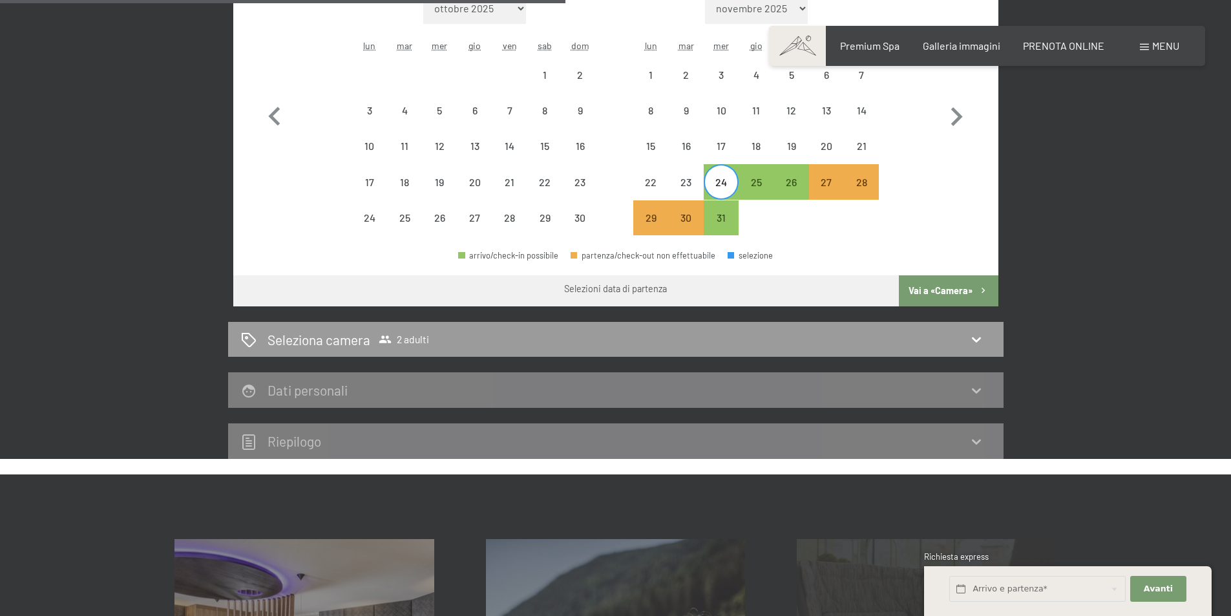
scroll to position [448, 0]
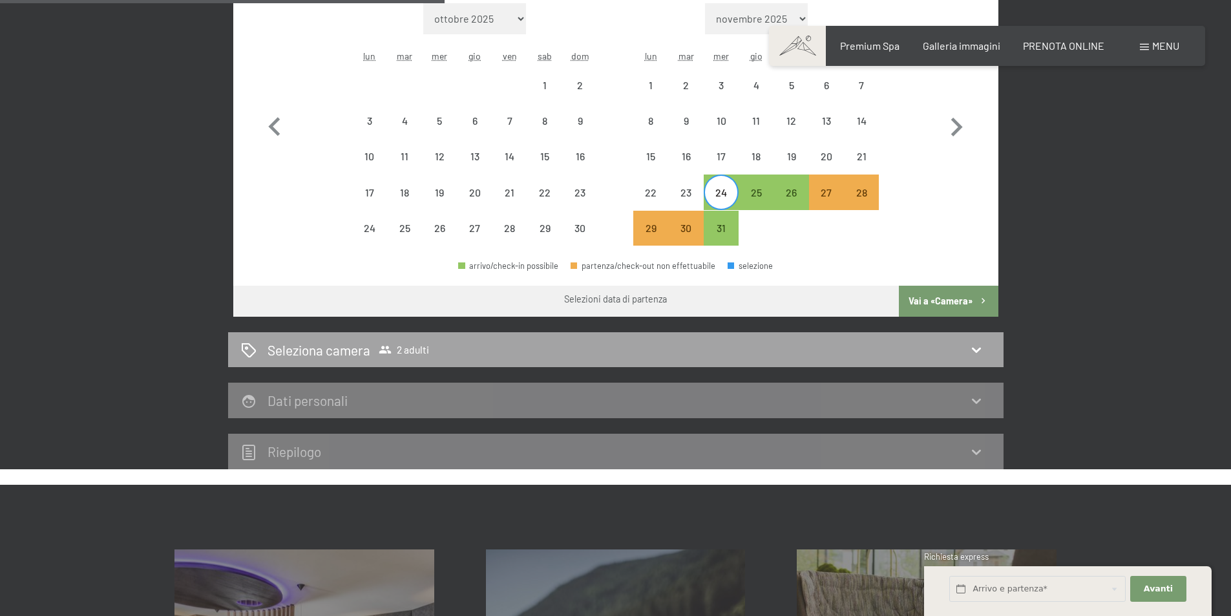
click at [977, 343] on icon at bounding box center [977, 350] width 16 height 16
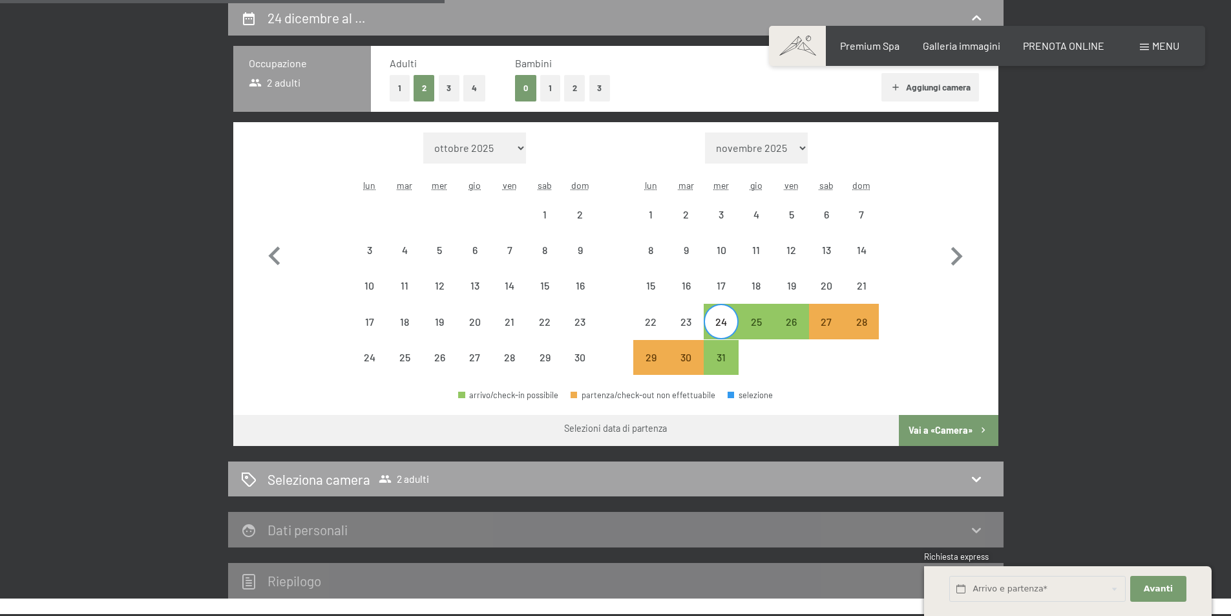
select select "2025-11-01"
select select "2025-12-01"
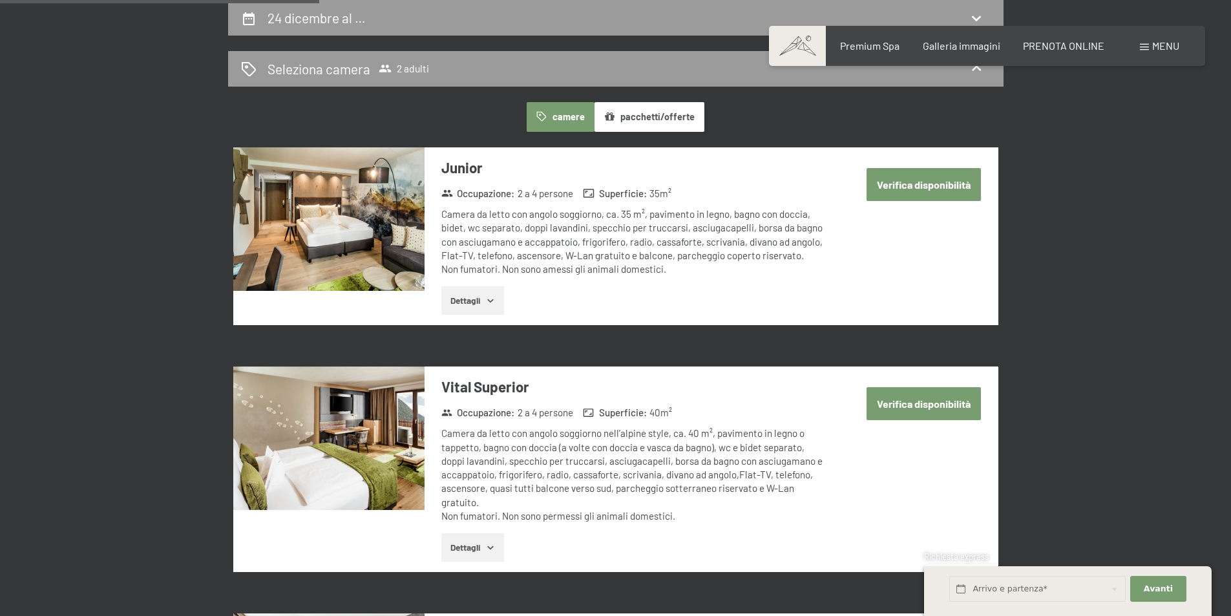
click at [888, 178] on button "Verifica disponibilità" at bounding box center [924, 184] width 114 height 33
select select "2025-11-01"
select select "2025-12-01"
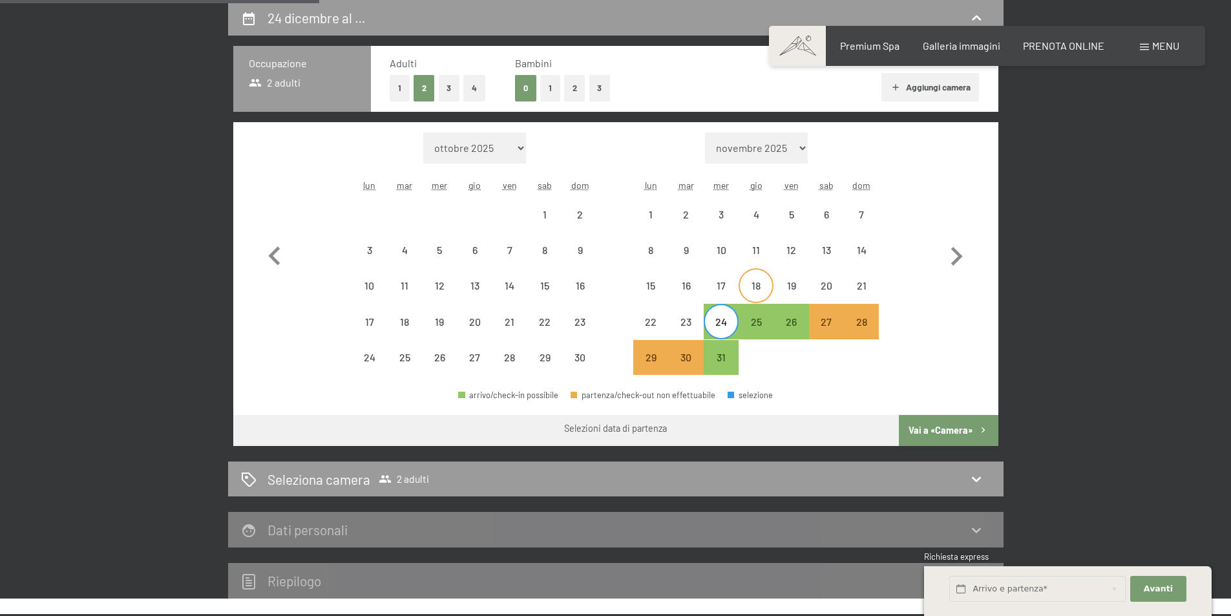
click at [759, 302] on div "18" at bounding box center [756, 296] width 32 height 32
select select "2025-11-01"
select select "2025-12-01"
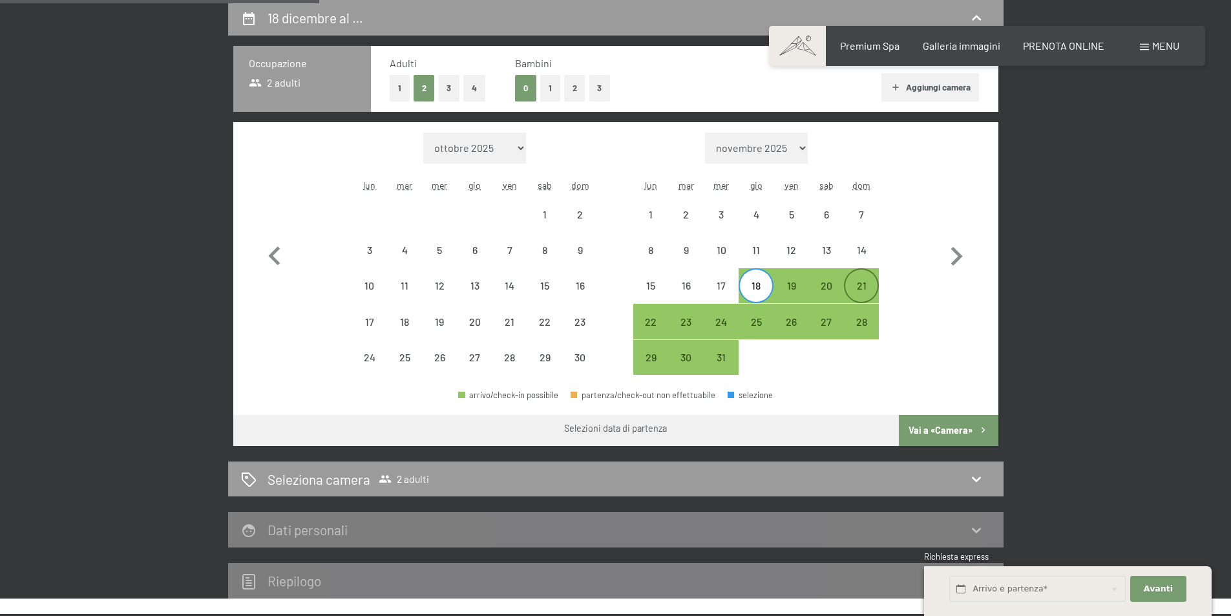
click at [872, 290] on div "21" at bounding box center [861, 296] width 32 height 32
select select "2025-11-01"
select select "2025-12-01"
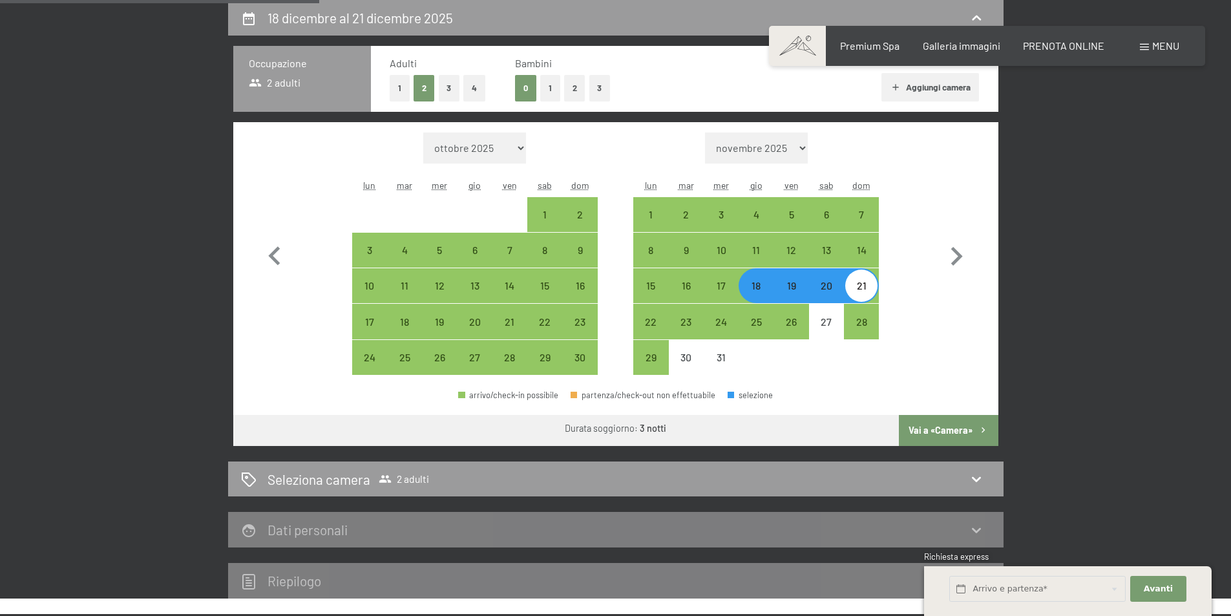
click at [933, 425] on button "Vai a «Camera»" at bounding box center [948, 430] width 99 height 31
select select "2025-11-01"
select select "2025-12-01"
